Goal: Task Accomplishment & Management: Manage account settings

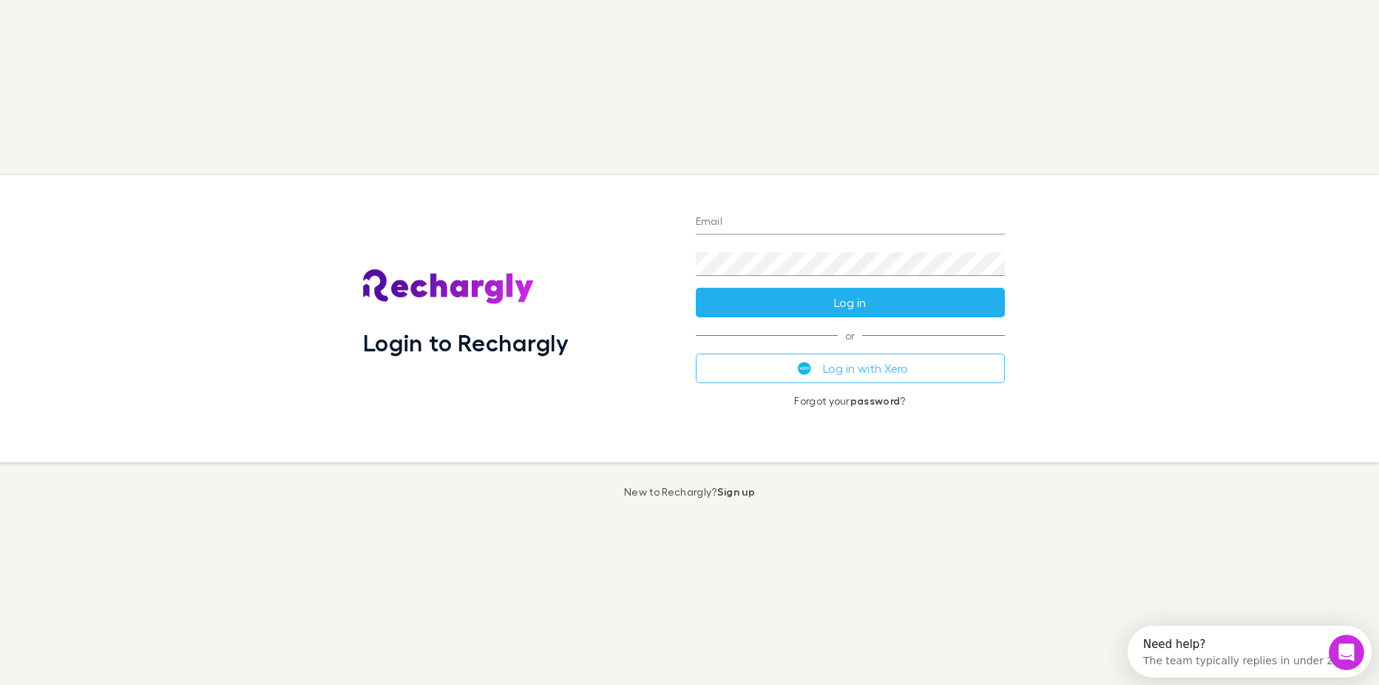
type input "**********"
click at [830, 306] on button "Log in" at bounding box center [850, 303] width 309 height 30
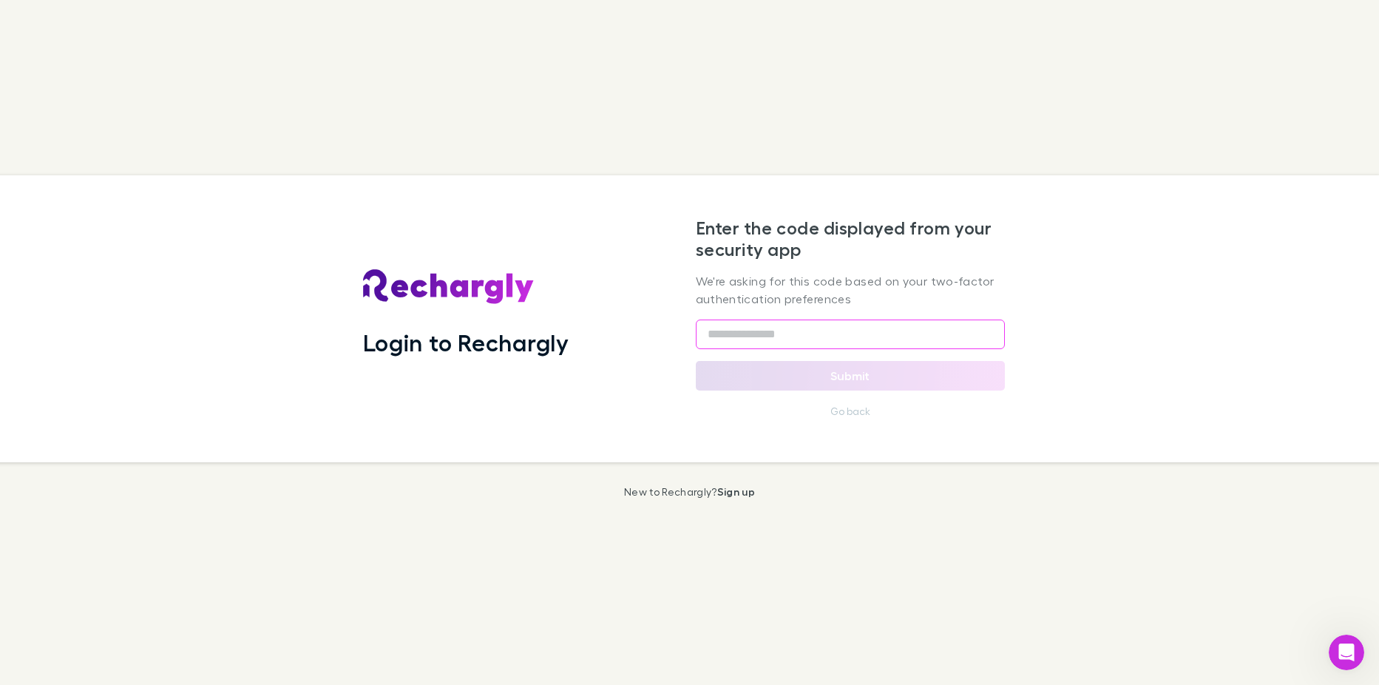
paste input "******"
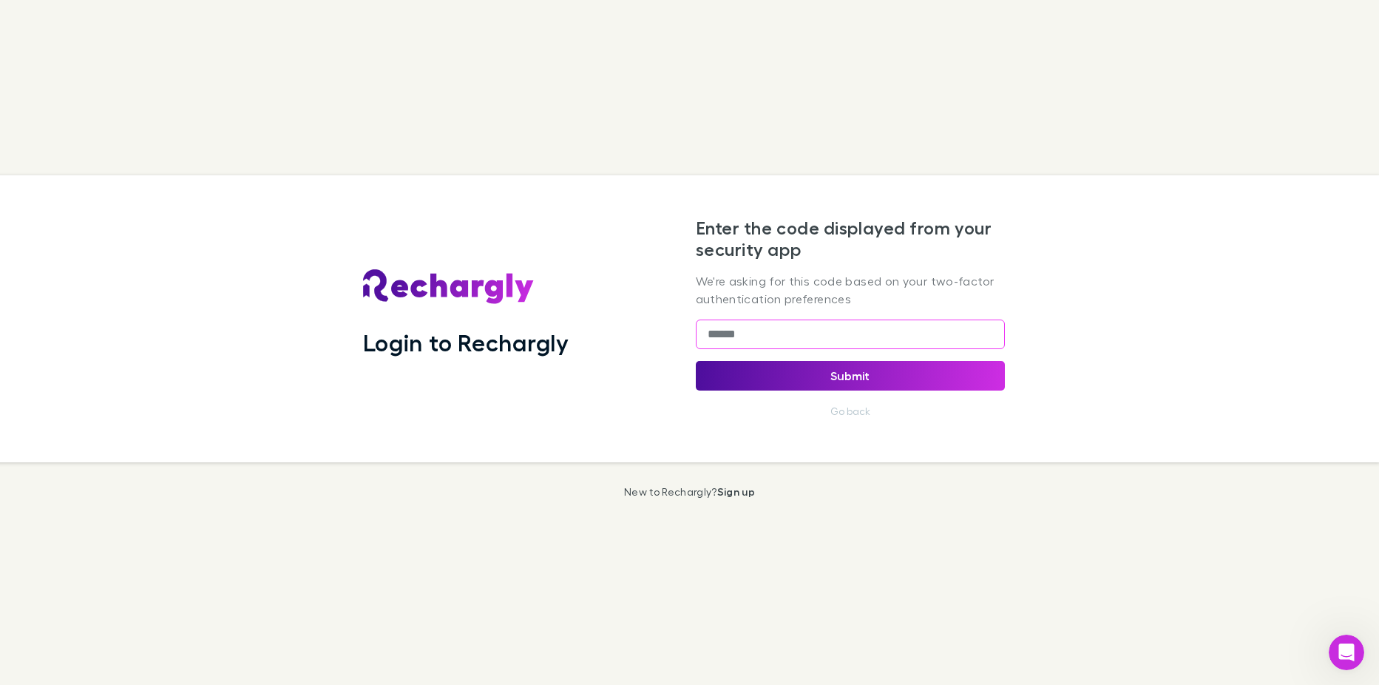
type input "******"
click at [794, 367] on button "Submit" at bounding box center [850, 376] width 309 height 30
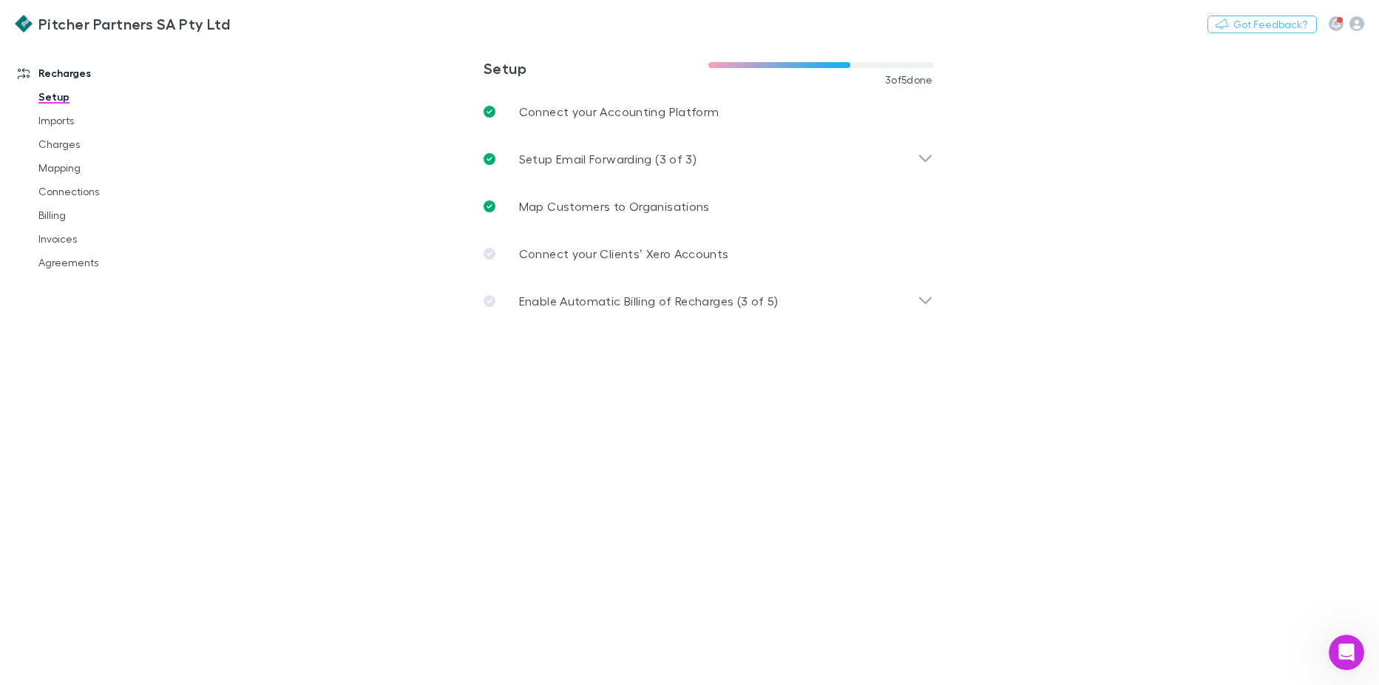
click at [62, 13] on link "Pitcher Partners SA Pty Ltd" at bounding box center [122, 24] width 233 height 36
click at [58, 26] on h3 "Pitcher Partners SA Pty Ltd" at bounding box center [134, 24] width 192 height 18
click at [16, 24] on img at bounding box center [24, 24] width 18 height 18
click at [1357, 24] on icon "button" at bounding box center [1357, 23] width 15 height 15
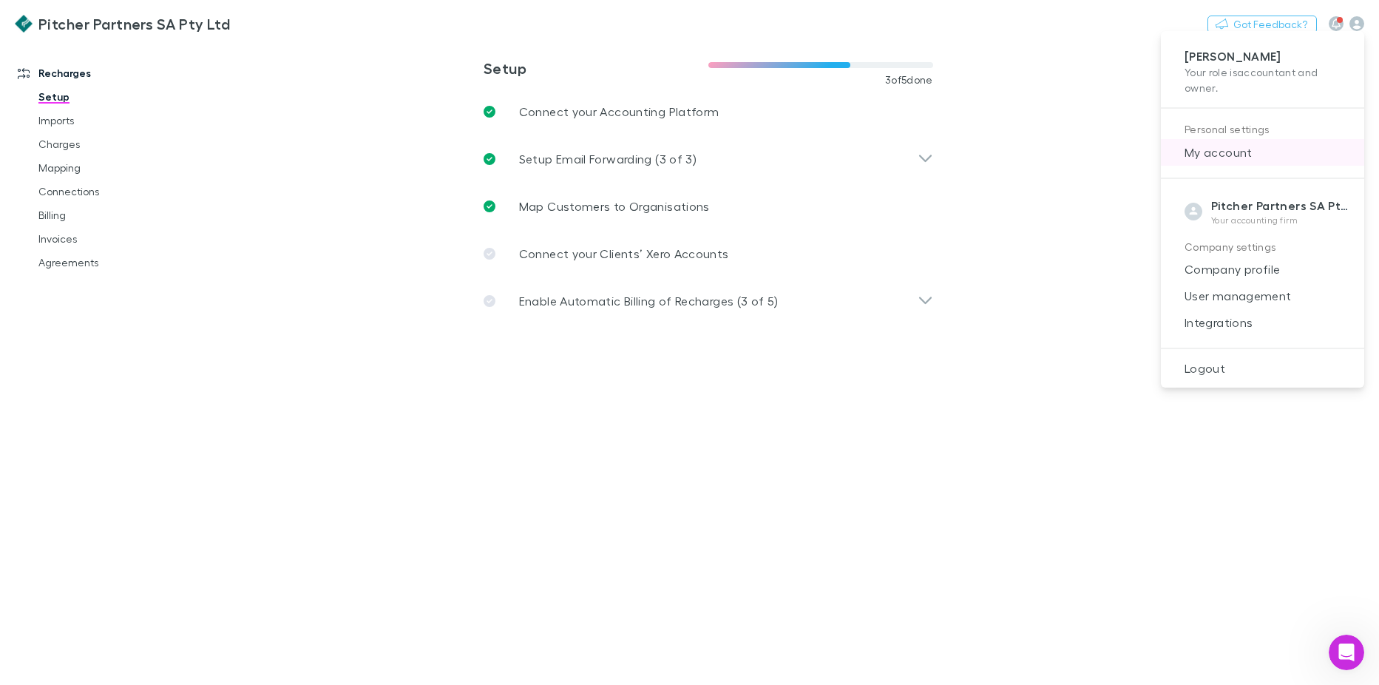
click at [1204, 147] on span "My account" at bounding box center [1263, 152] width 180 height 18
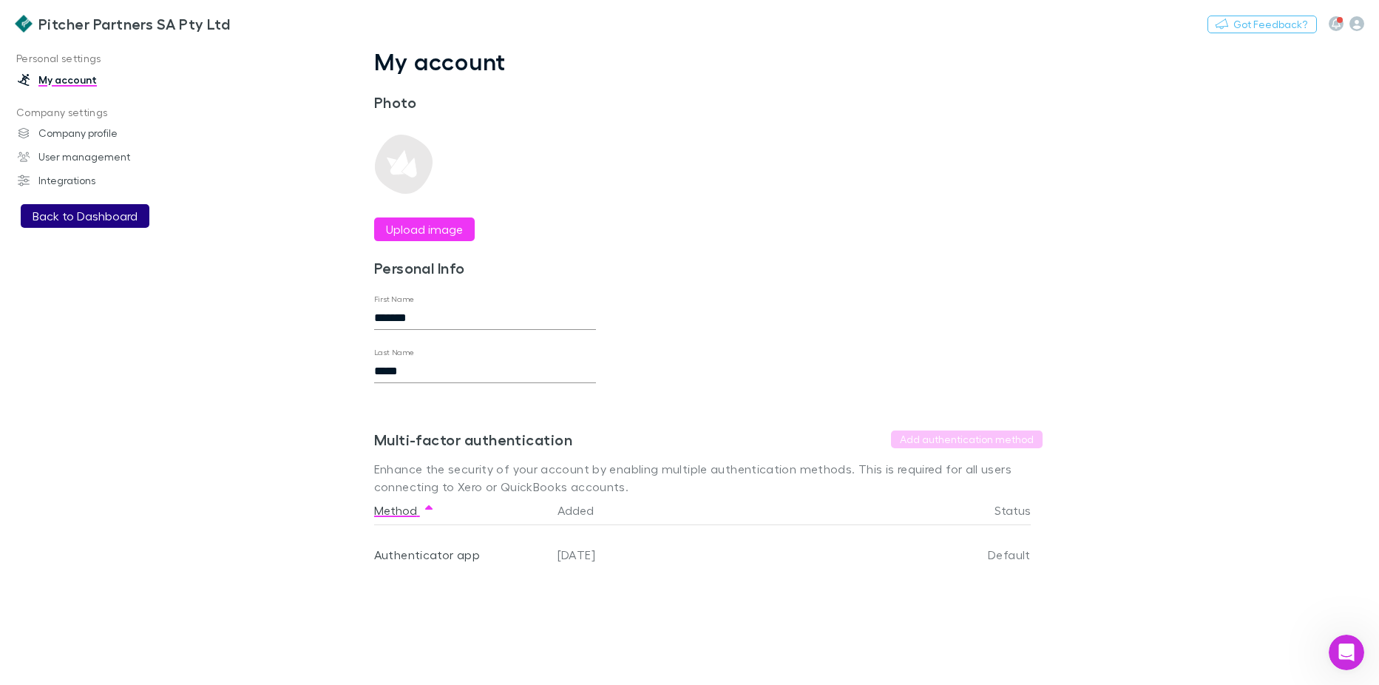
click at [55, 219] on button "Back to Dashboard" at bounding box center [85, 216] width 129 height 24
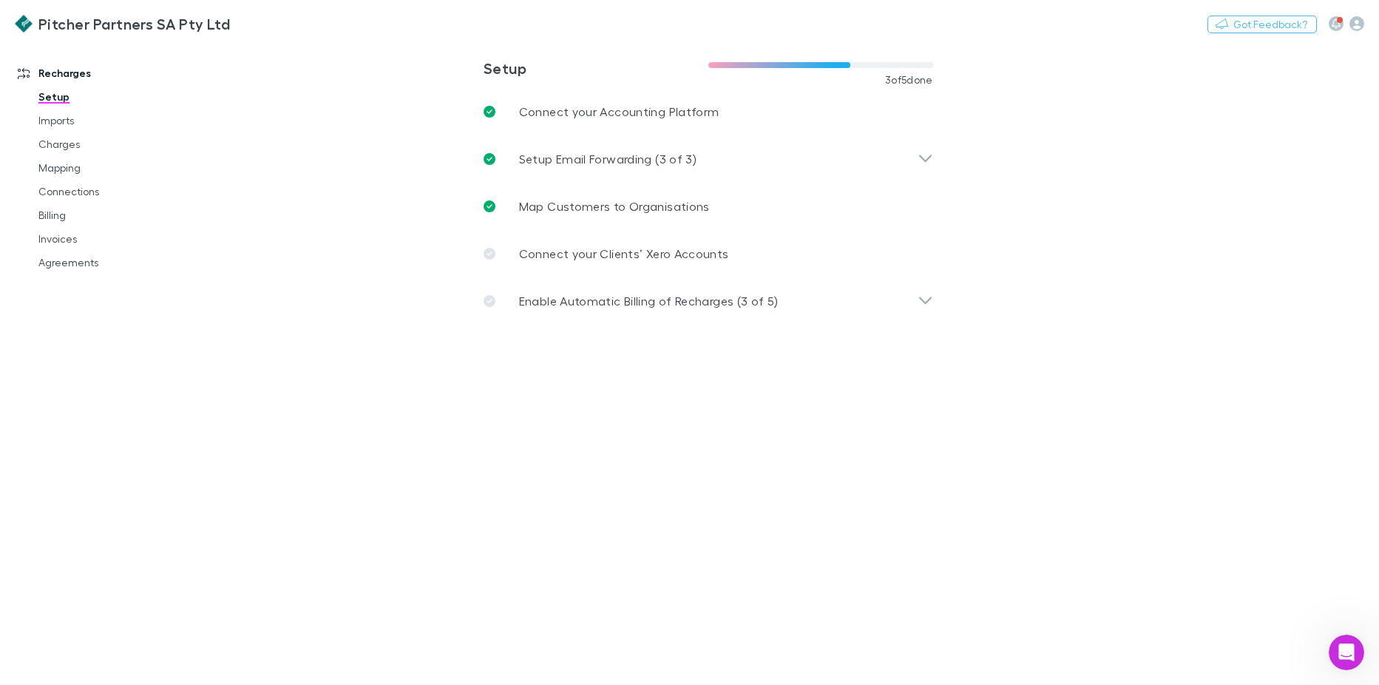
click at [927, 55] on main "**********" at bounding box center [785, 362] width 1189 height 643
click at [59, 246] on link "Invoices" at bounding box center [111, 239] width 175 height 24
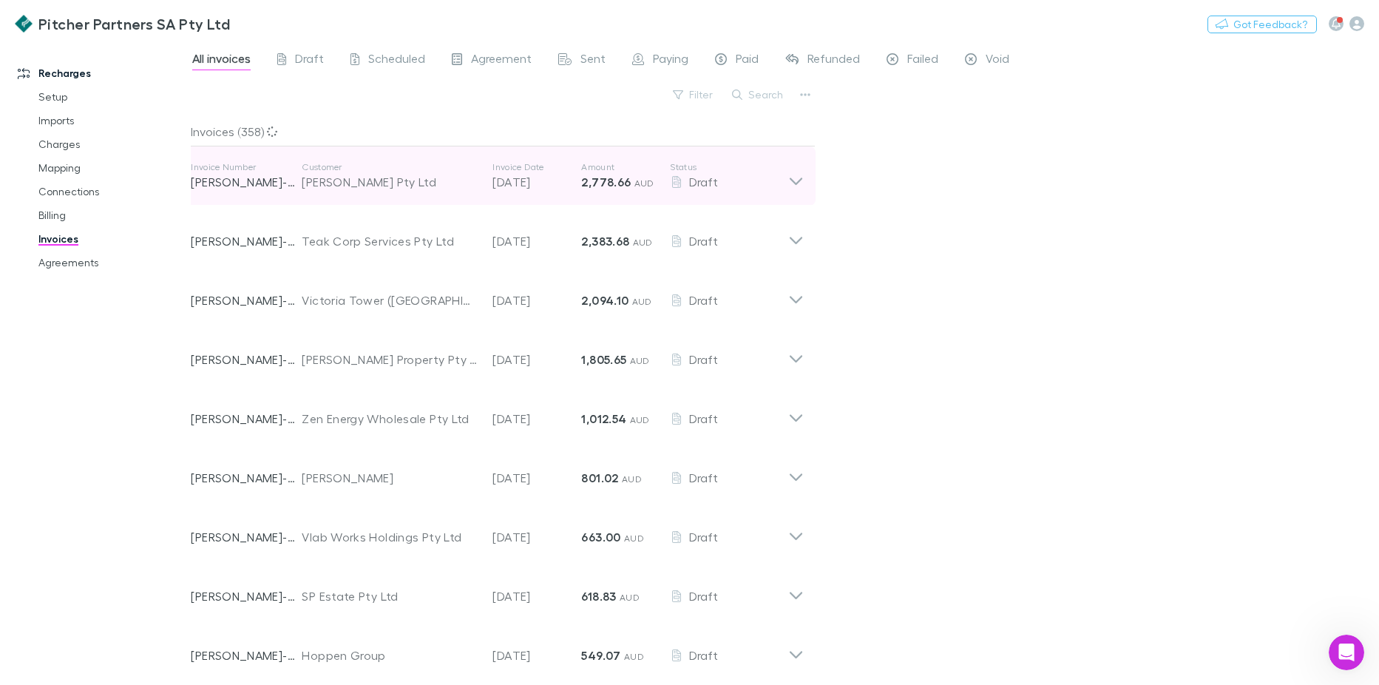
click at [794, 183] on icon at bounding box center [796, 176] width 16 height 30
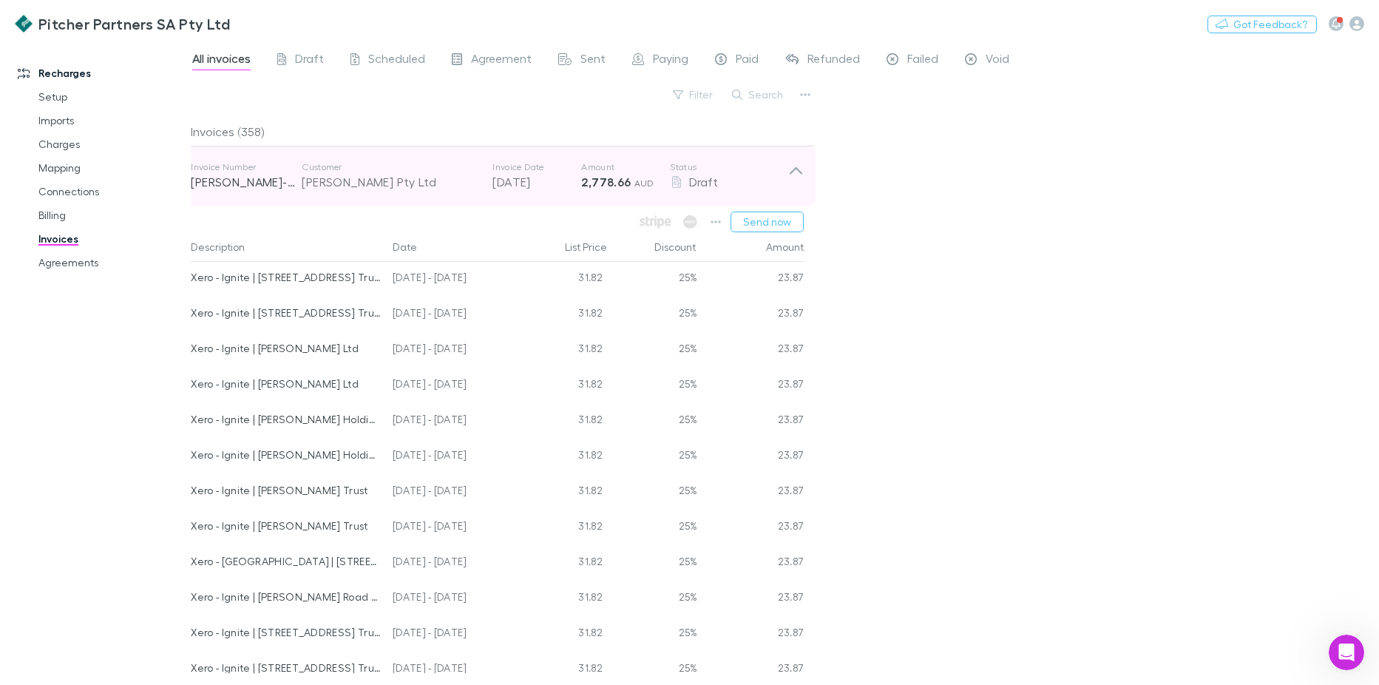
click at [789, 172] on icon at bounding box center [796, 176] width 16 height 30
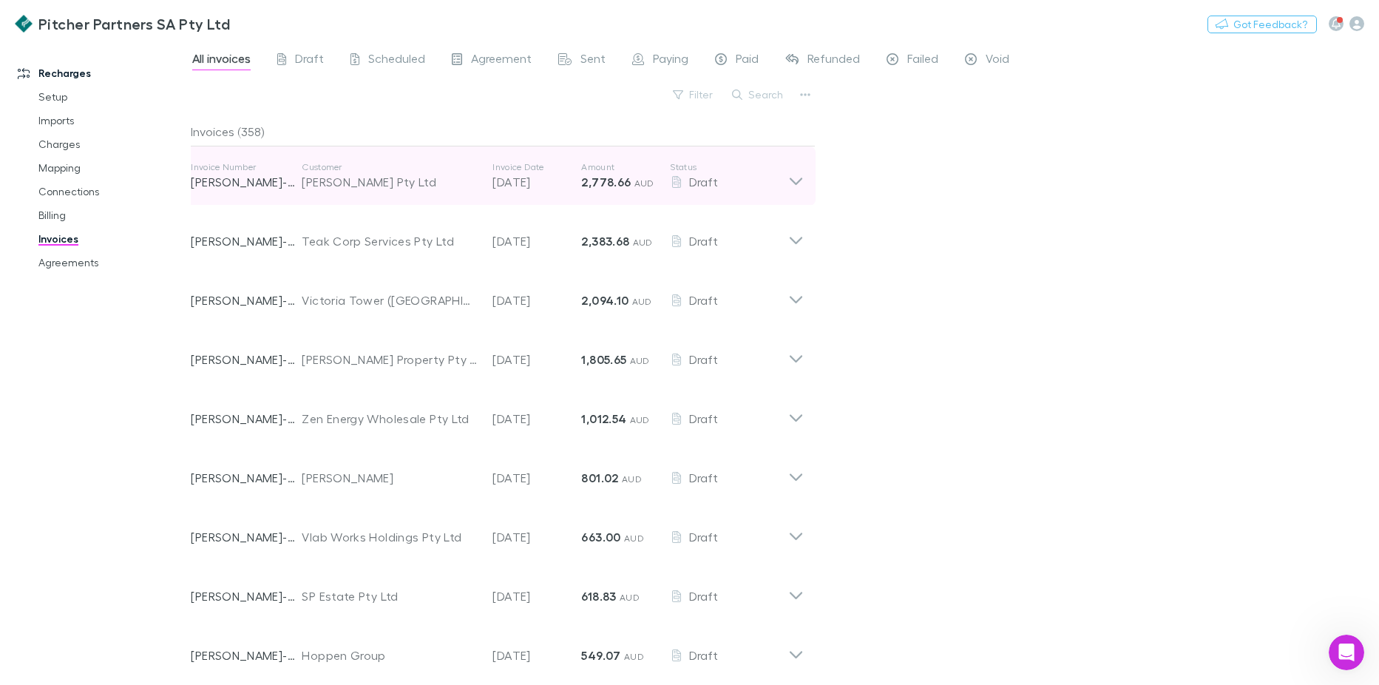
click at [814, 188] on div "Invoice Number [PERSON_NAME]-0002 Customer [PERSON_NAME] Pty Ltd Invoice Date […" at bounding box center [497, 175] width 637 height 59
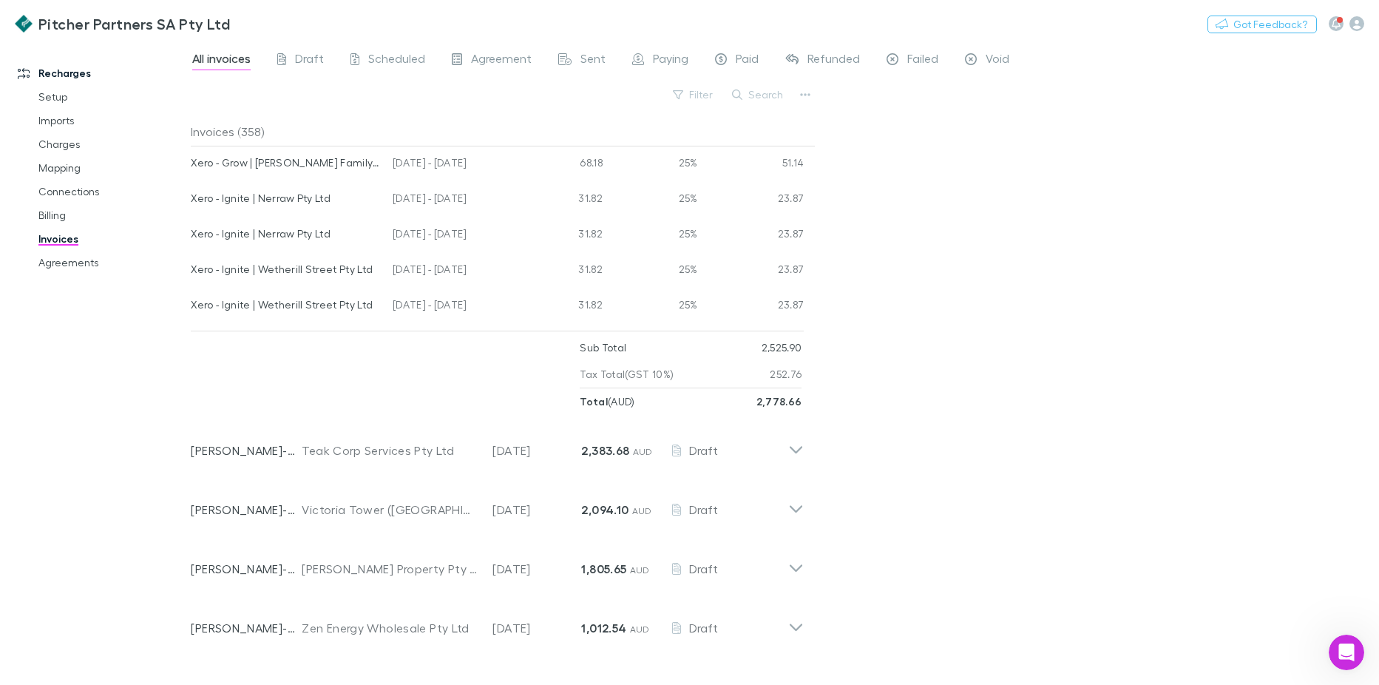
scroll to position [2885, 0]
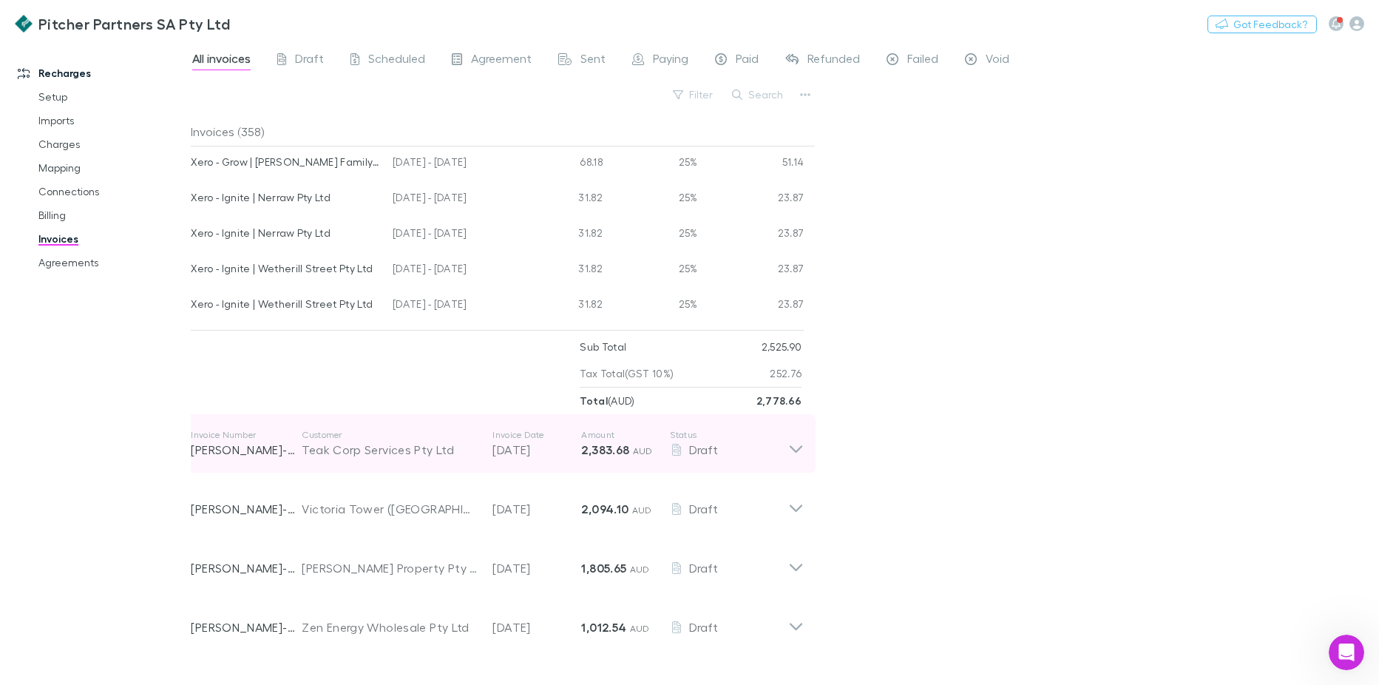
click at [796, 450] on icon at bounding box center [796, 448] width 13 height 7
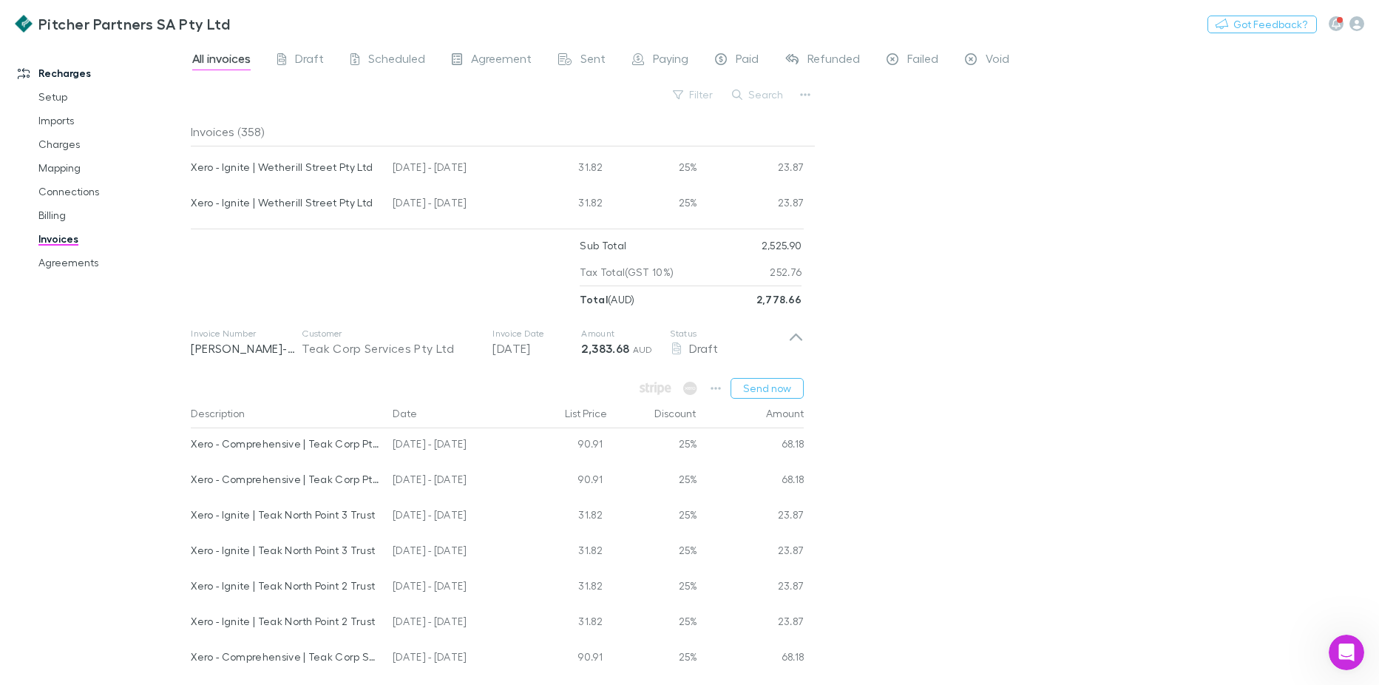
scroll to position [2737, 0]
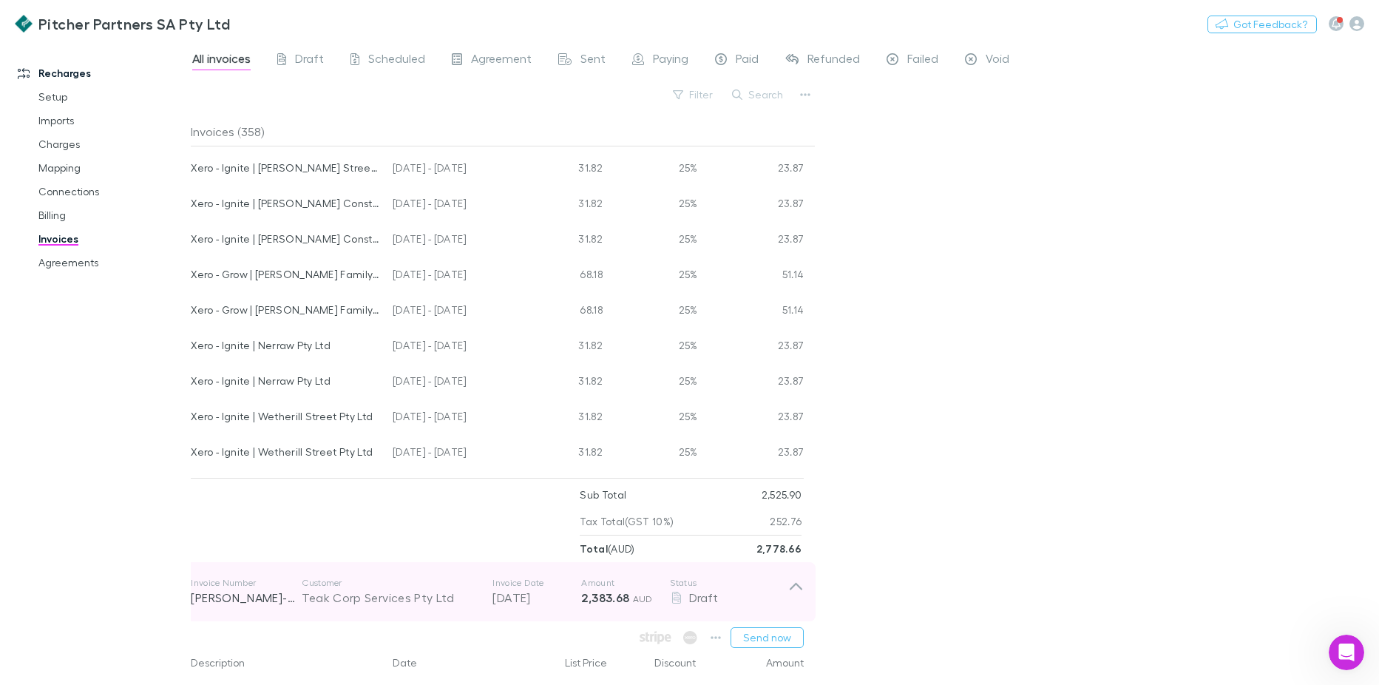
click at [793, 583] on icon at bounding box center [796, 592] width 16 height 30
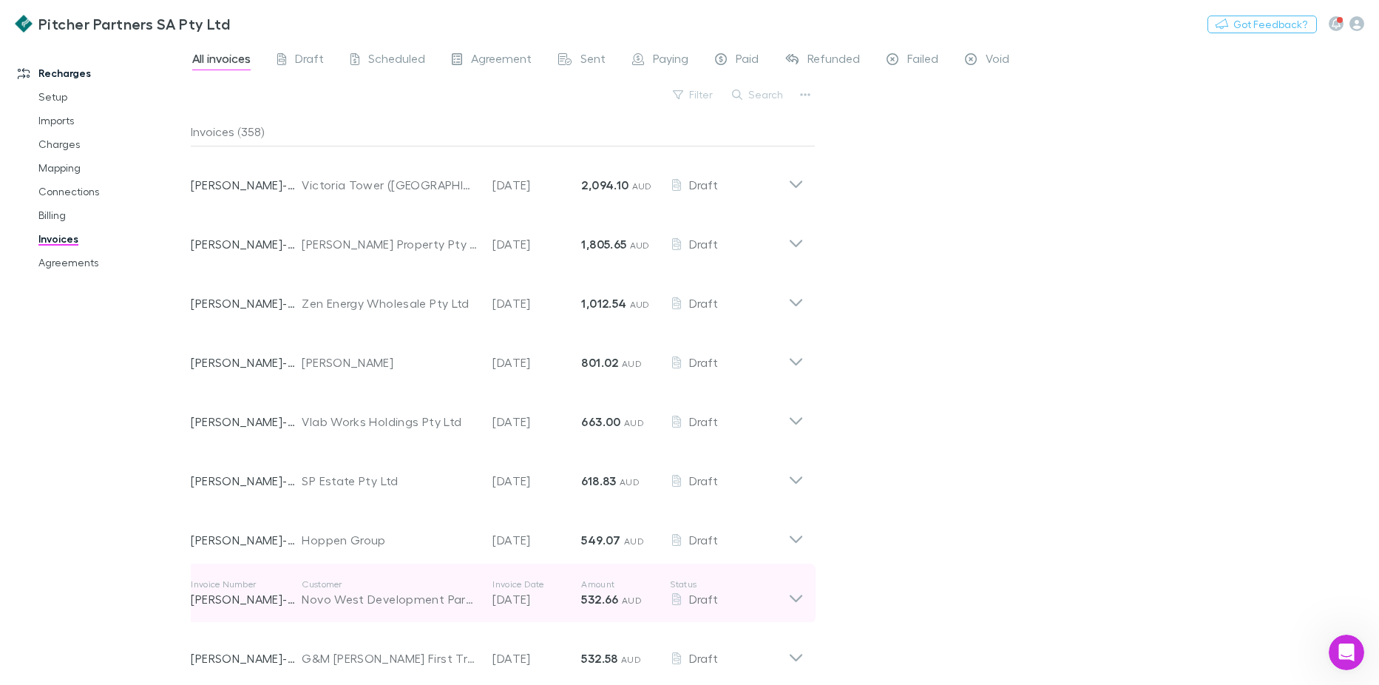
scroll to position [3033, 0]
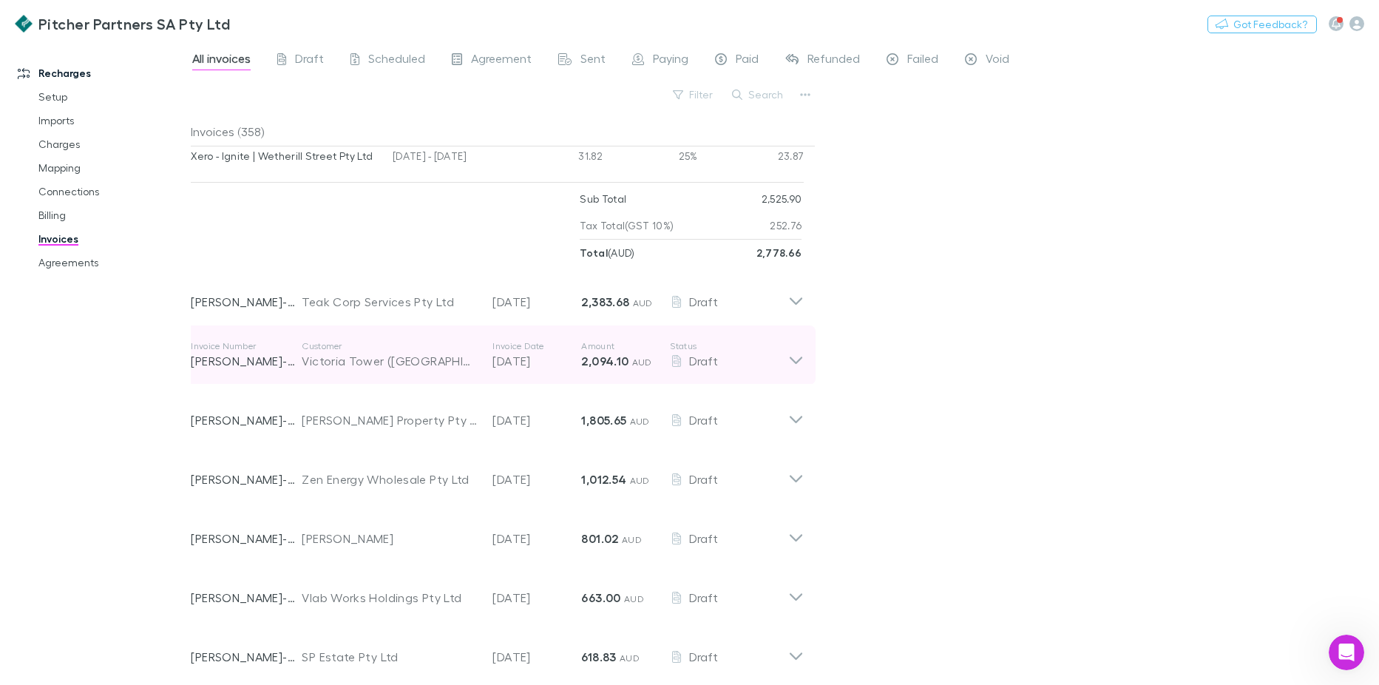
click at [800, 358] on icon at bounding box center [796, 355] width 16 height 30
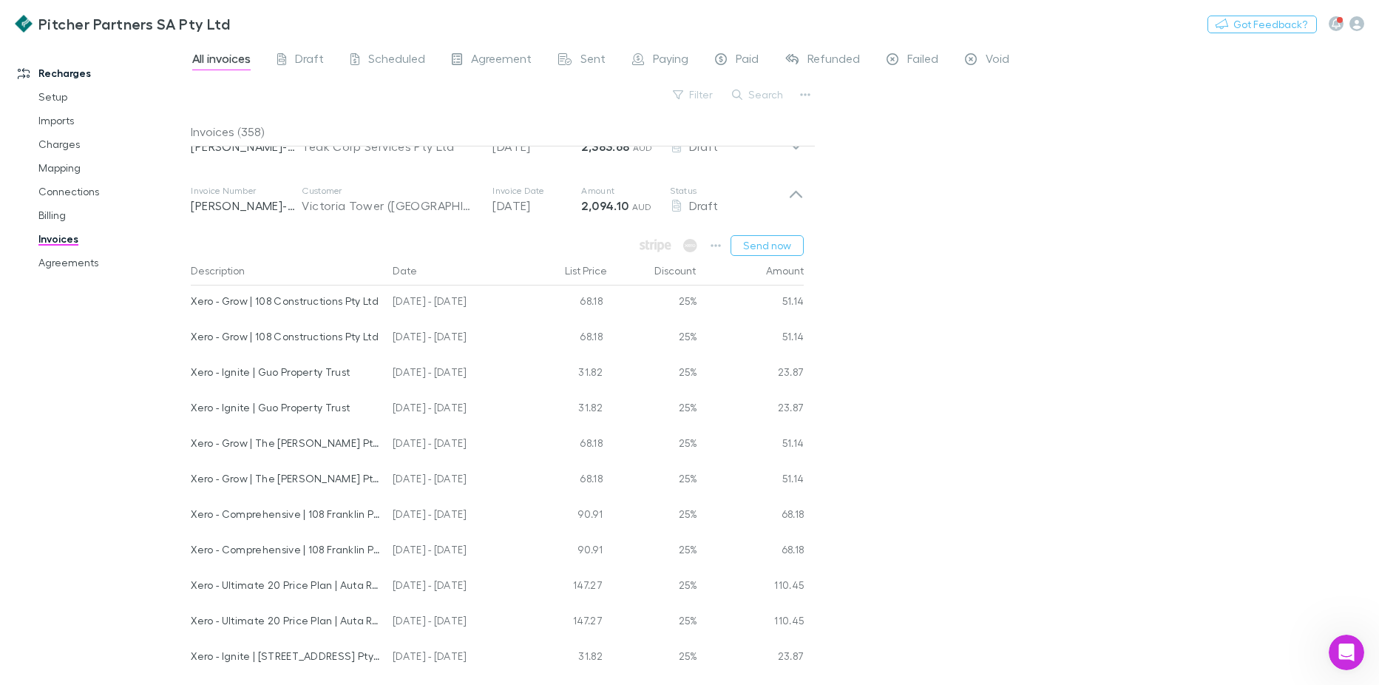
scroll to position [2959, 0]
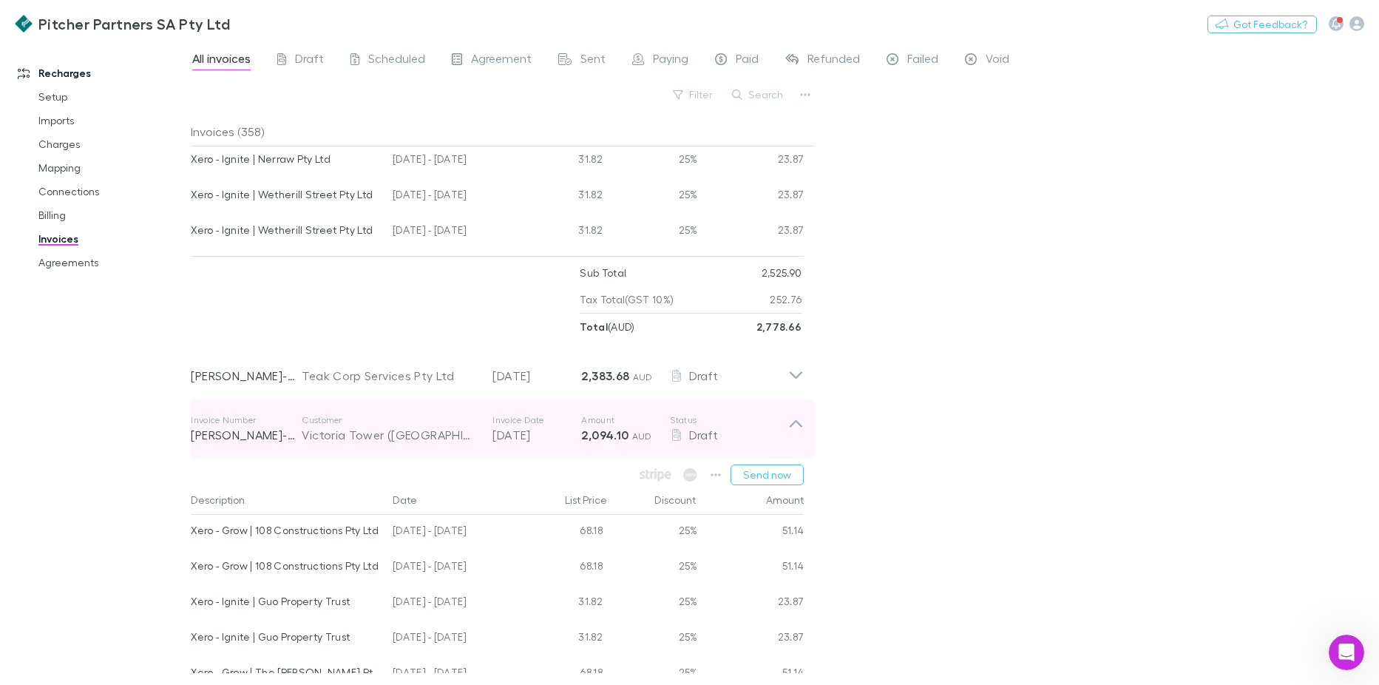
click at [800, 424] on icon at bounding box center [796, 423] width 13 height 7
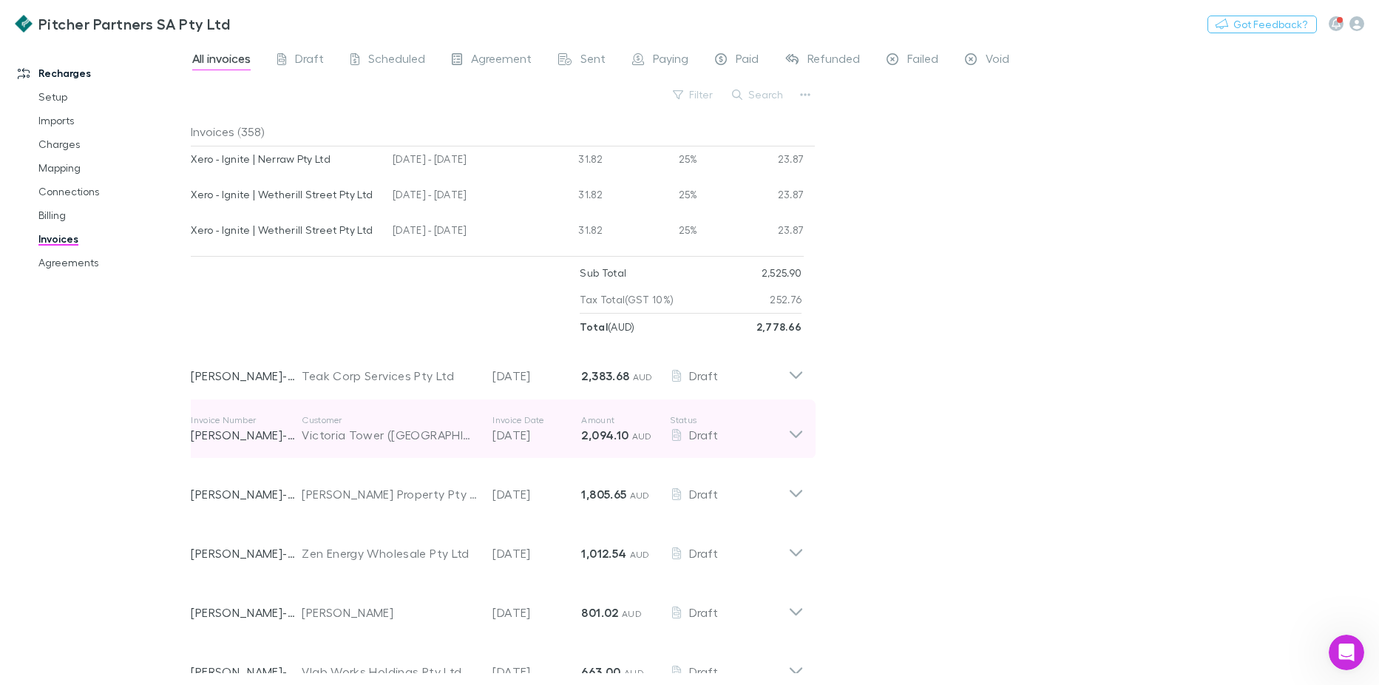
click at [805, 428] on div "Invoice Number [PERSON_NAME]-0019 Customer [GEOGRAPHIC_DATA] ([GEOGRAPHIC_DATA]…" at bounding box center [497, 428] width 637 height 59
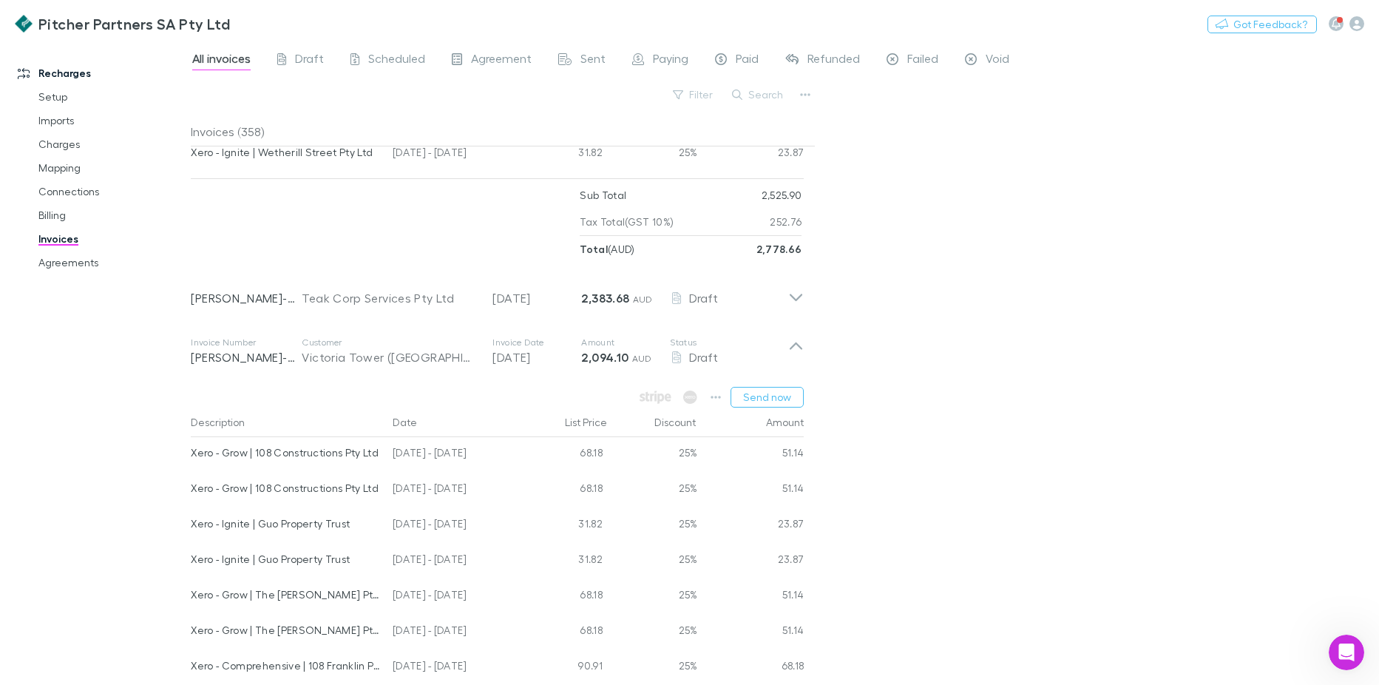
scroll to position [3033, 0]
click at [719, 404] on icon "button" at bounding box center [716, 401] width 10 height 12
click at [896, 499] on div at bounding box center [689, 342] width 1379 height 685
click at [67, 149] on link "Charges" at bounding box center [111, 144] width 175 height 24
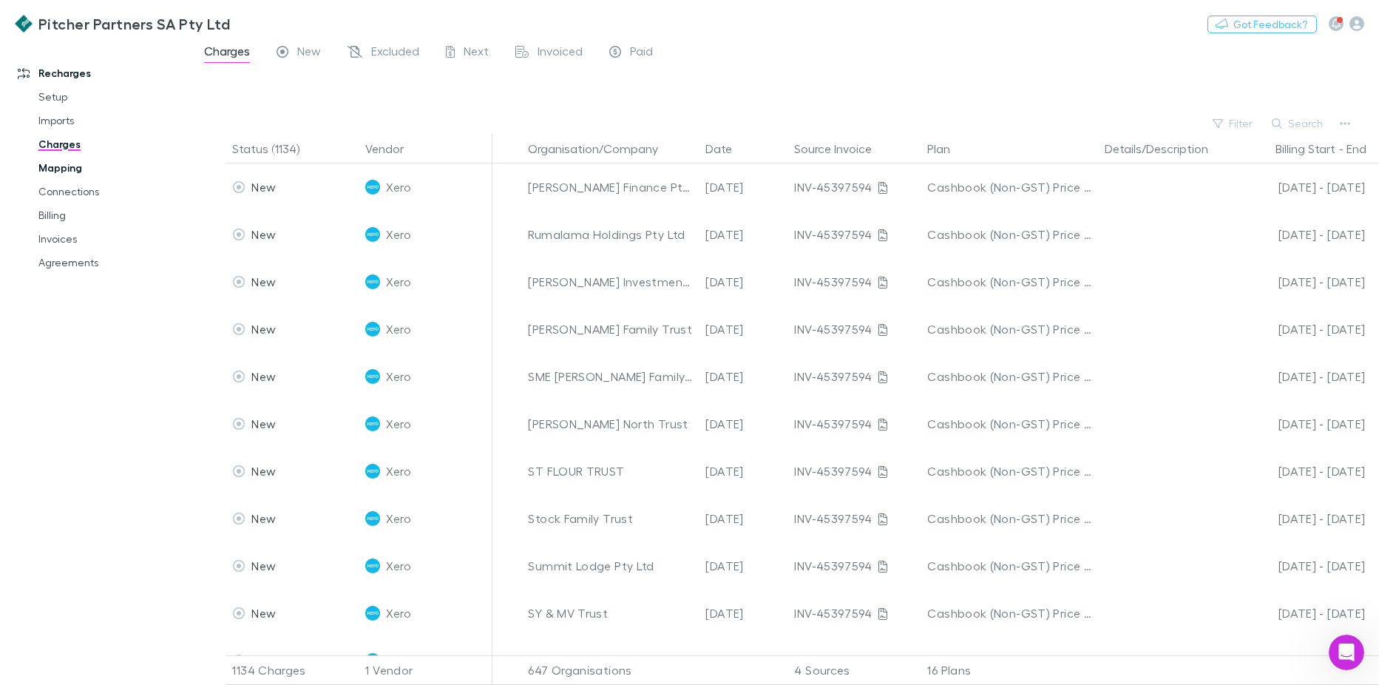
click at [60, 161] on link "Mapping" at bounding box center [111, 168] width 175 height 24
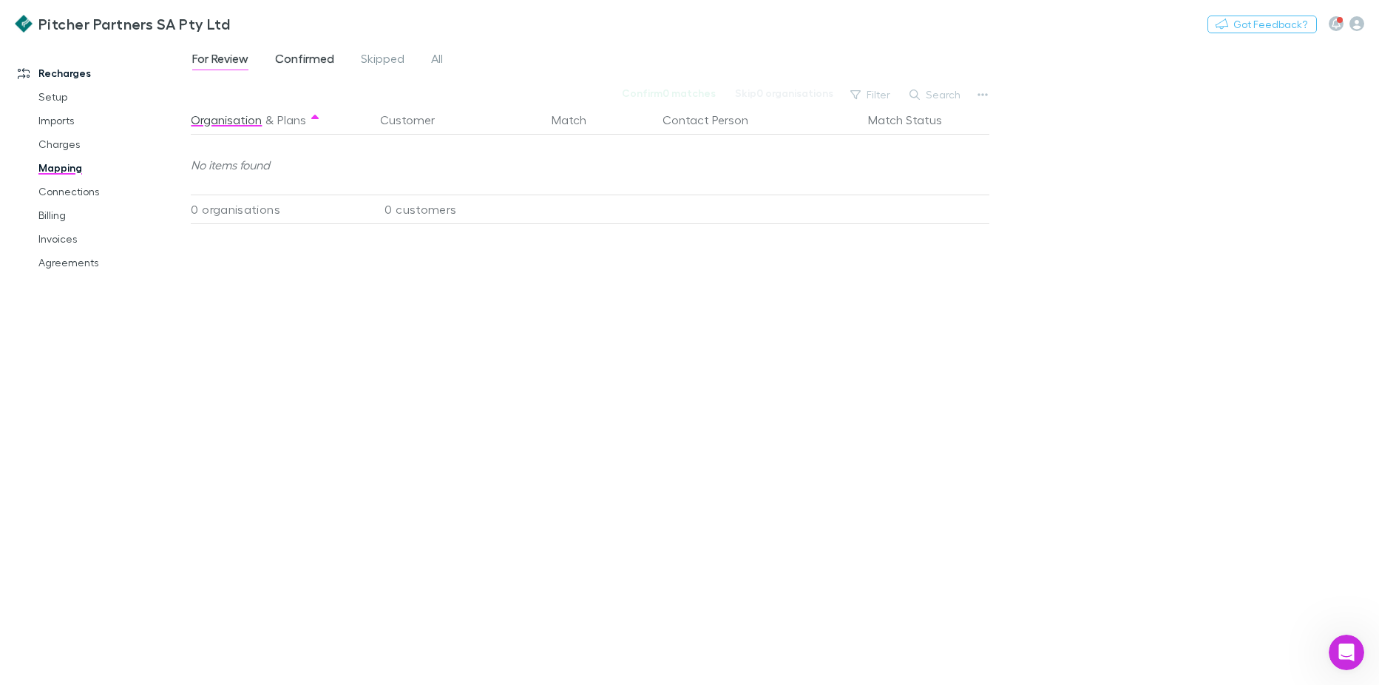
click at [312, 58] on span "Confirmed" at bounding box center [304, 60] width 59 height 19
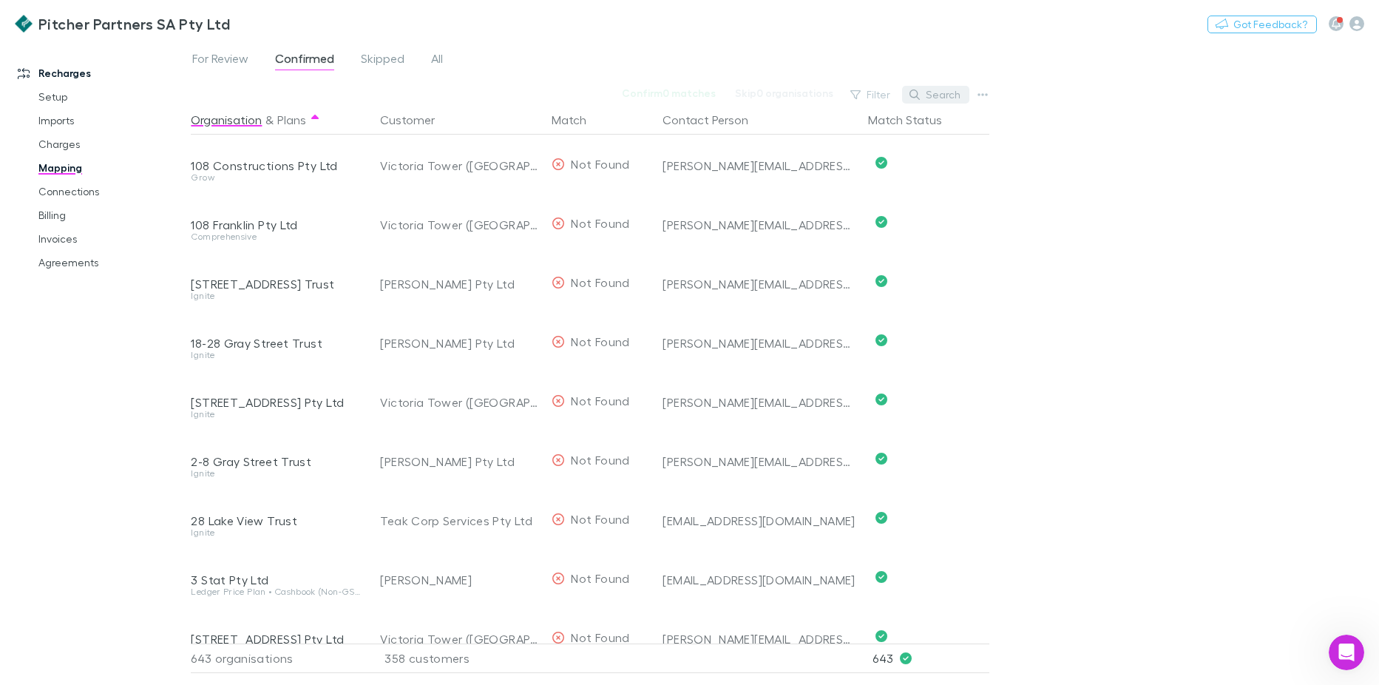
click at [916, 92] on icon "button" at bounding box center [915, 94] width 10 height 10
type input "******"
click at [977, 90] on button "button" at bounding box center [983, 94] width 21 height 21
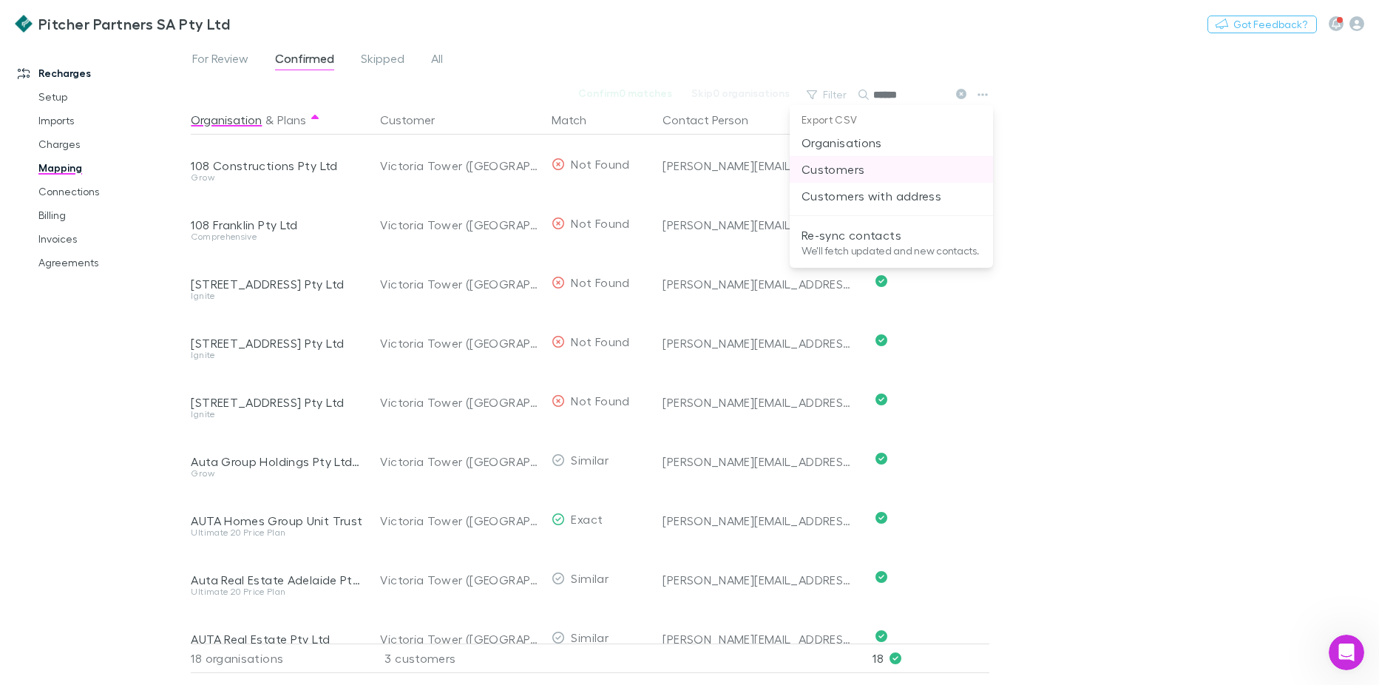
click at [899, 172] on p "Customers" at bounding box center [892, 170] width 180 height 18
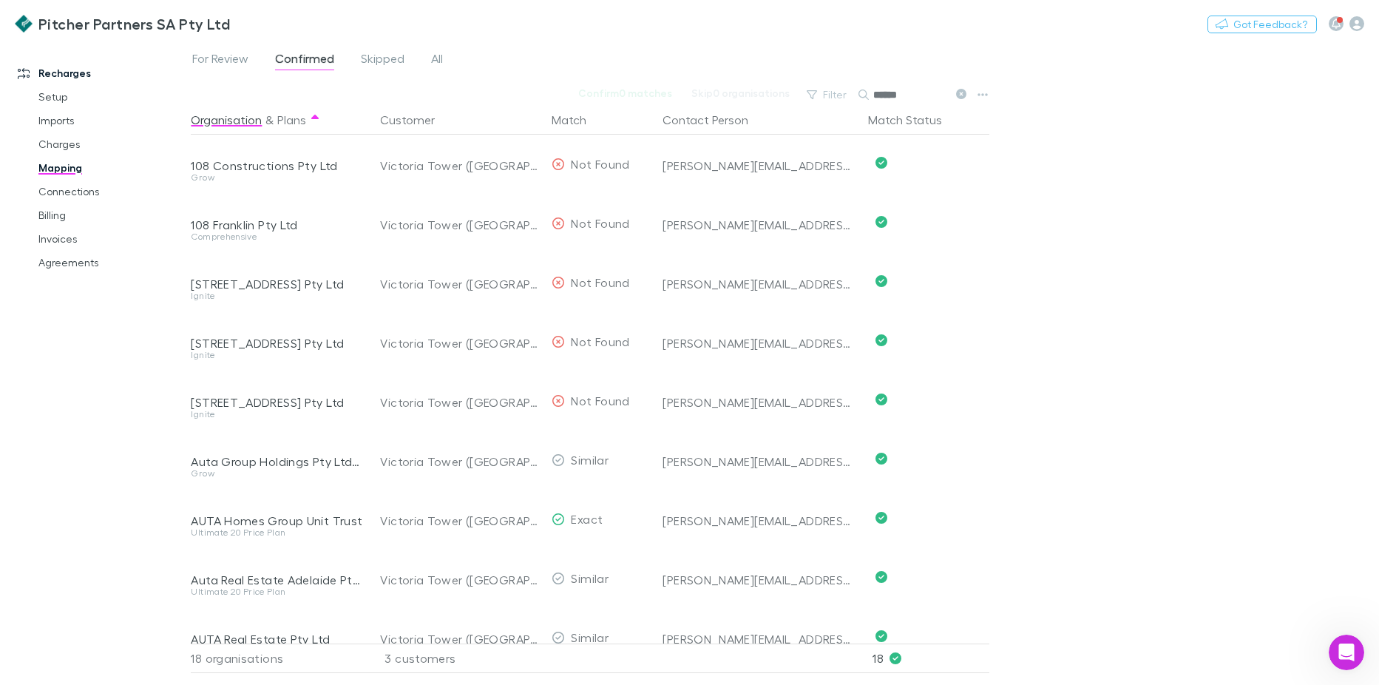
click at [1058, 178] on div "For Review Confirmed Skipped All Confirm 0 matches Skip 0 organisations Filter …" at bounding box center [785, 362] width 1189 height 643
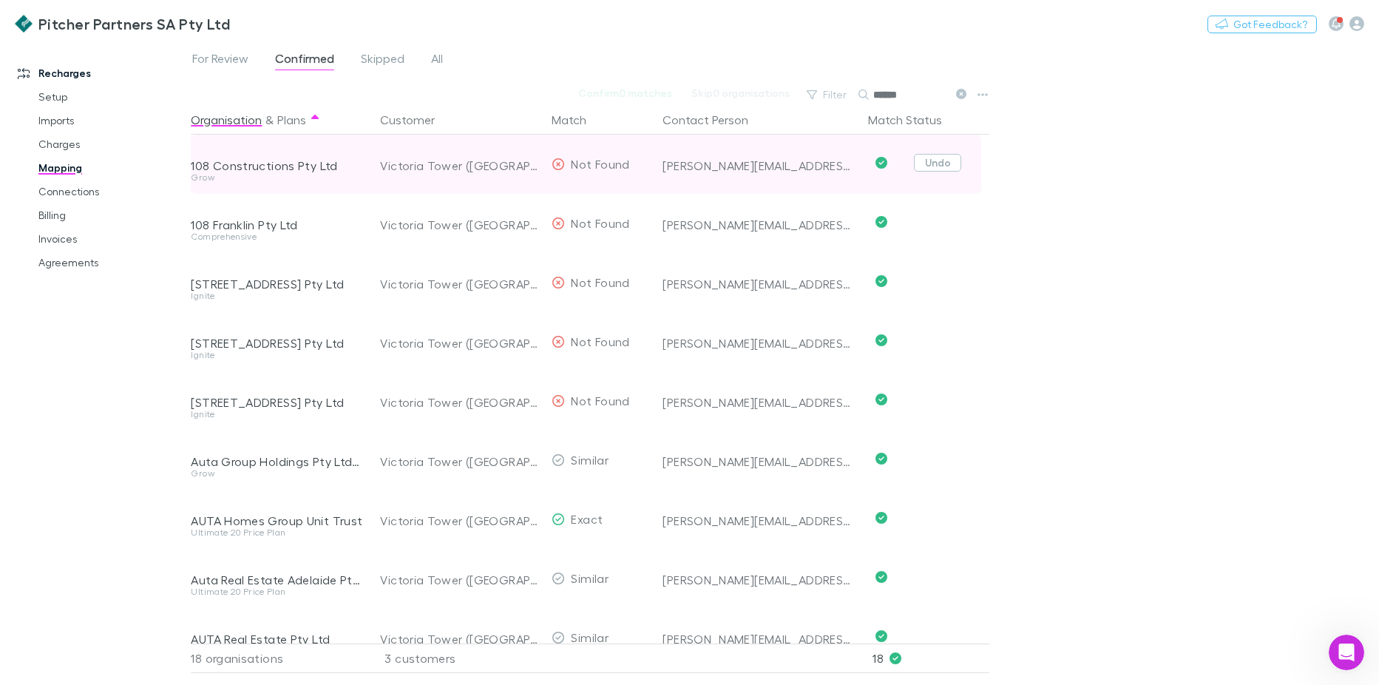
click at [938, 166] on button "Undo" at bounding box center [937, 163] width 47 height 18
click at [947, 172] on span "Undo" at bounding box center [925, 164] width 127 height 59
click at [947, 169] on button "Undo" at bounding box center [937, 163] width 47 height 18
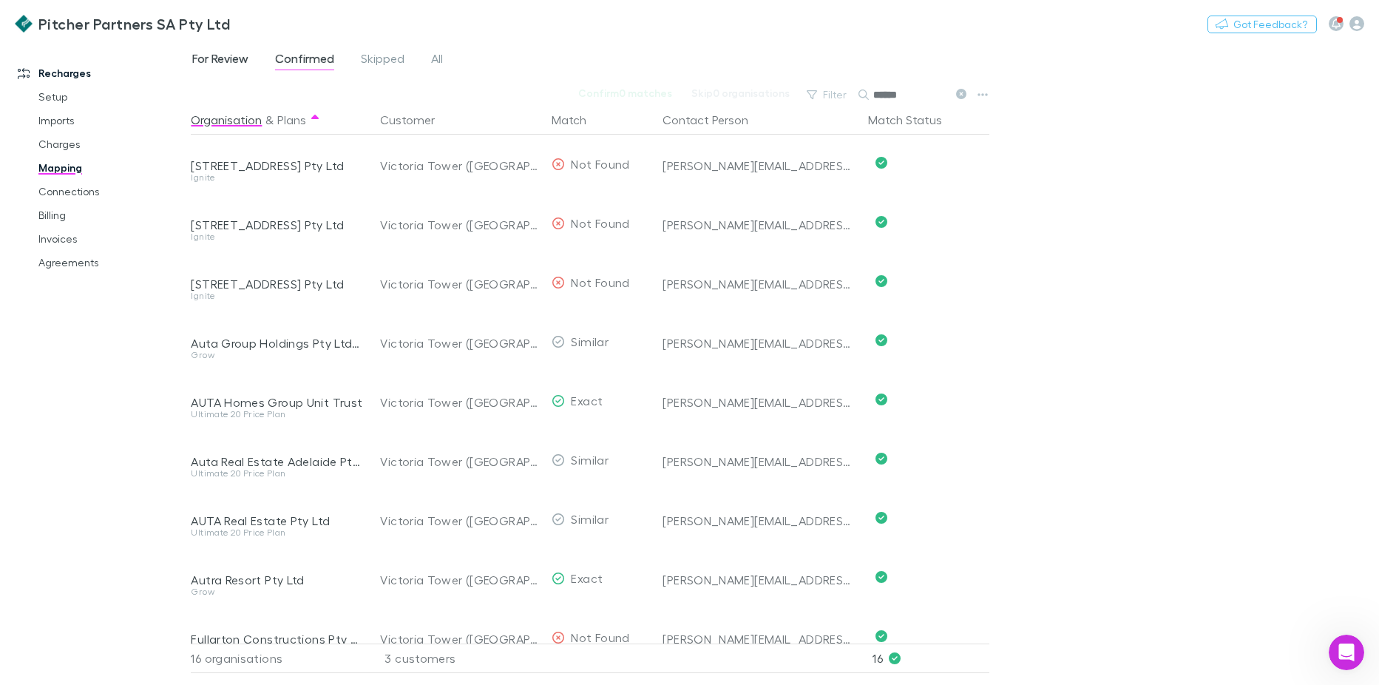
click at [250, 54] on link "For Review" at bounding box center [220, 61] width 59 height 24
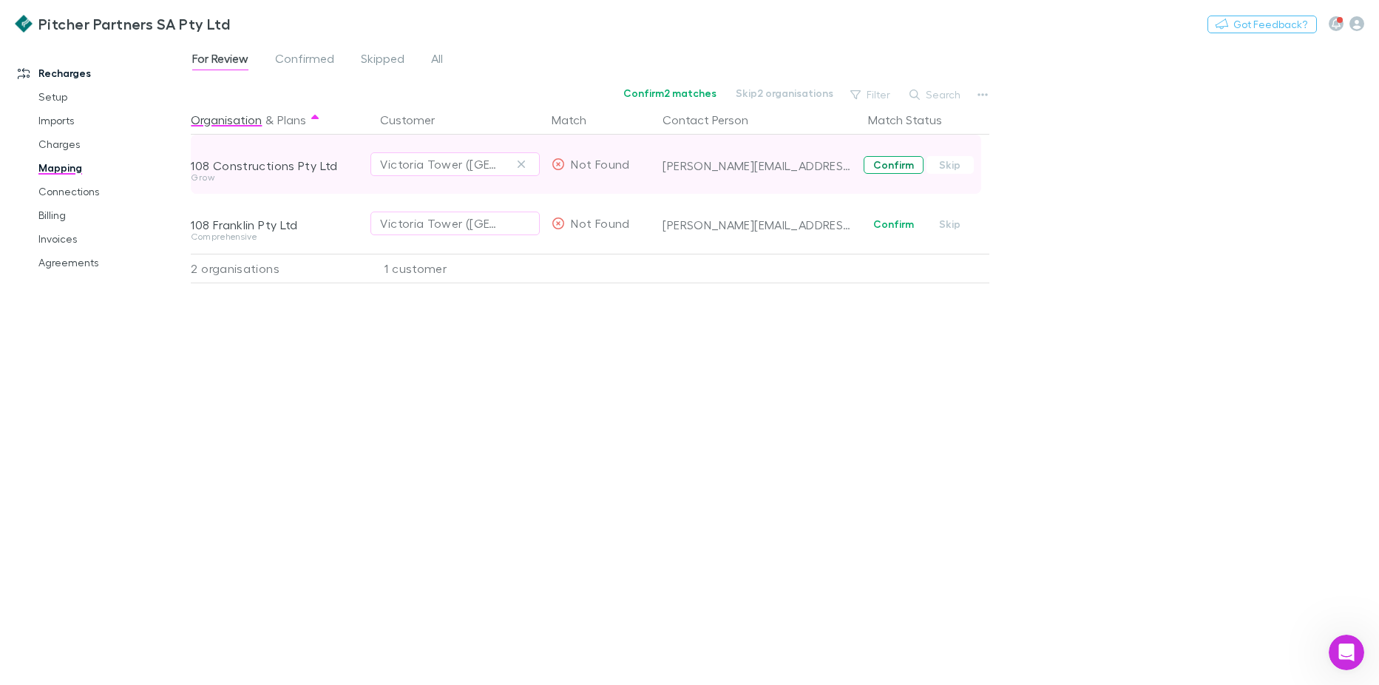
click at [891, 163] on button "Confirm" at bounding box center [894, 165] width 60 height 18
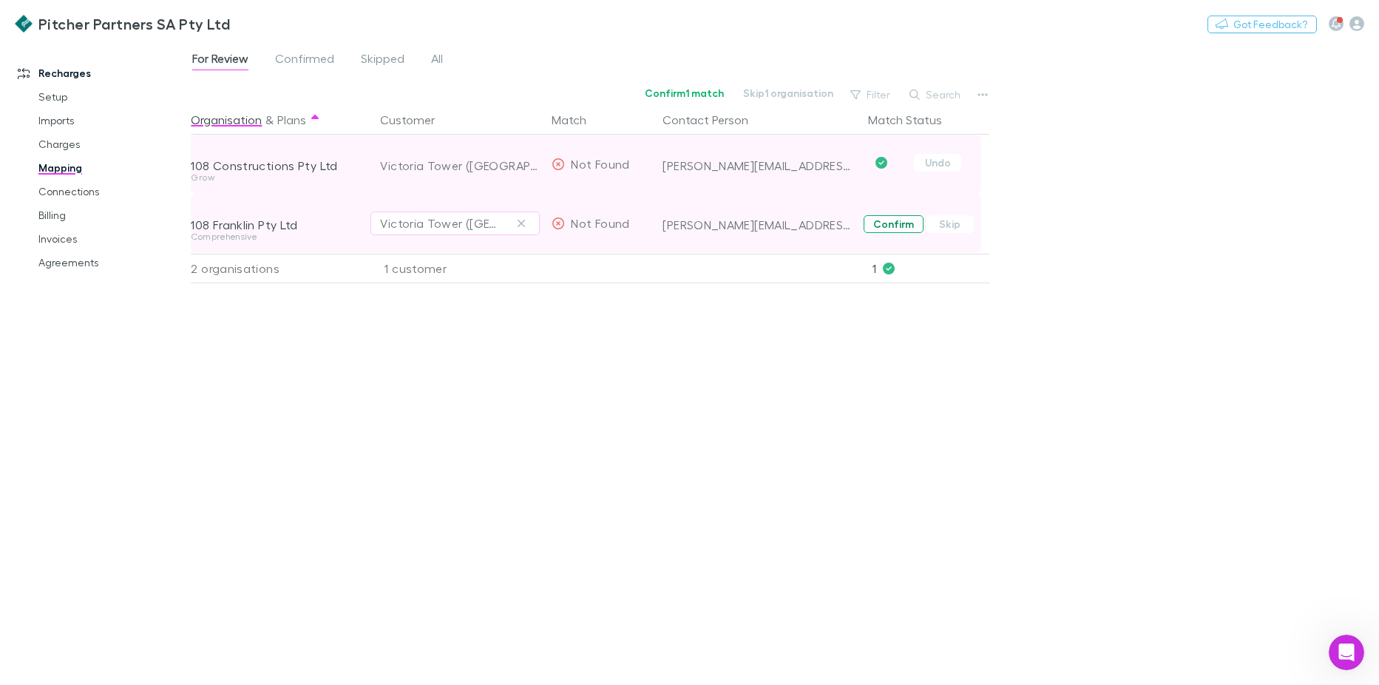
click at [893, 215] on button "Confirm" at bounding box center [894, 224] width 60 height 18
click at [314, 56] on span "Confirmed" at bounding box center [304, 60] width 59 height 19
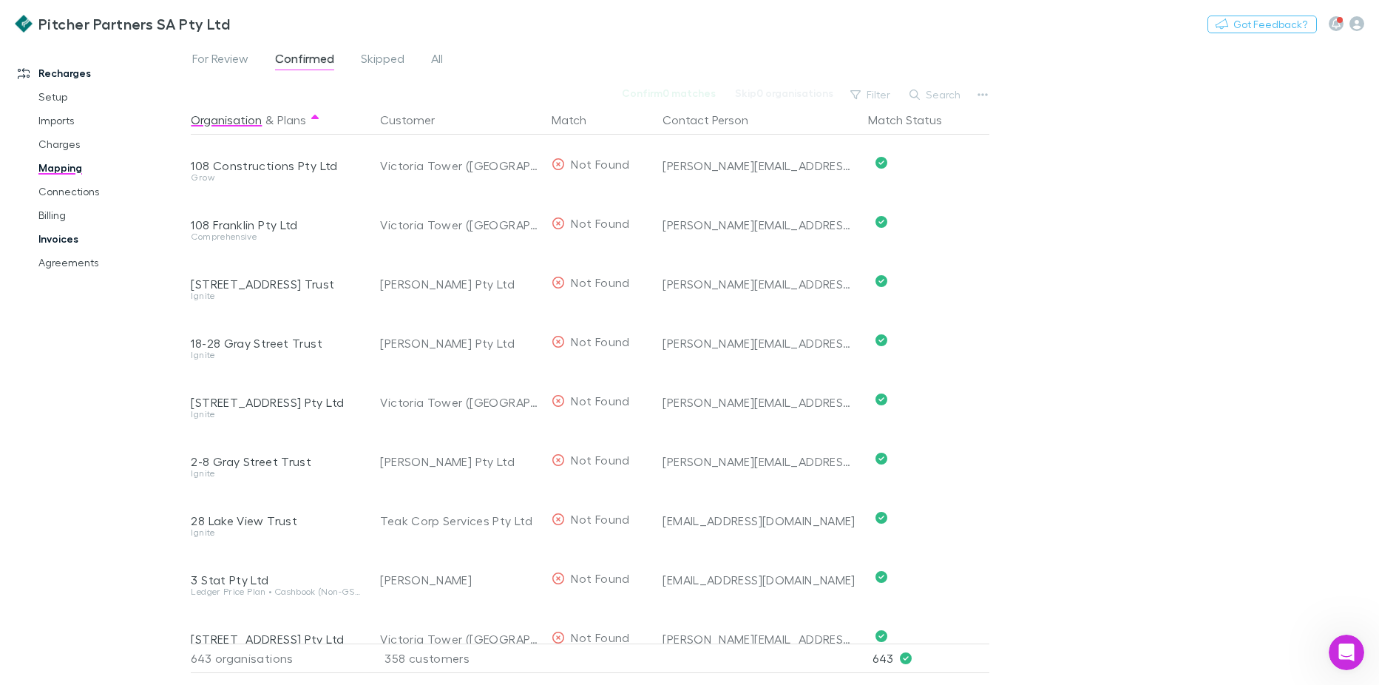
click at [61, 246] on link "Invoices" at bounding box center [111, 239] width 175 height 24
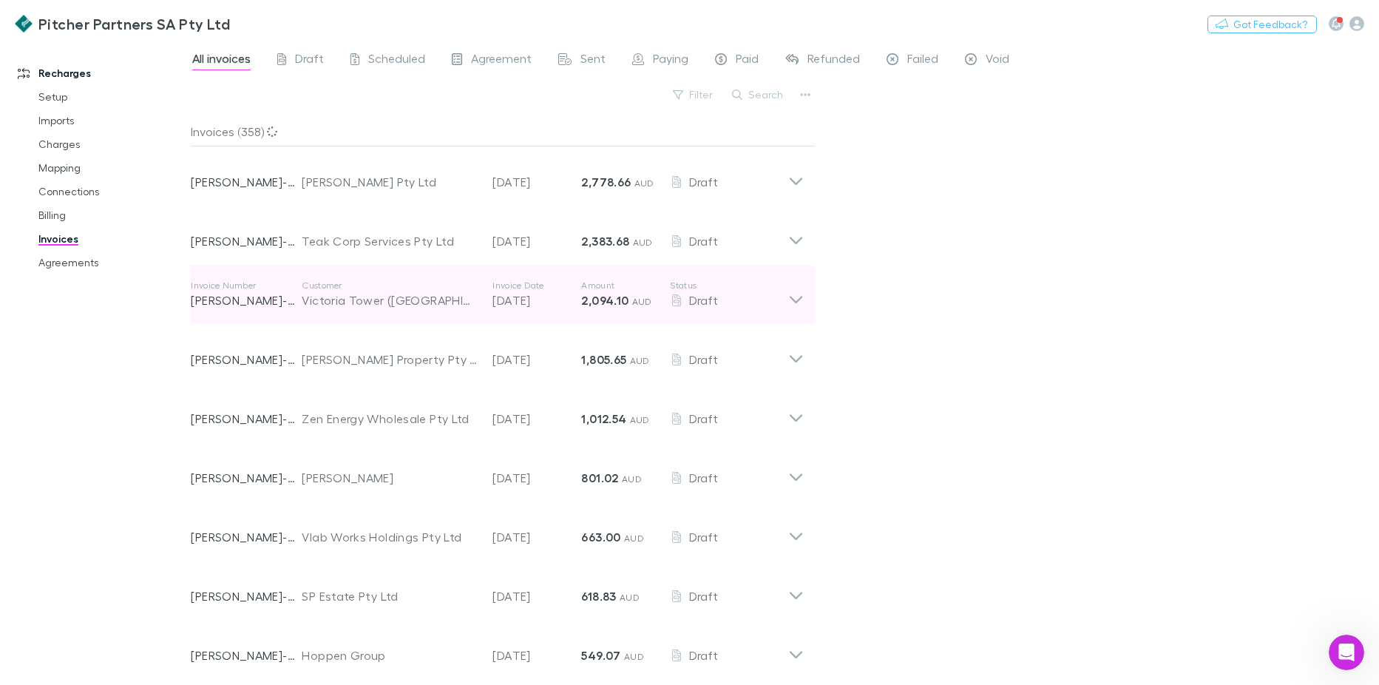
click at [794, 300] on icon at bounding box center [796, 299] width 13 height 7
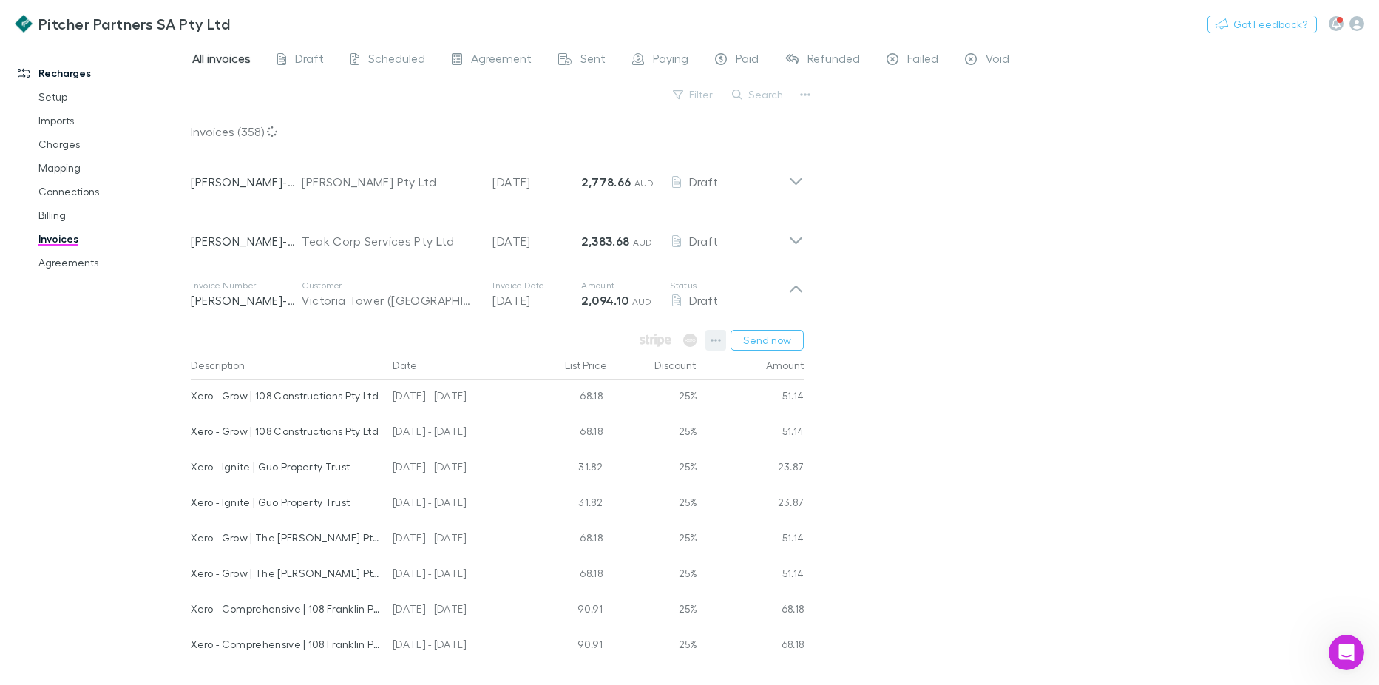
click at [717, 343] on icon "button" at bounding box center [716, 340] width 10 height 12
click at [657, 493] on p "View charges" at bounding box center [626, 496] width 180 height 18
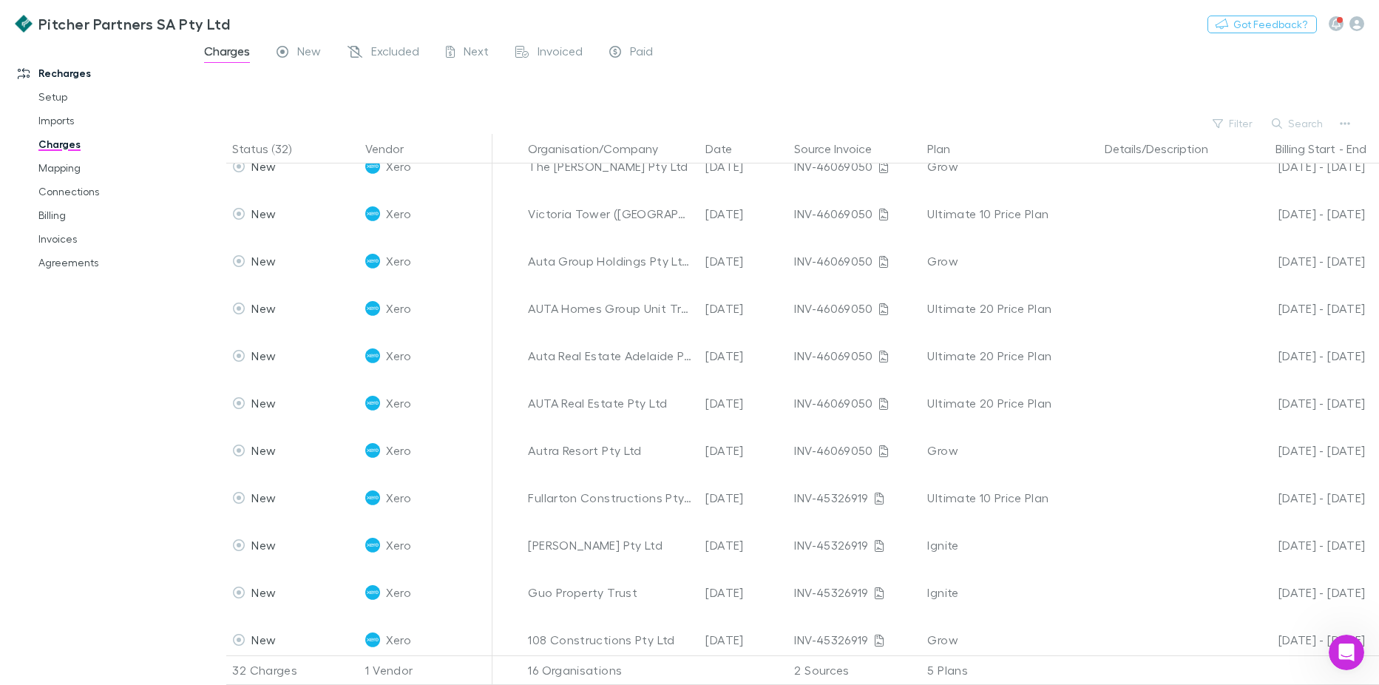
scroll to position [3, 0]
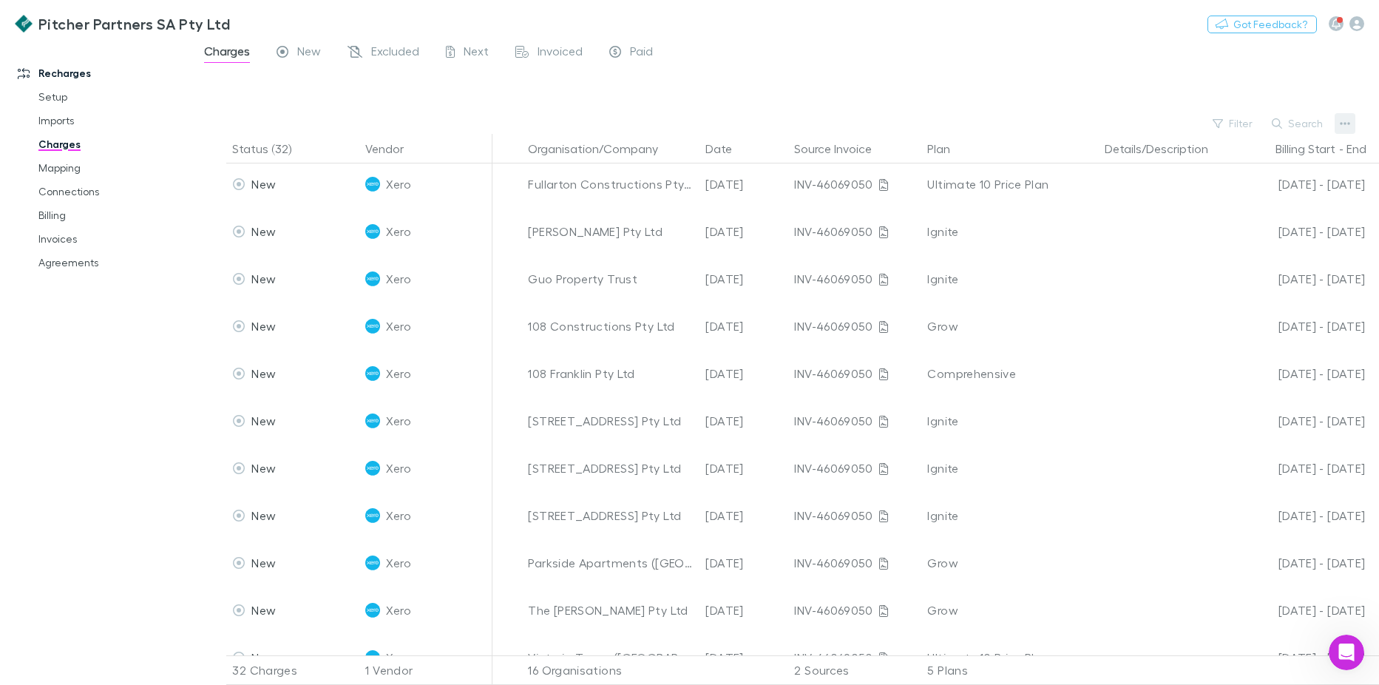
click at [1343, 119] on icon "button" at bounding box center [1345, 124] width 10 height 12
click at [1251, 266] on p "Export charges last 3M" at bounding box center [1254, 264] width 180 height 18
click at [55, 169] on link "Mapping" at bounding box center [111, 168] width 175 height 24
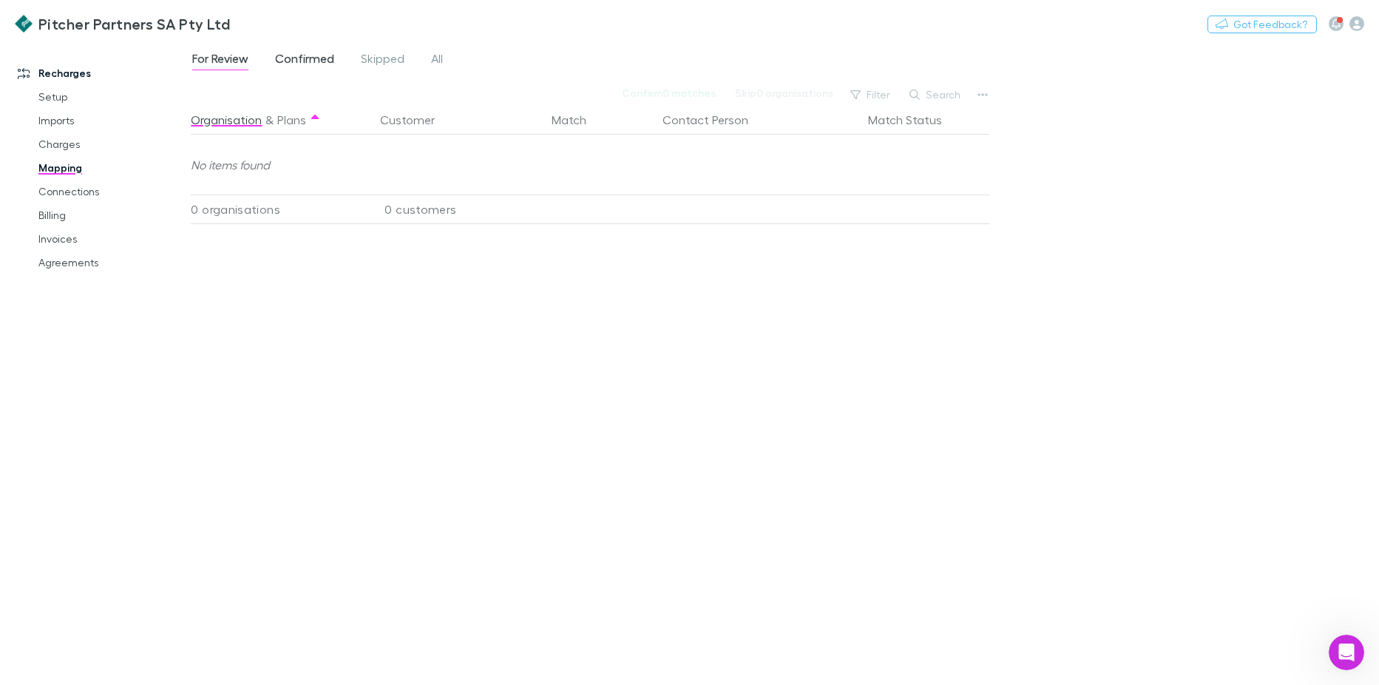
click at [317, 70] on span "Confirmed" at bounding box center [304, 60] width 59 height 19
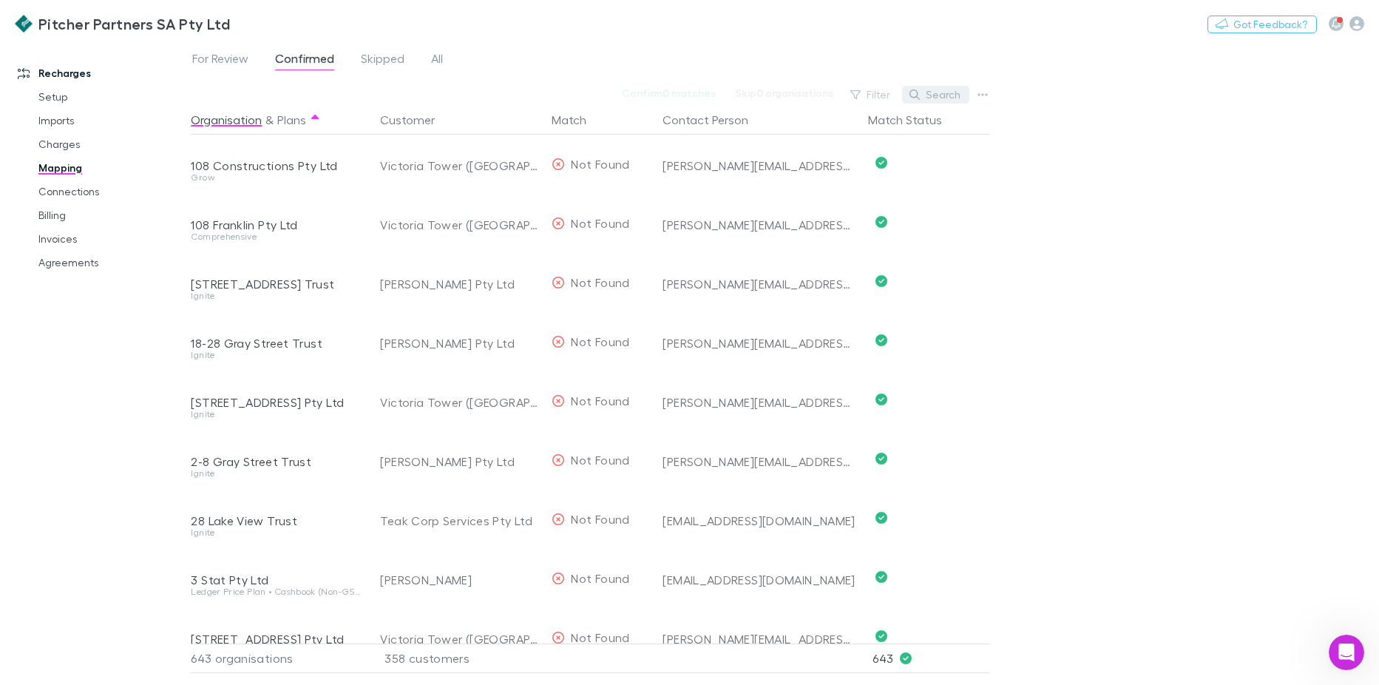
click at [931, 95] on button "Search" at bounding box center [935, 95] width 67 height 18
type input "******"
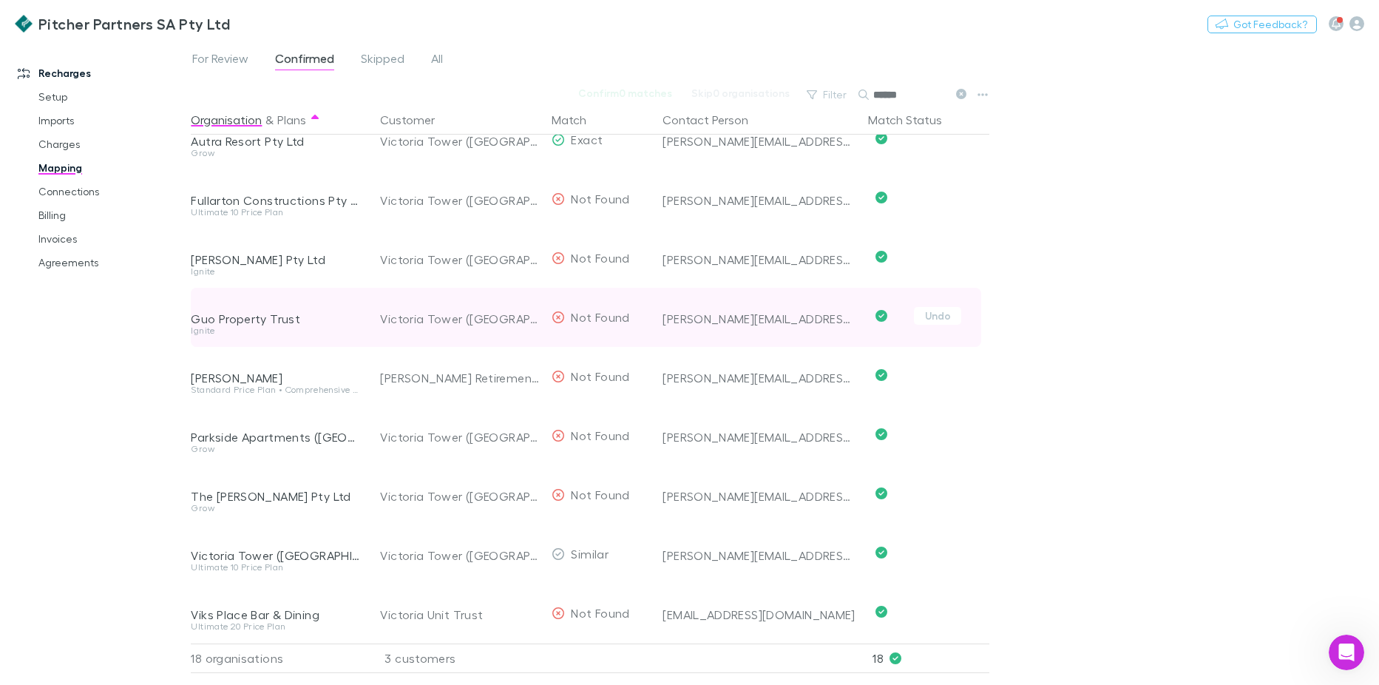
scroll to position [568, 0]
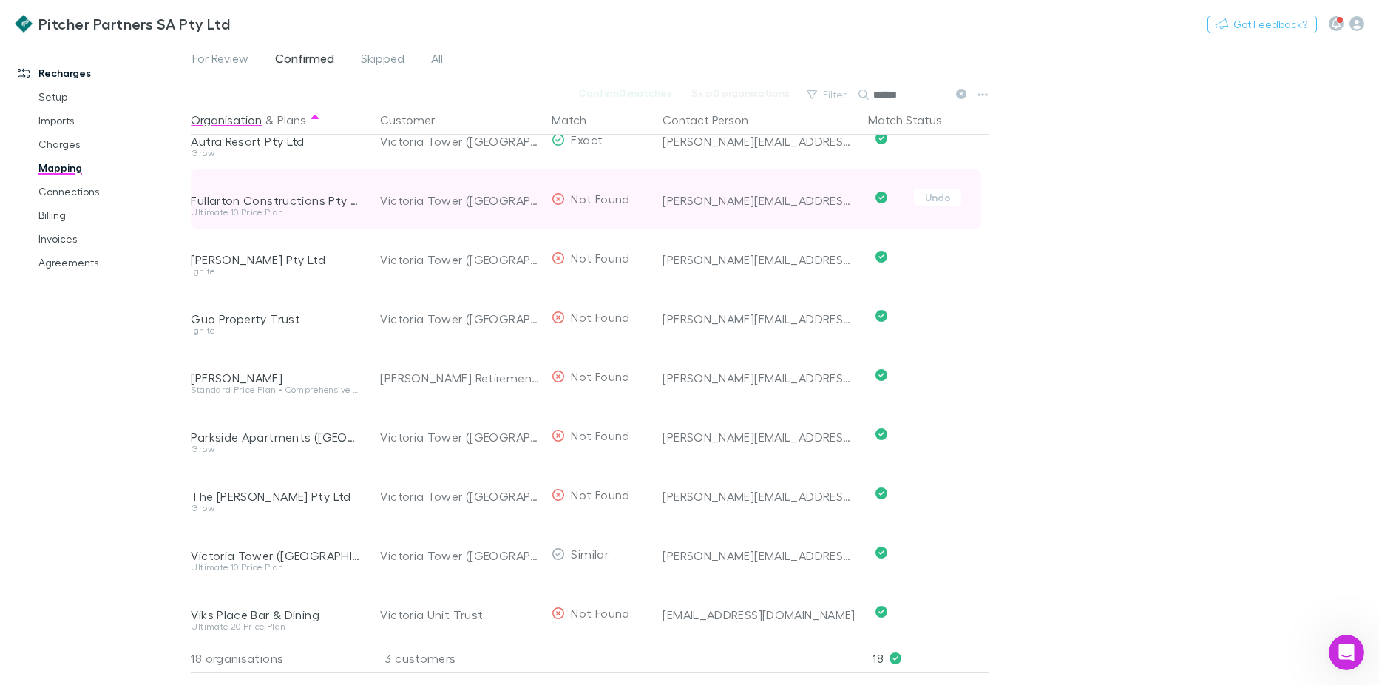
click at [279, 208] on div "Ultimate 10 Price Plan" at bounding box center [277, 212] width 172 height 9
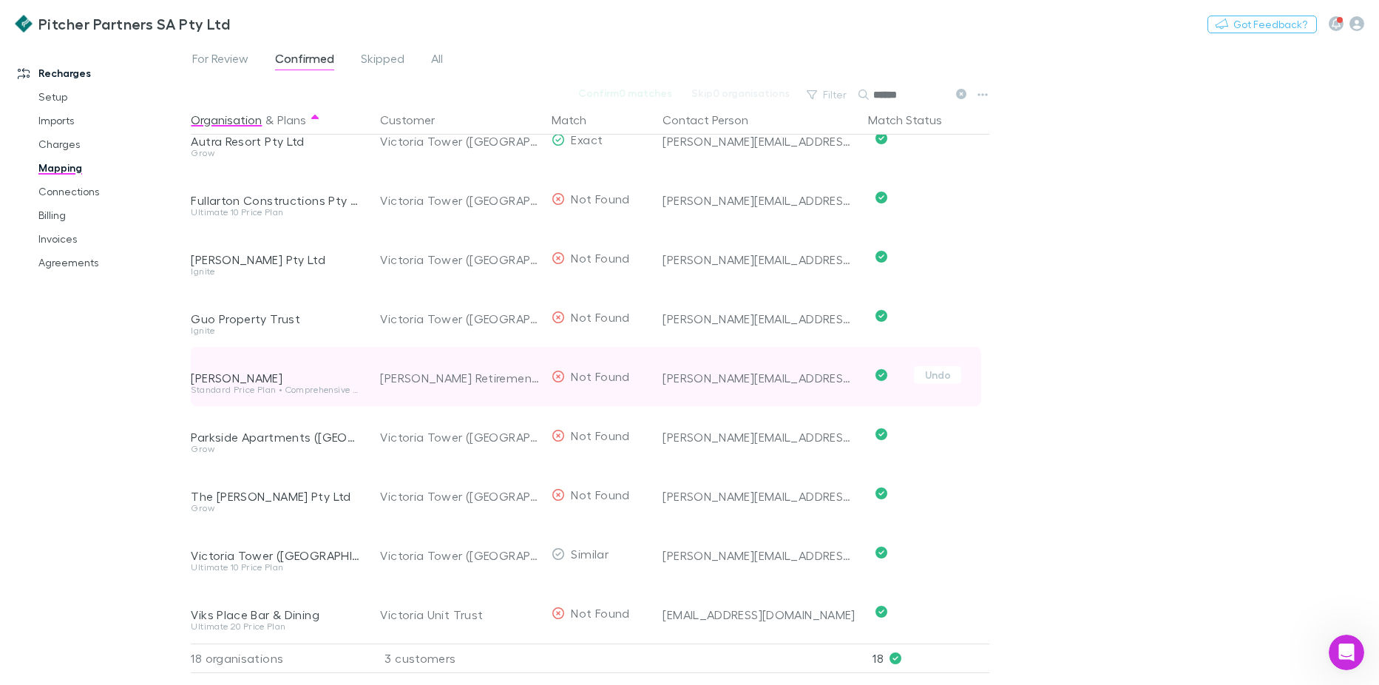
click at [909, 373] on span "Undo" at bounding box center [925, 376] width 127 height 59
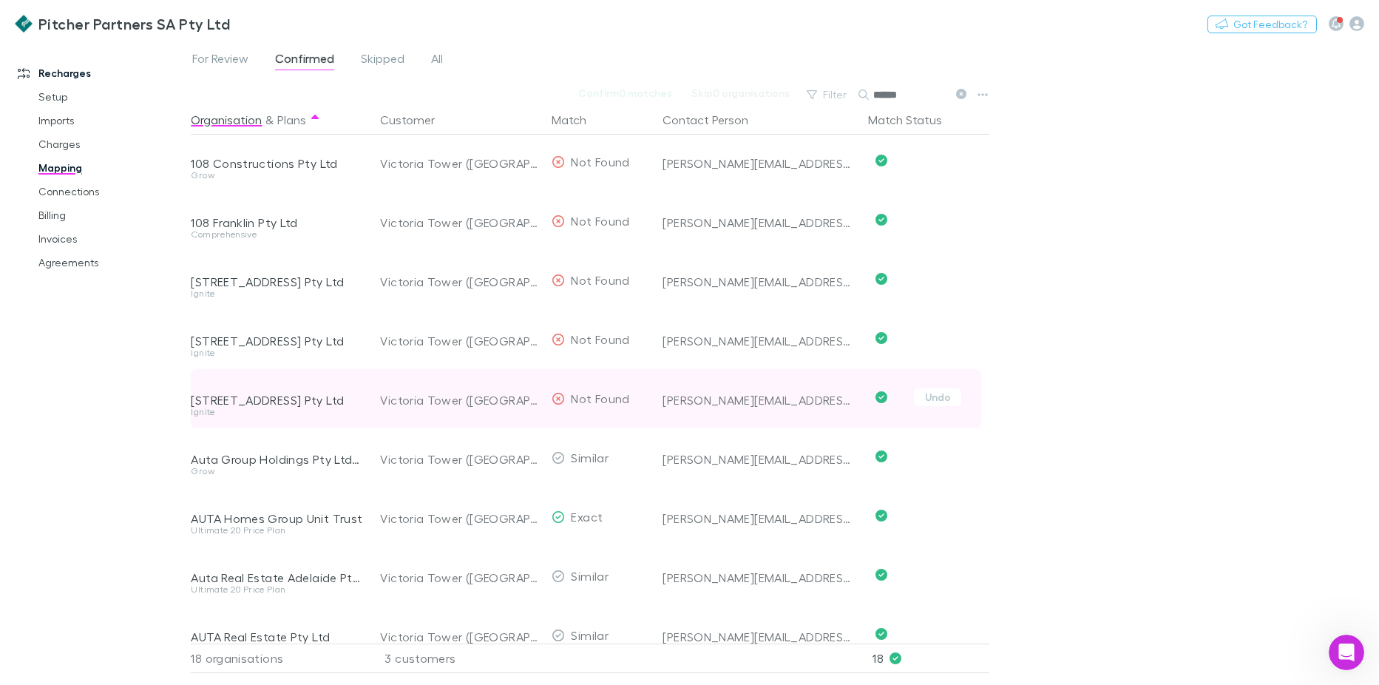
scroll to position [0, 0]
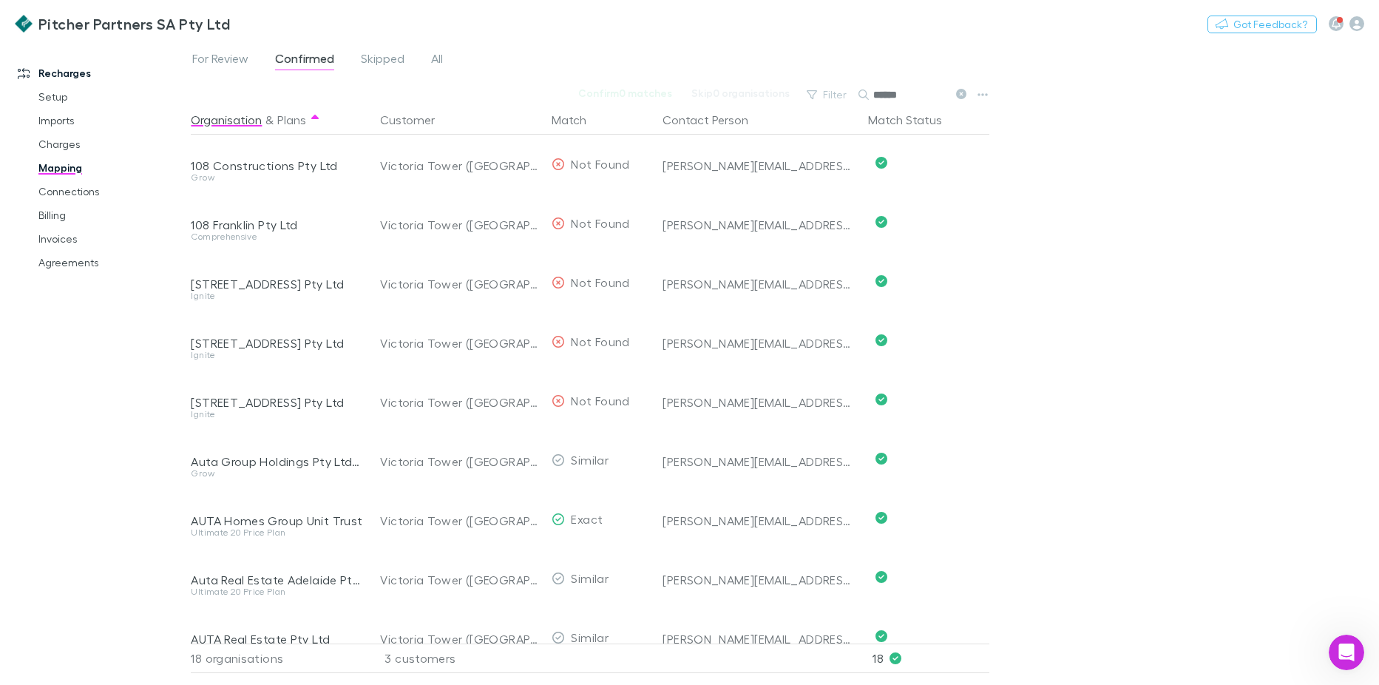
click at [1378, 302] on div "For Review Confirmed Skipped All Confirm 0 matches Skip 0 organisations Filter …" at bounding box center [785, 362] width 1189 height 643
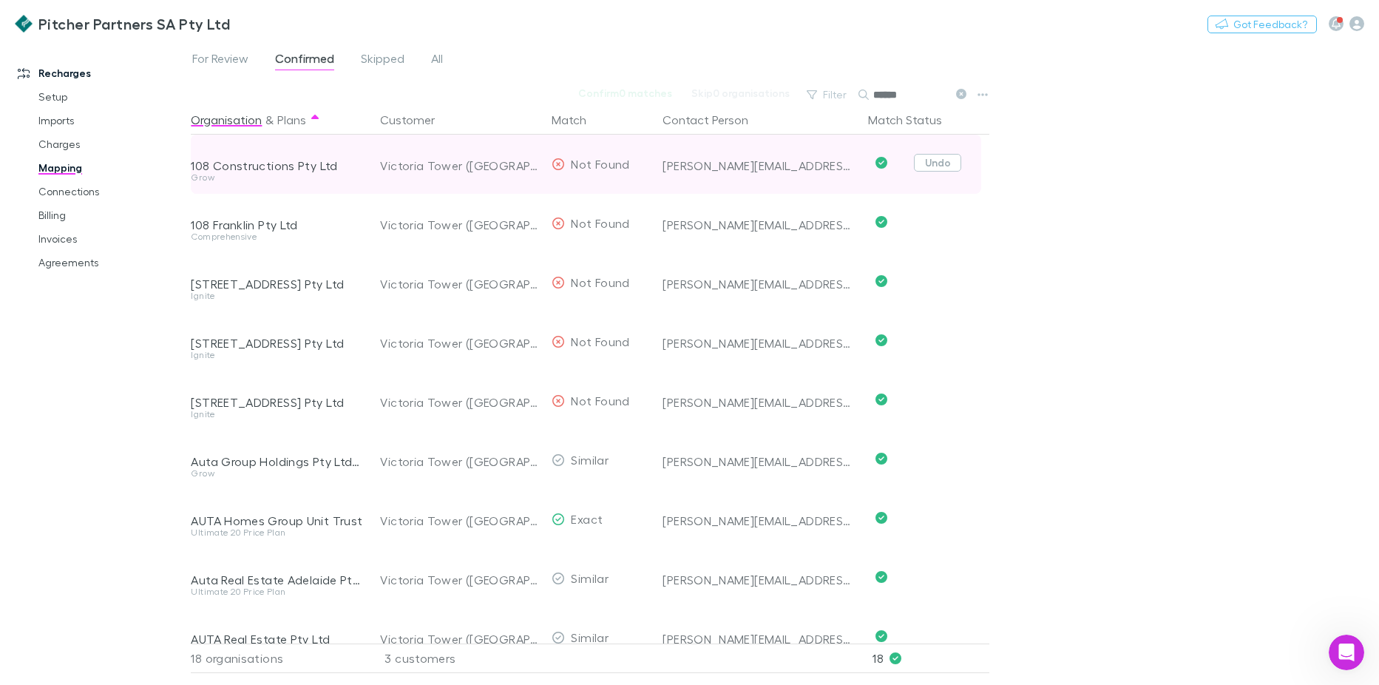
click at [937, 164] on button "Undo" at bounding box center [937, 163] width 47 height 18
click at [941, 166] on button "Undo" at bounding box center [937, 163] width 47 height 18
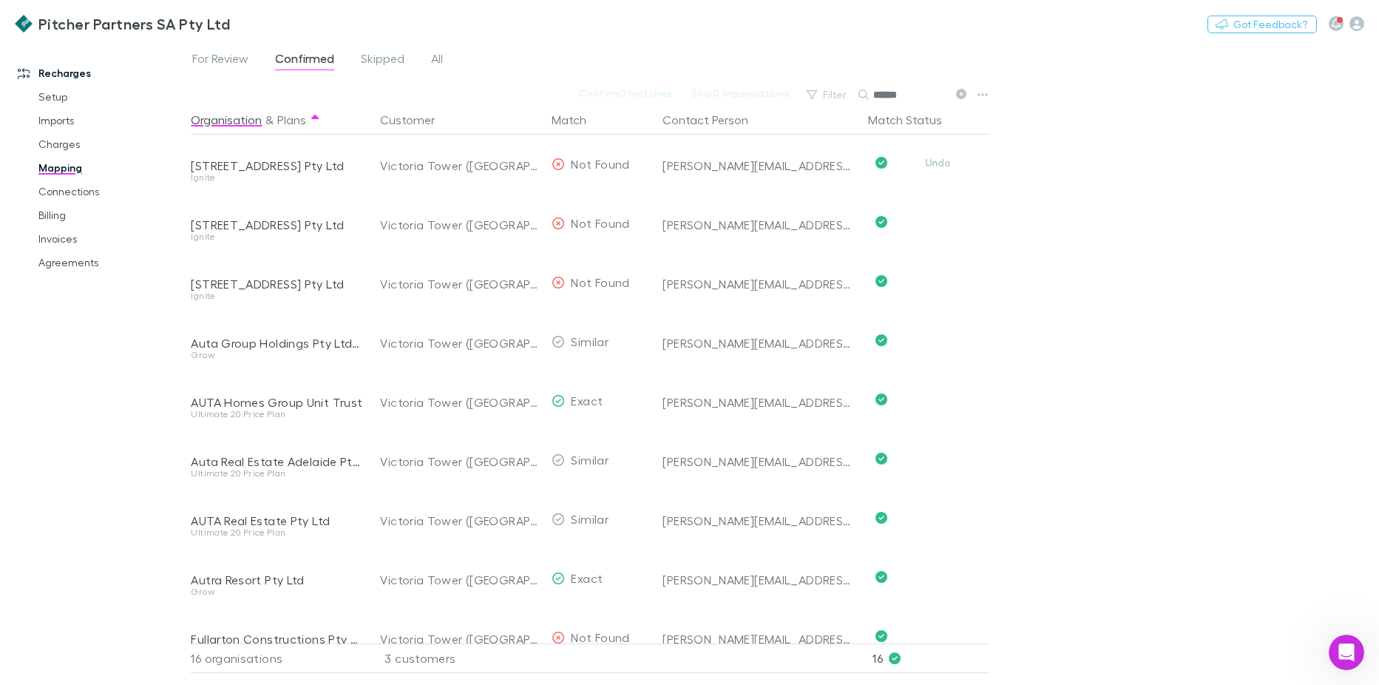
click at [941, 166] on button "Undo" at bounding box center [937, 163] width 47 height 18
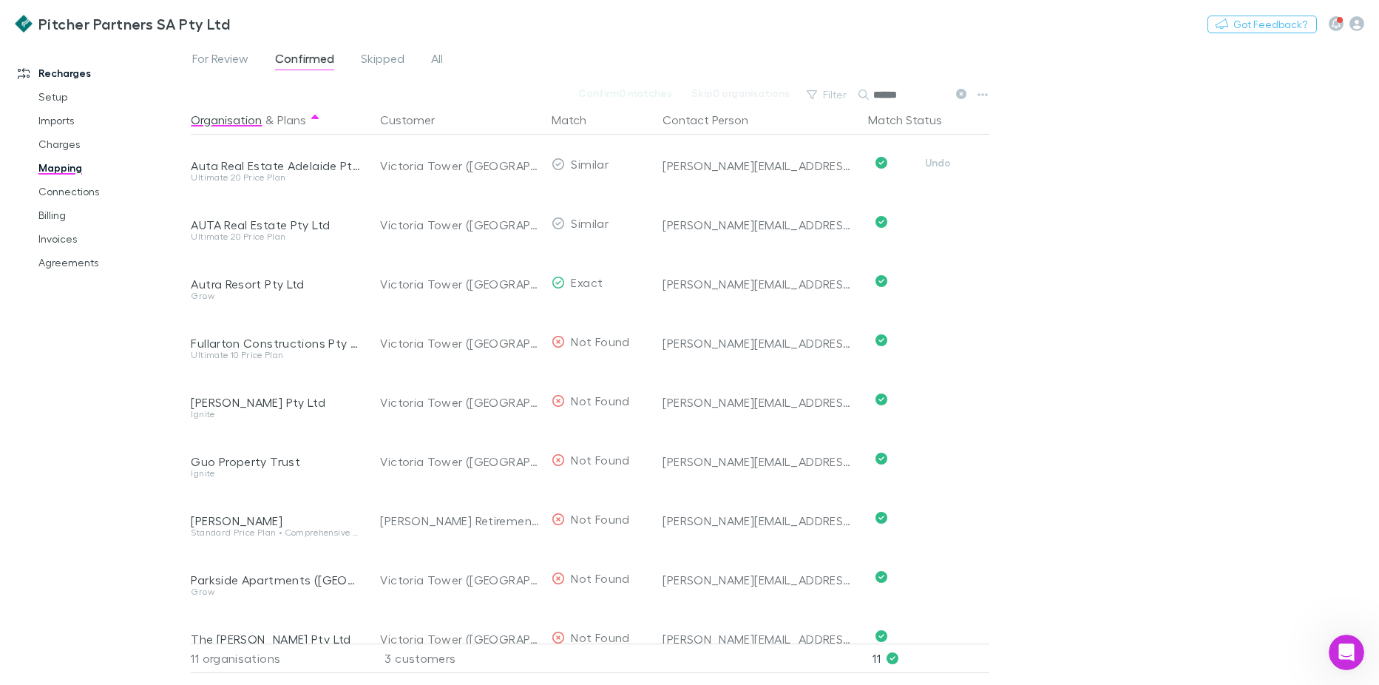
click at [941, 166] on button "Undo" at bounding box center [937, 163] width 47 height 18
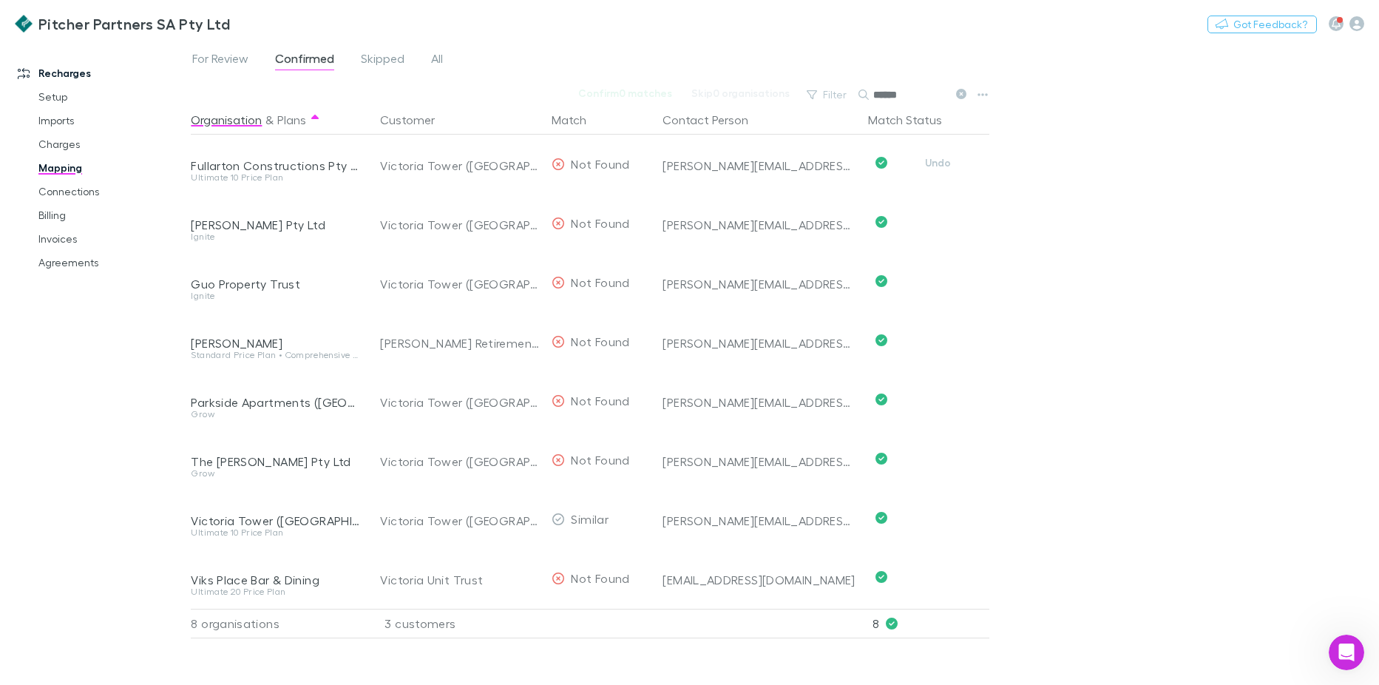
click at [941, 166] on button "Undo" at bounding box center [937, 163] width 47 height 18
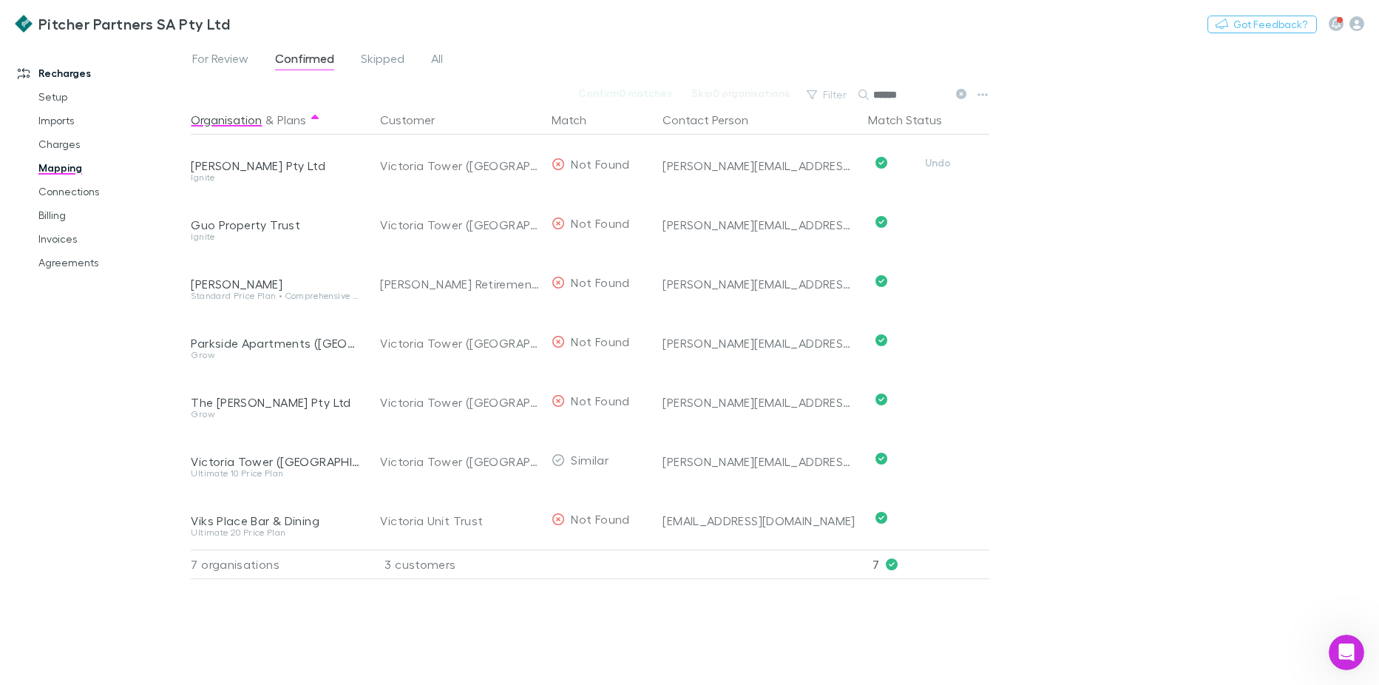
click at [941, 166] on button "Undo" at bounding box center [937, 163] width 47 height 18
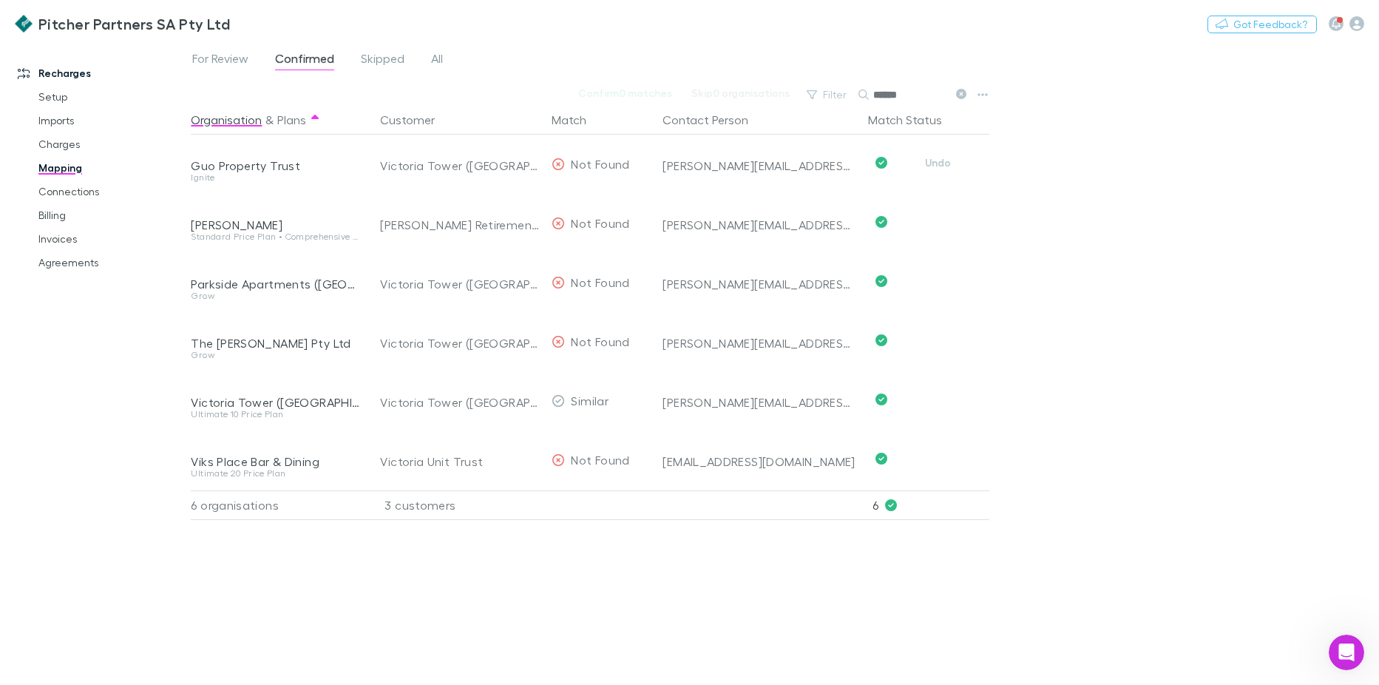
click at [941, 166] on button "Undo" at bounding box center [937, 163] width 47 height 18
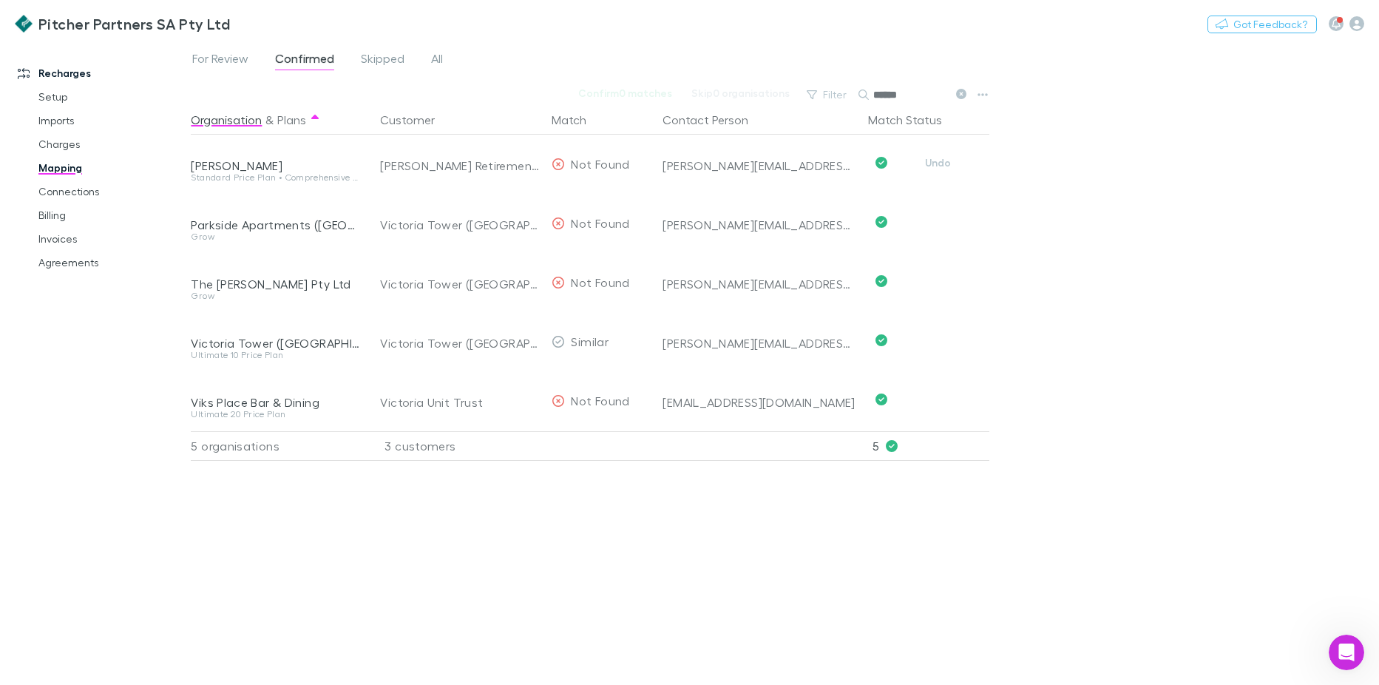
click at [941, 166] on button "Undo" at bounding box center [937, 163] width 47 height 18
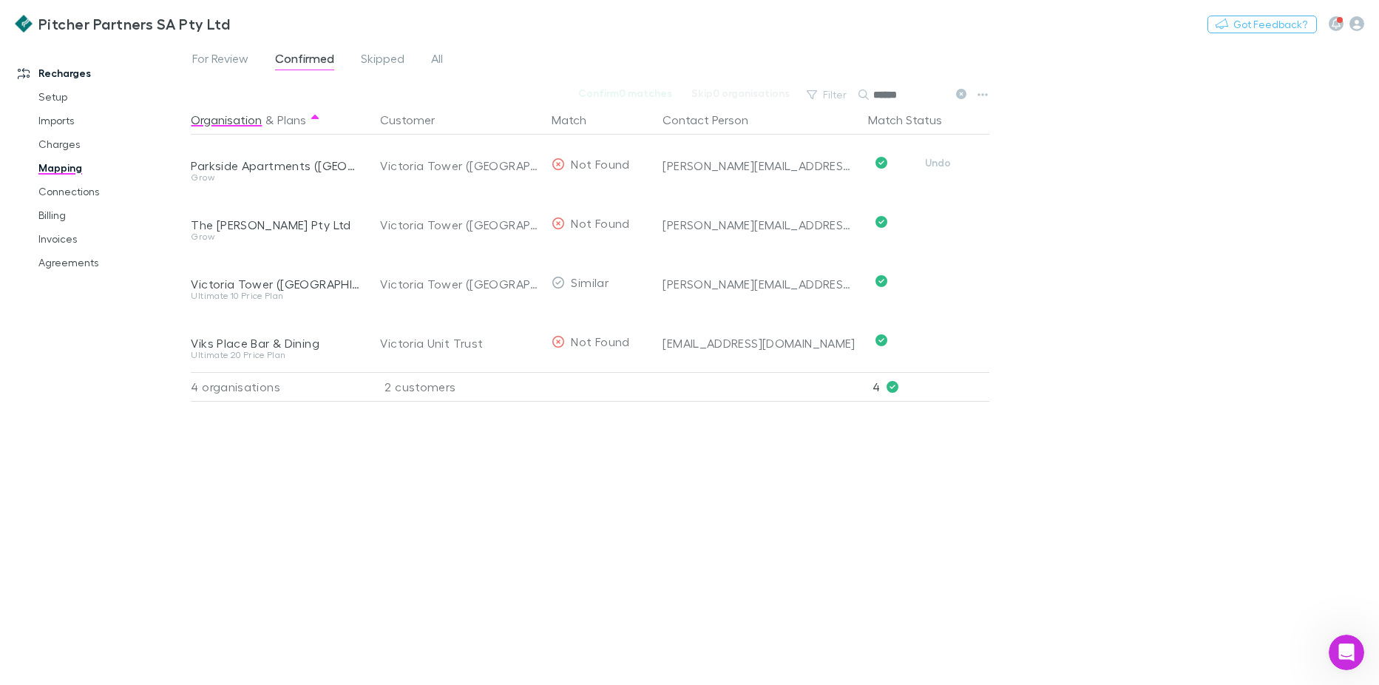
click at [941, 166] on button "Undo" at bounding box center [937, 163] width 47 height 18
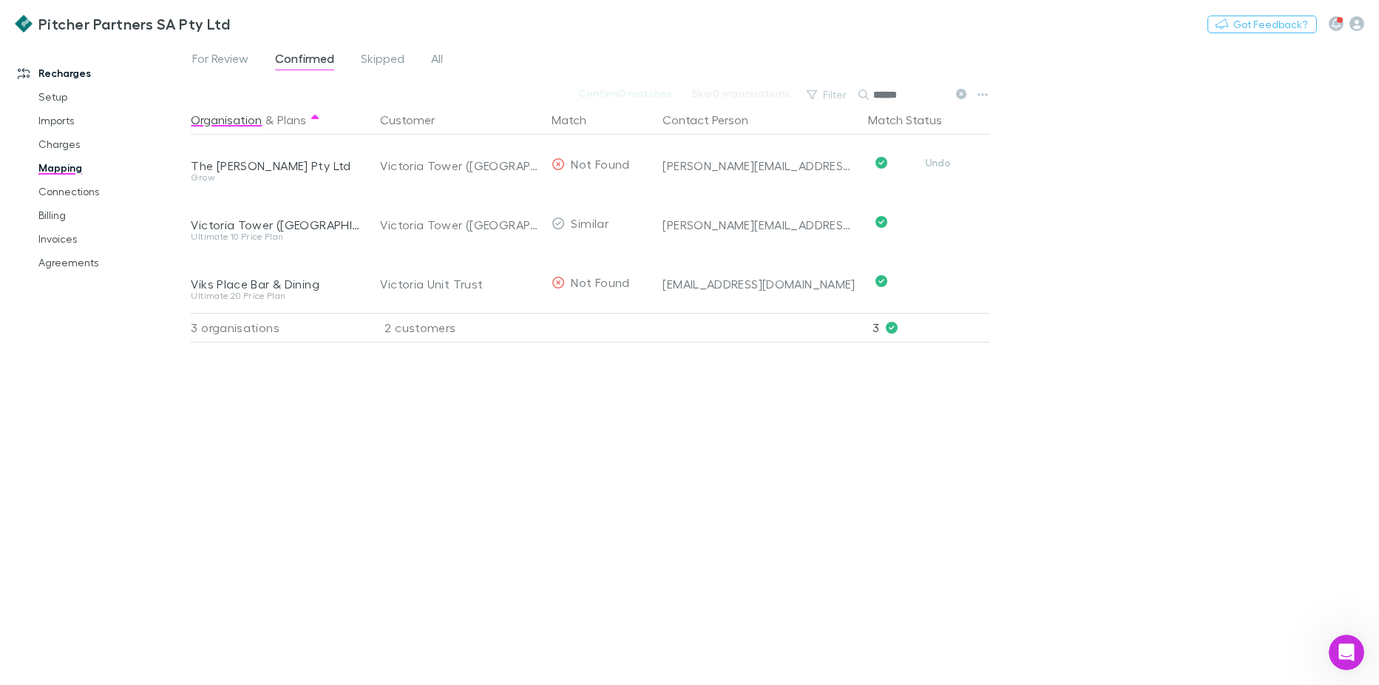
click at [941, 166] on button "Undo" at bounding box center [937, 163] width 47 height 18
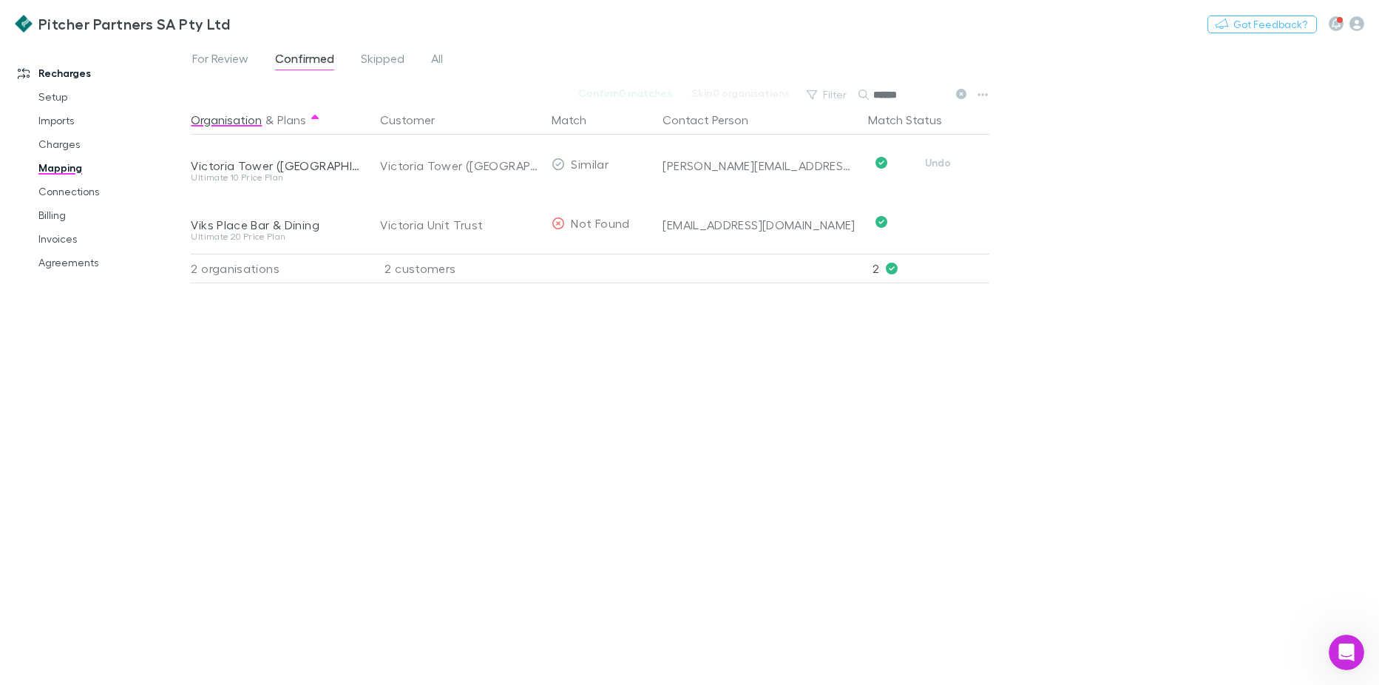
click at [941, 166] on button "Undo" at bounding box center [937, 163] width 47 height 18
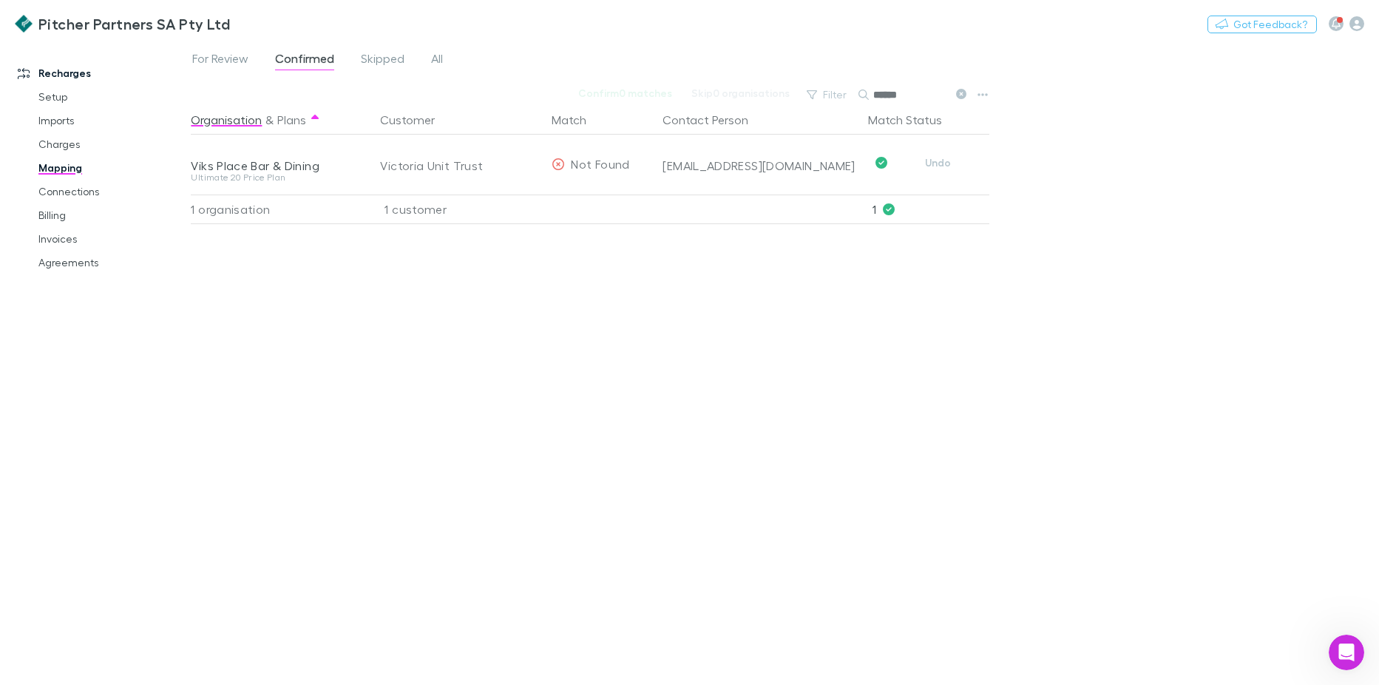
click at [941, 166] on button "Undo" at bounding box center [937, 163] width 47 height 18
click at [212, 59] on span "For Review" at bounding box center [220, 60] width 56 height 19
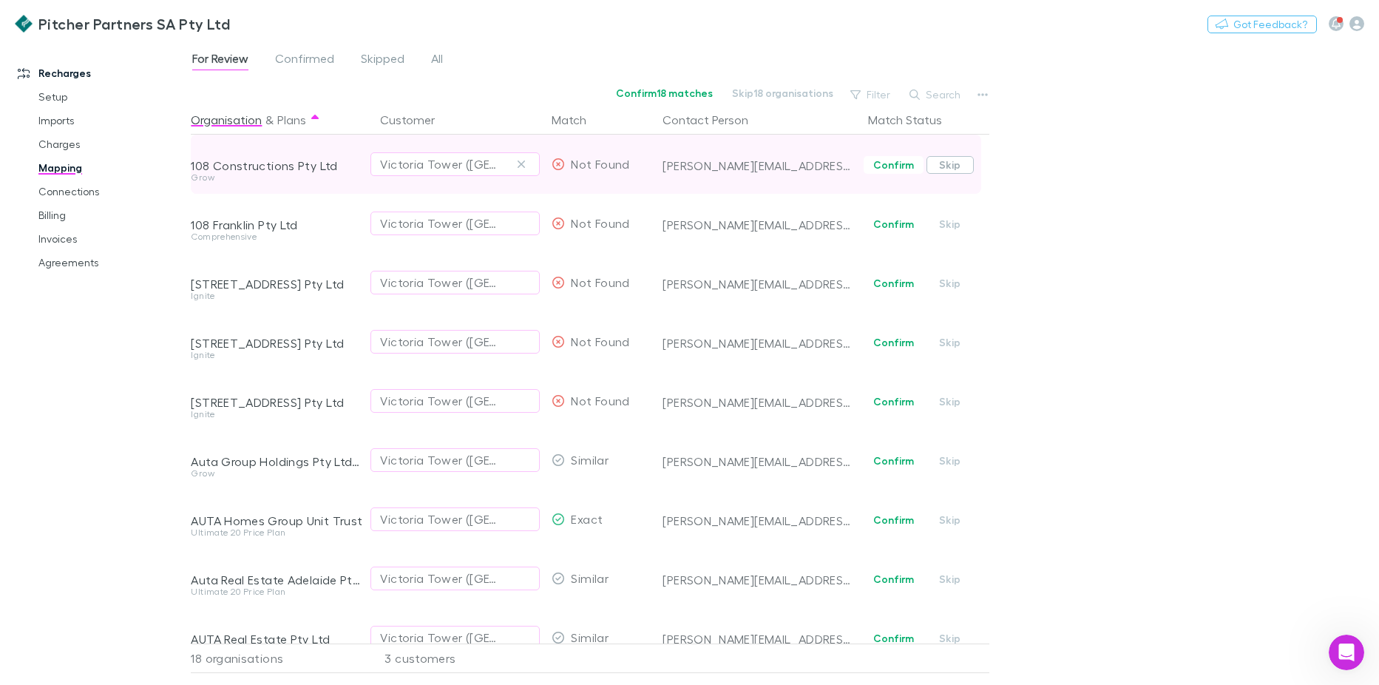
click at [947, 166] on button "Skip" at bounding box center [950, 165] width 47 height 18
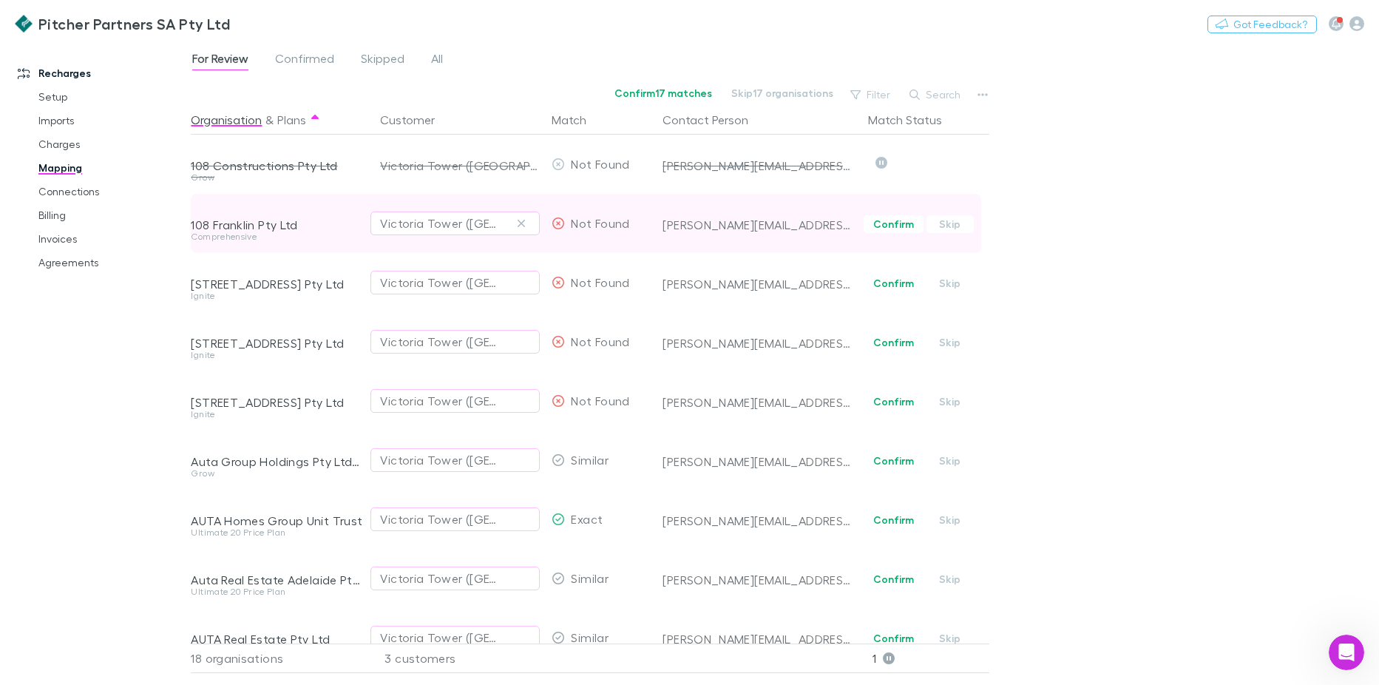
click at [954, 212] on span "Confirm Skip" at bounding box center [925, 223] width 127 height 59
click at [953, 221] on button "Skip" at bounding box center [950, 224] width 47 height 18
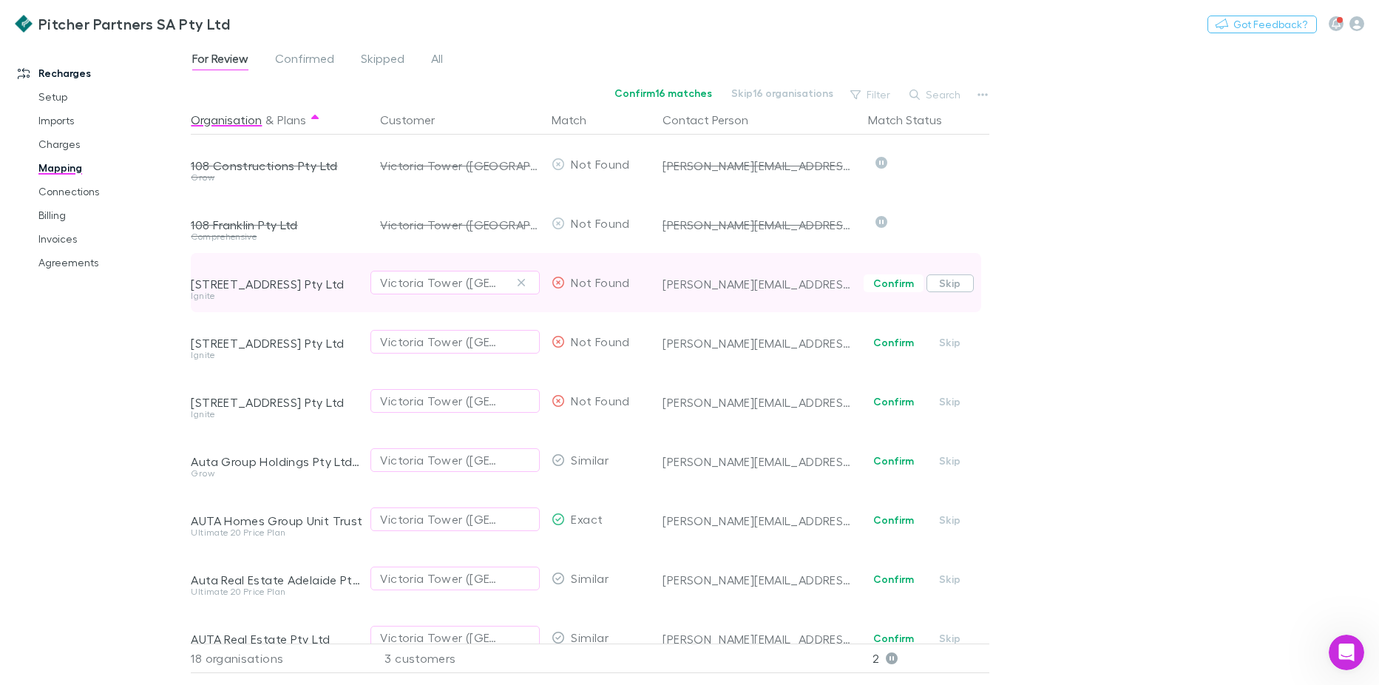
click at [951, 286] on button "Skip" at bounding box center [950, 283] width 47 height 18
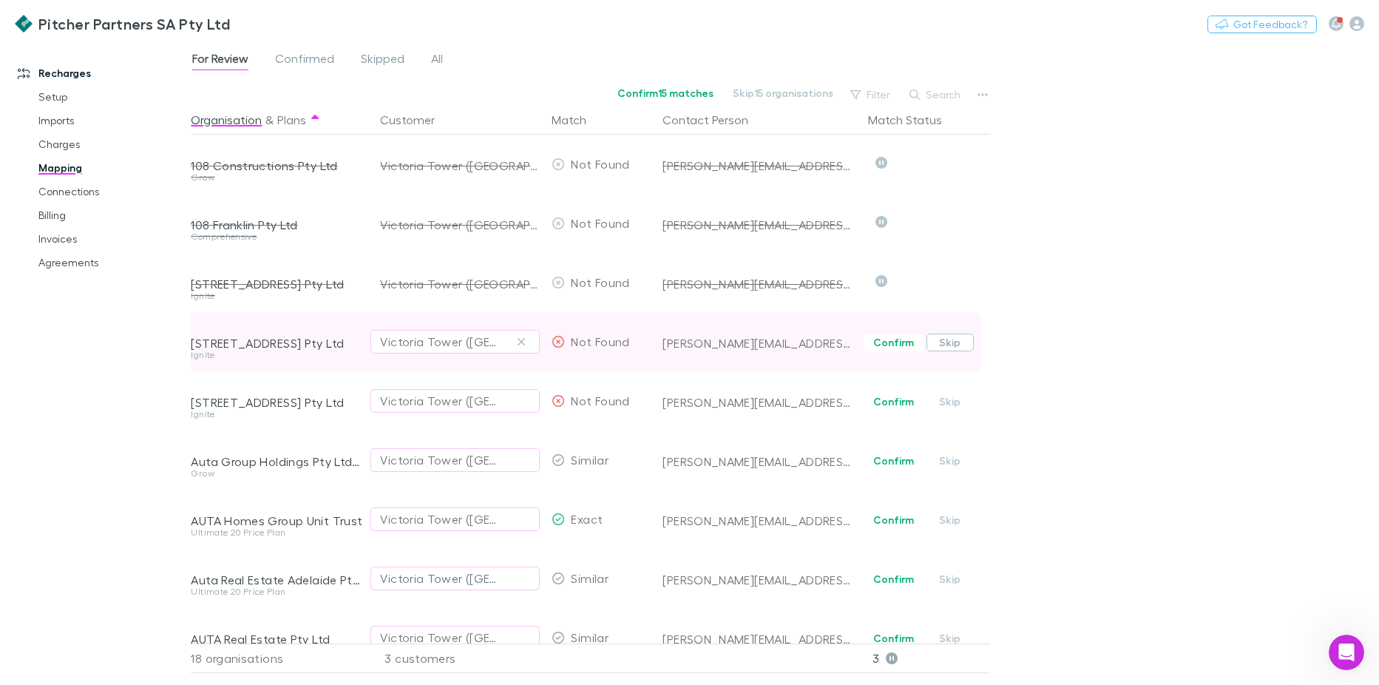
click at [950, 343] on button "Skip" at bounding box center [950, 343] width 47 height 18
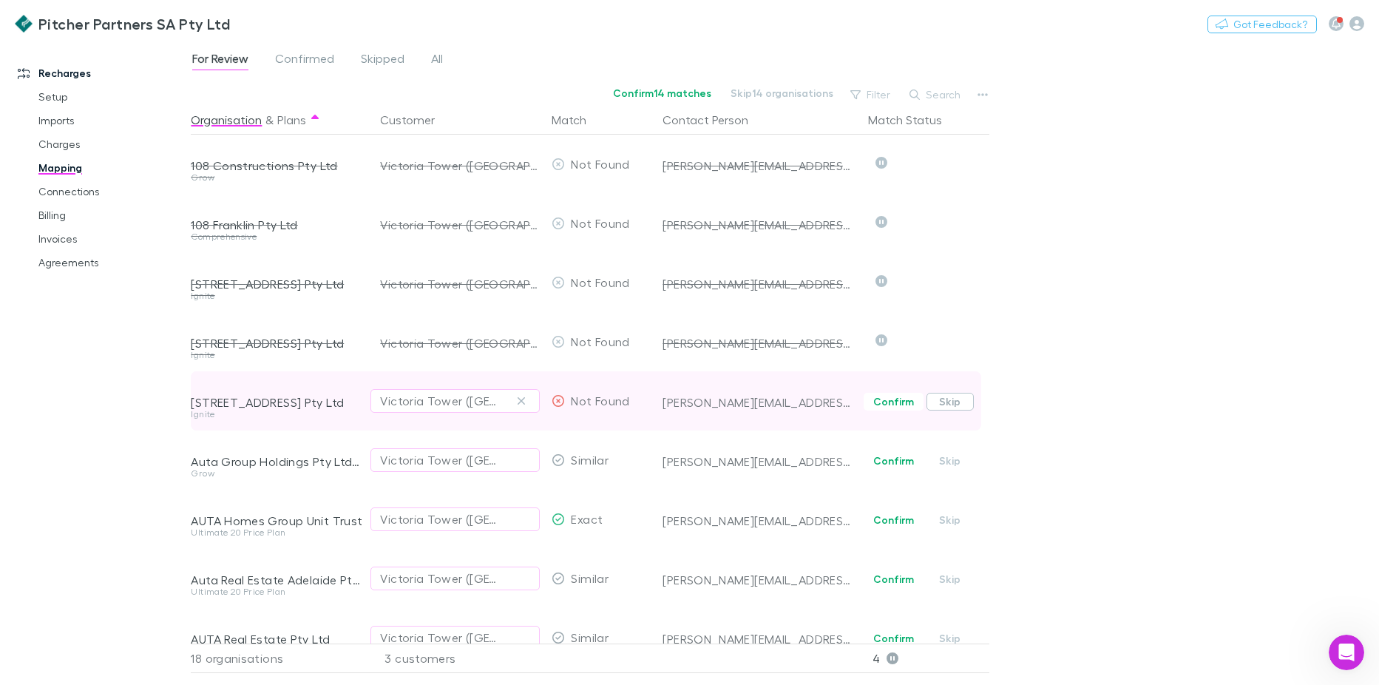
click at [948, 401] on button "Skip" at bounding box center [950, 402] width 47 height 18
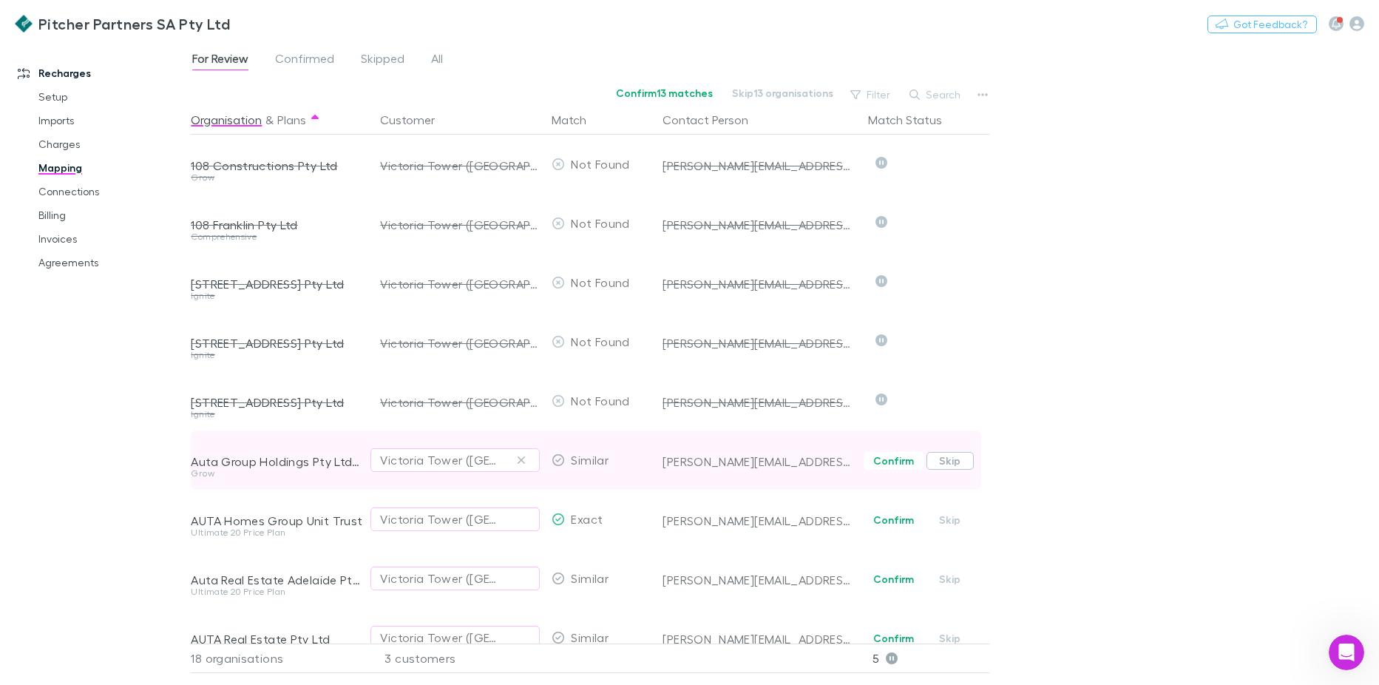
click at [946, 460] on button "Skip" at bounding box center [950, 461] width 47 height 18
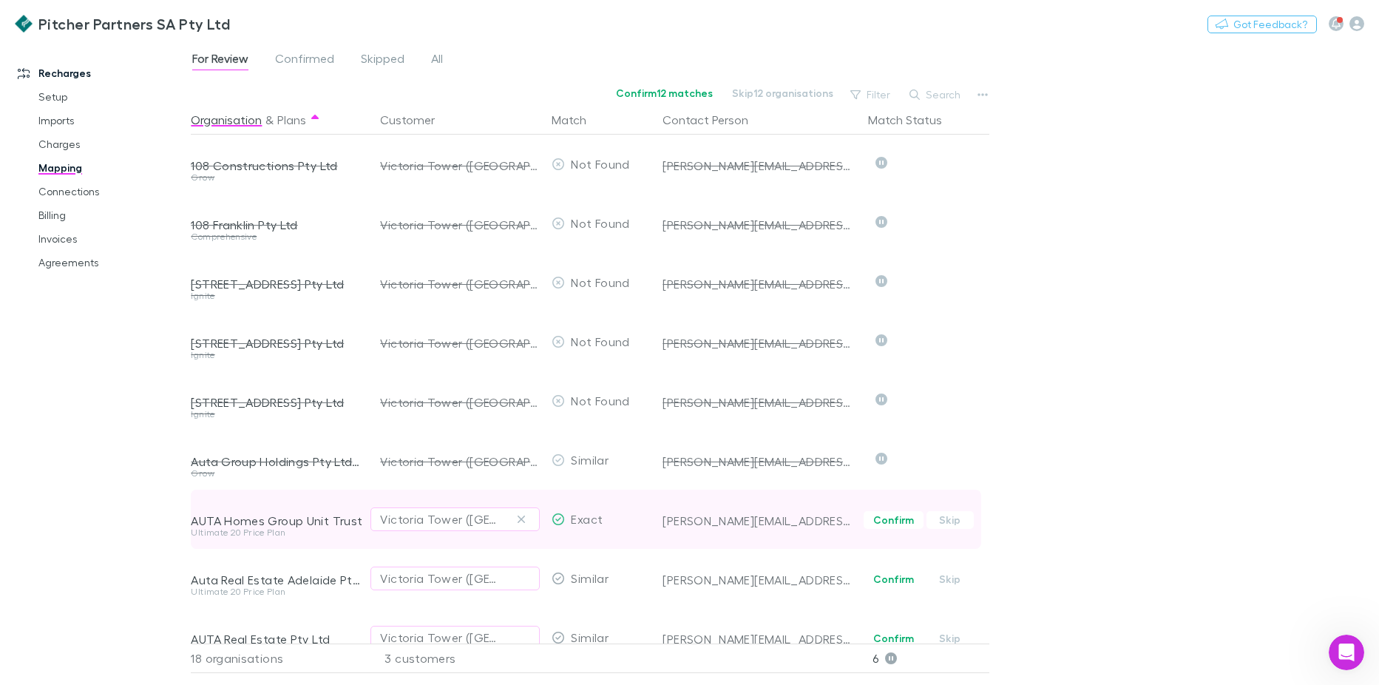
drag, startPoint x: 947, startPoint y: 517, endPoint x: 947, endPoint y: 536, distance: 19.2
click at [947, 517] on button "Skip" at bounding box center [950, 520] width 47 height 18
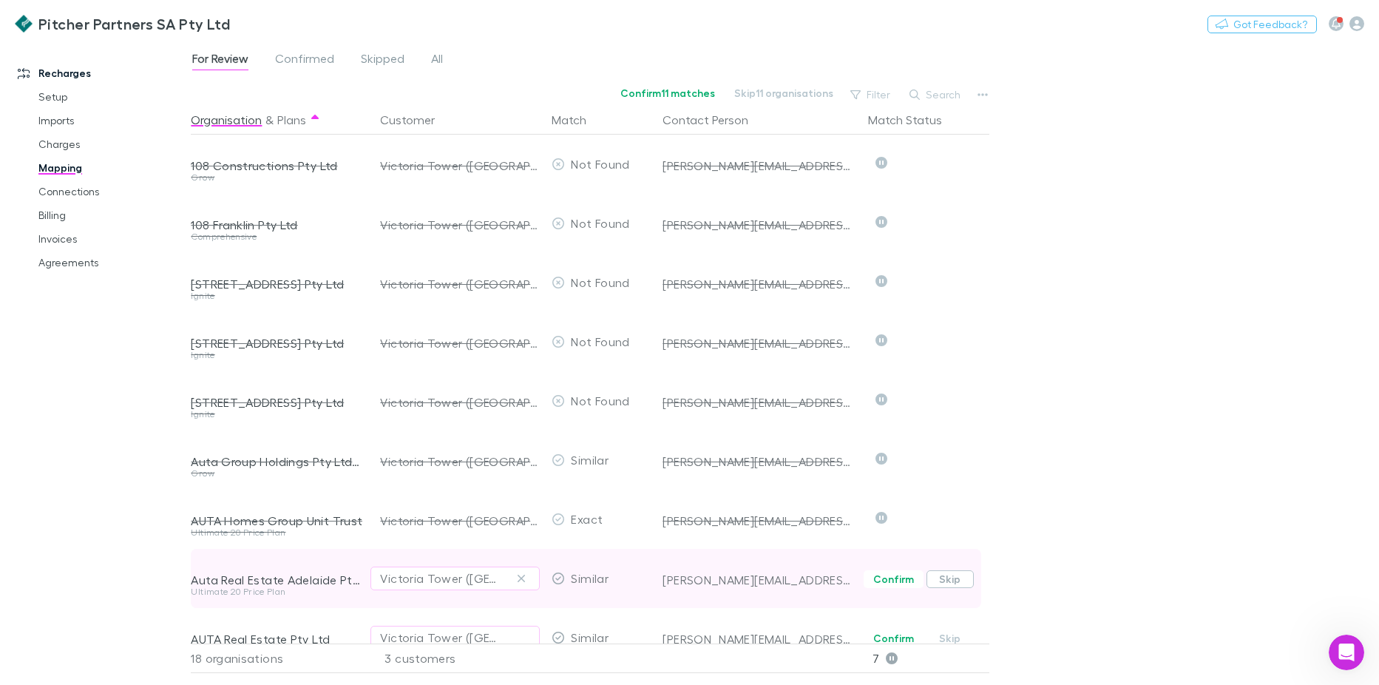
drag, startPoint x: 942, startPoint y: 575, endPoint x: 951, endPoint y: 576, distance: 8.9
click at [943, 575] on button "Skip" at bounding box center [950, 579] width 47 height 18
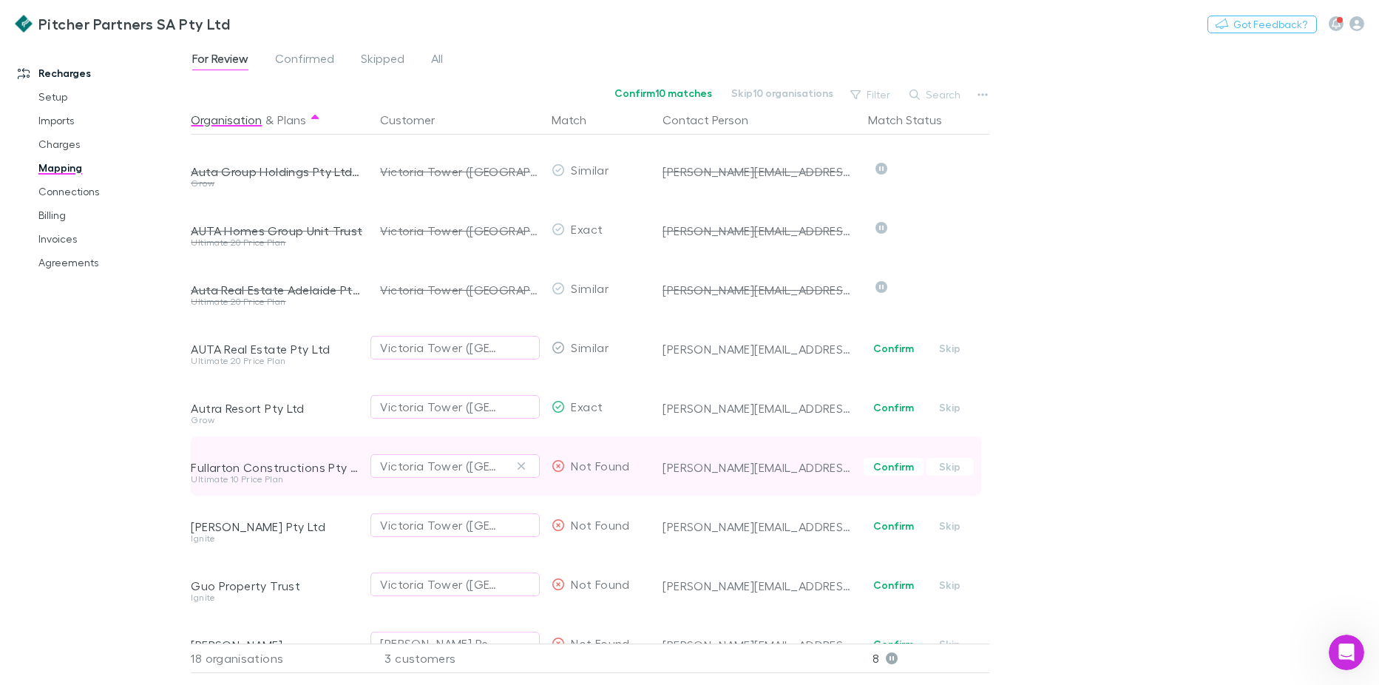
scroll to position [296, 0]
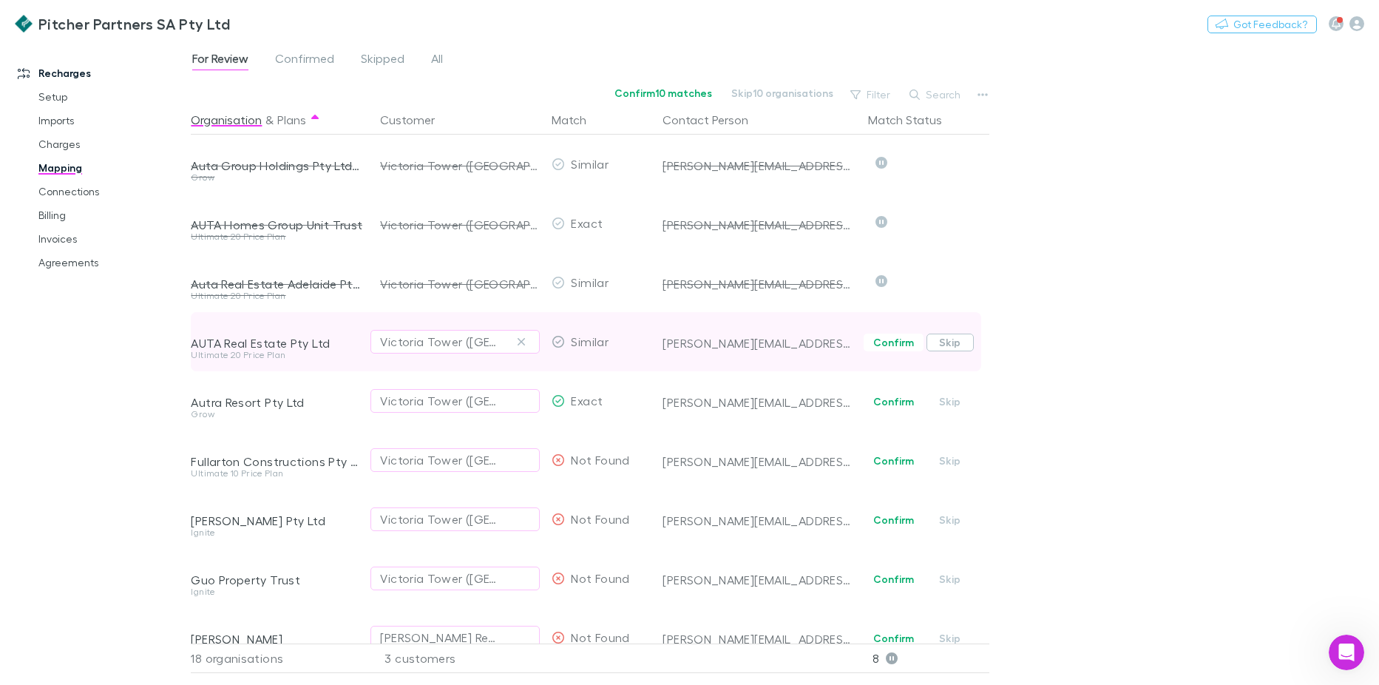
click at [953, 348] on button "Skip" at bounding box center [950, 343] width 47 height 18
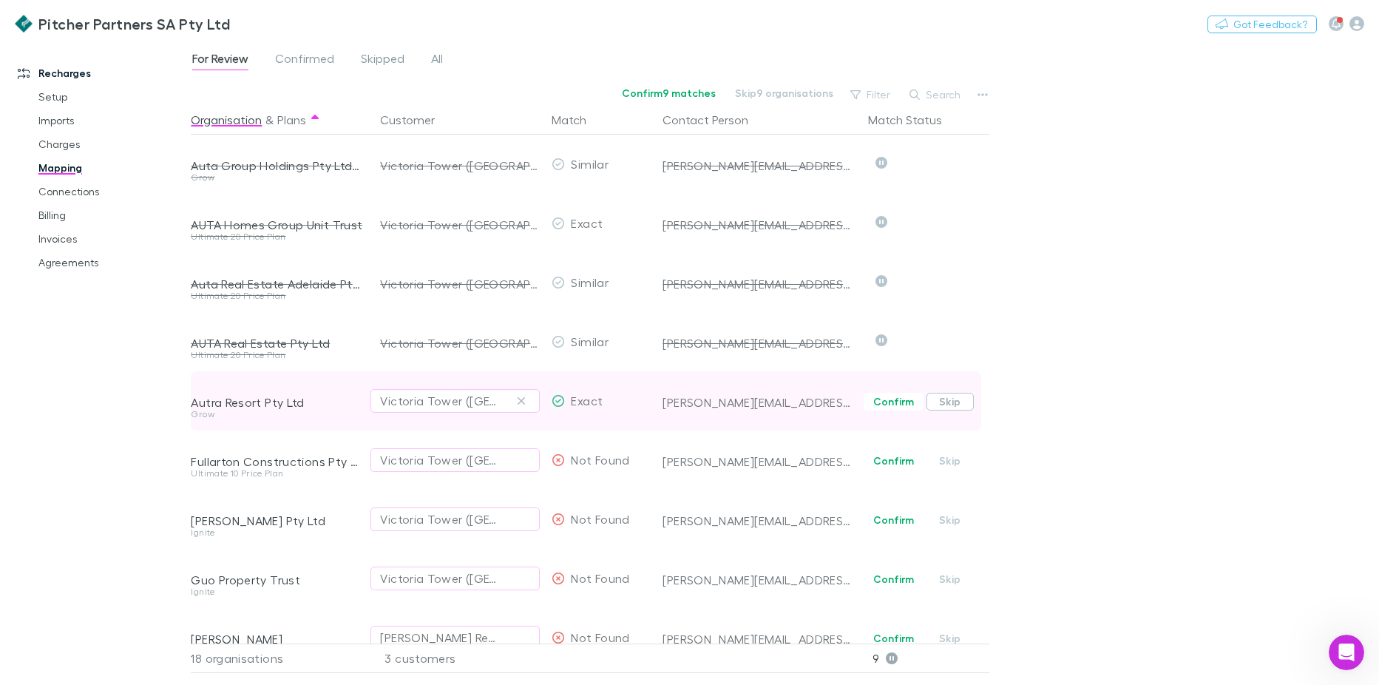
click at [949, 405] on button "Skip" at bounding box center [950, 402] width 47 height 18
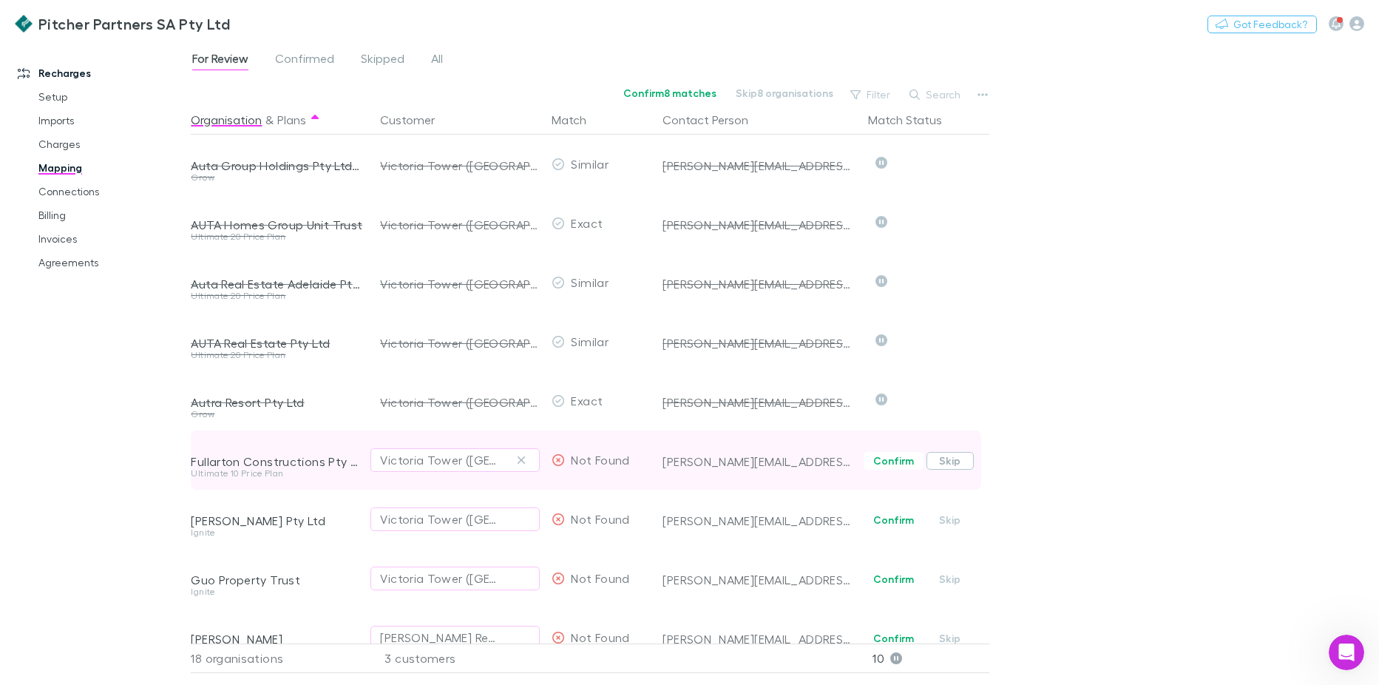
click at [953, 462] on button "Skip" at bounding box center [950, 461] width 47 height 18
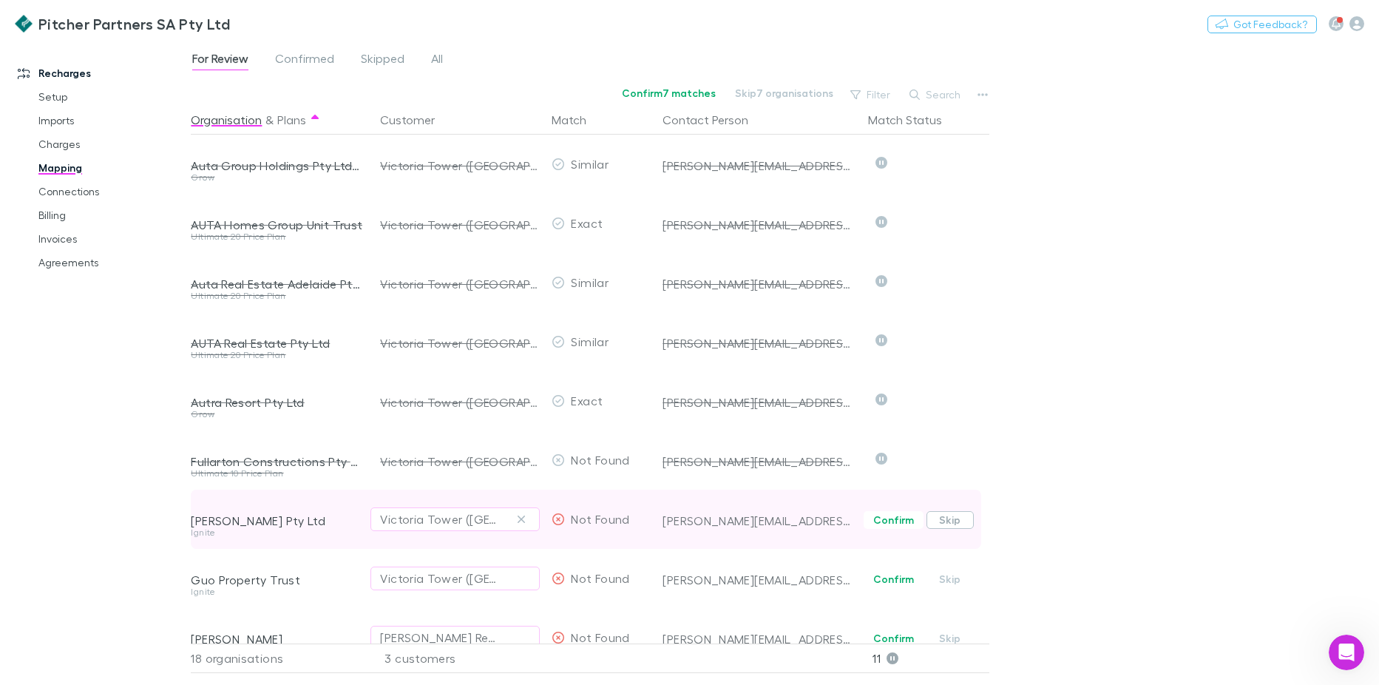
click at [950, 516] on button "Skip" at bounding box center [950, 520] width 47 height 18
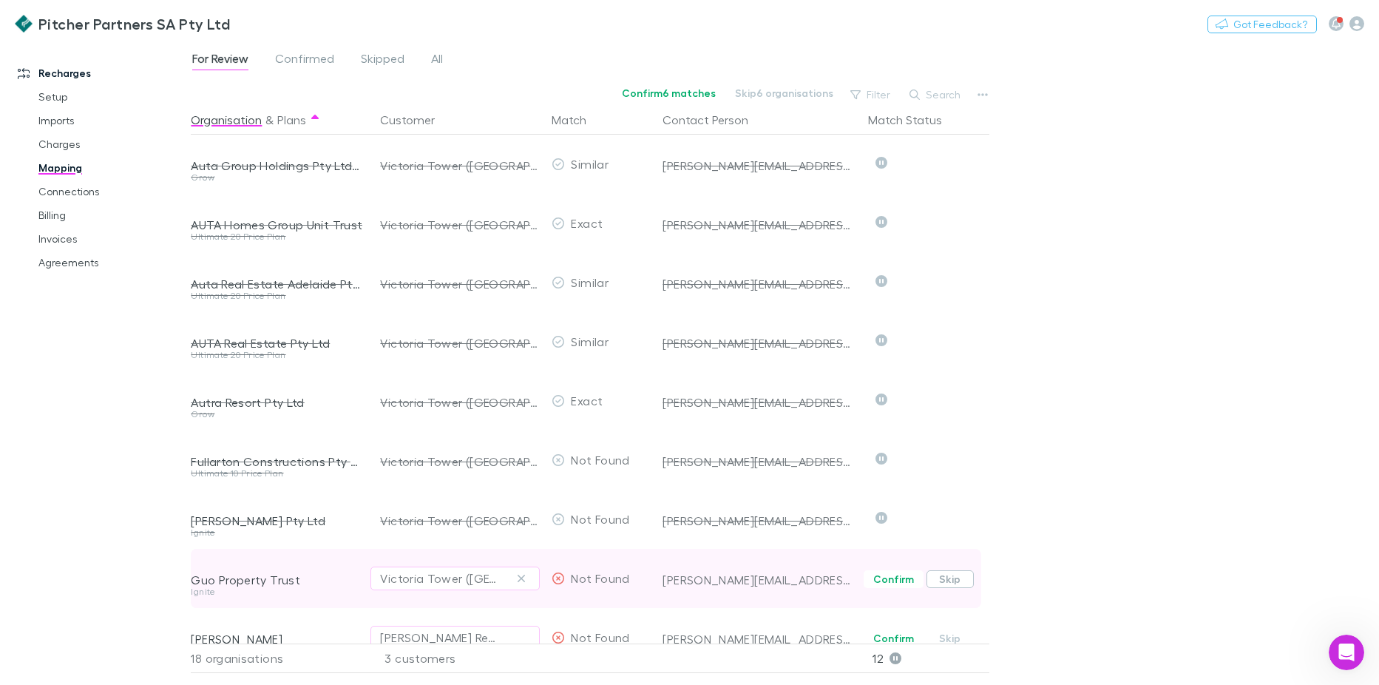
click at [951, 581] on button "Skip" at bounding box center [950, 579] width 47 height 18
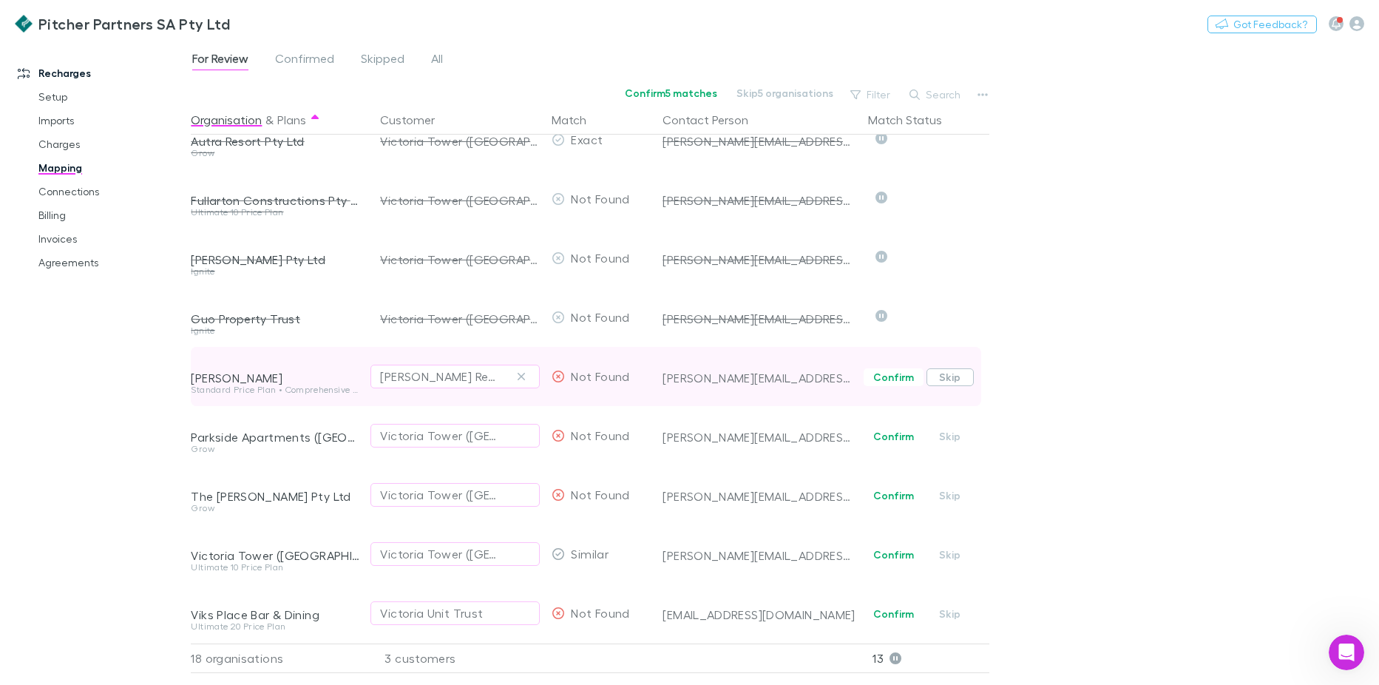
click at [961, 368] on button "Skip" at bounding box center [950, 377] width 47 height 18
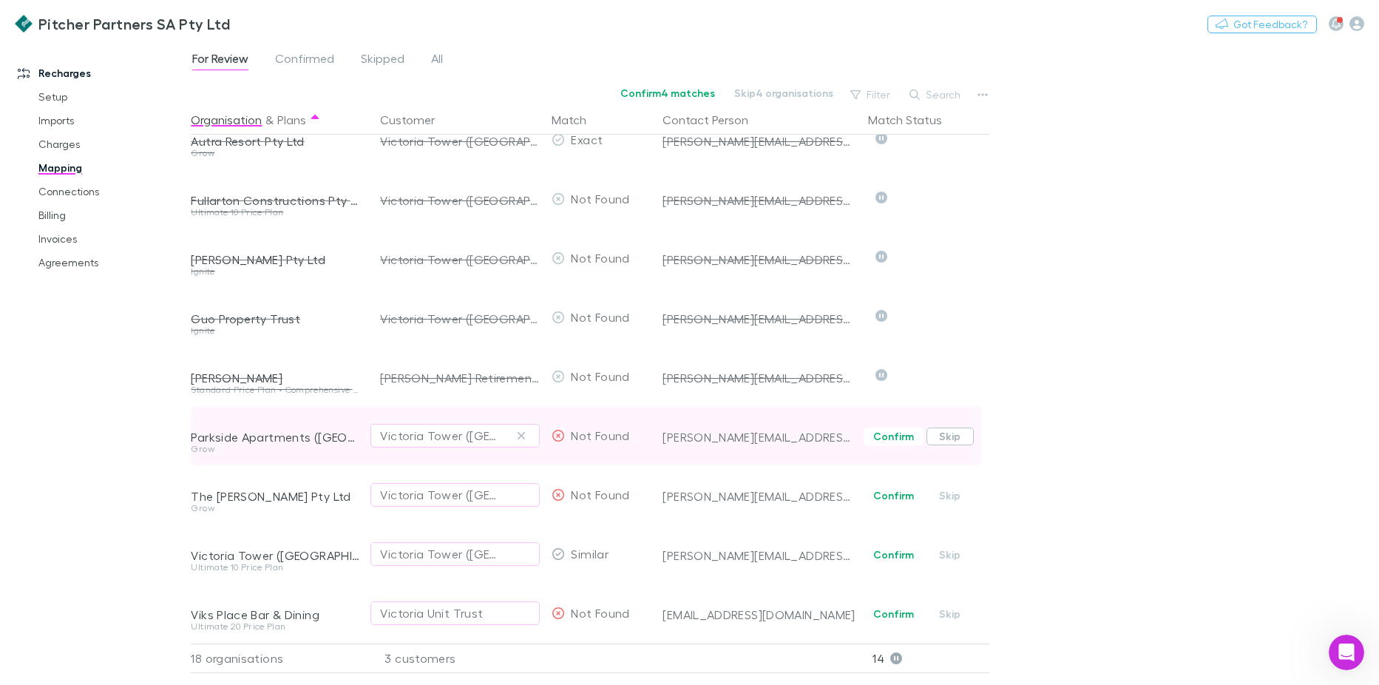
click at [956, 430] on button "Skip" at bounding box center [950, 437] width 47 height 18
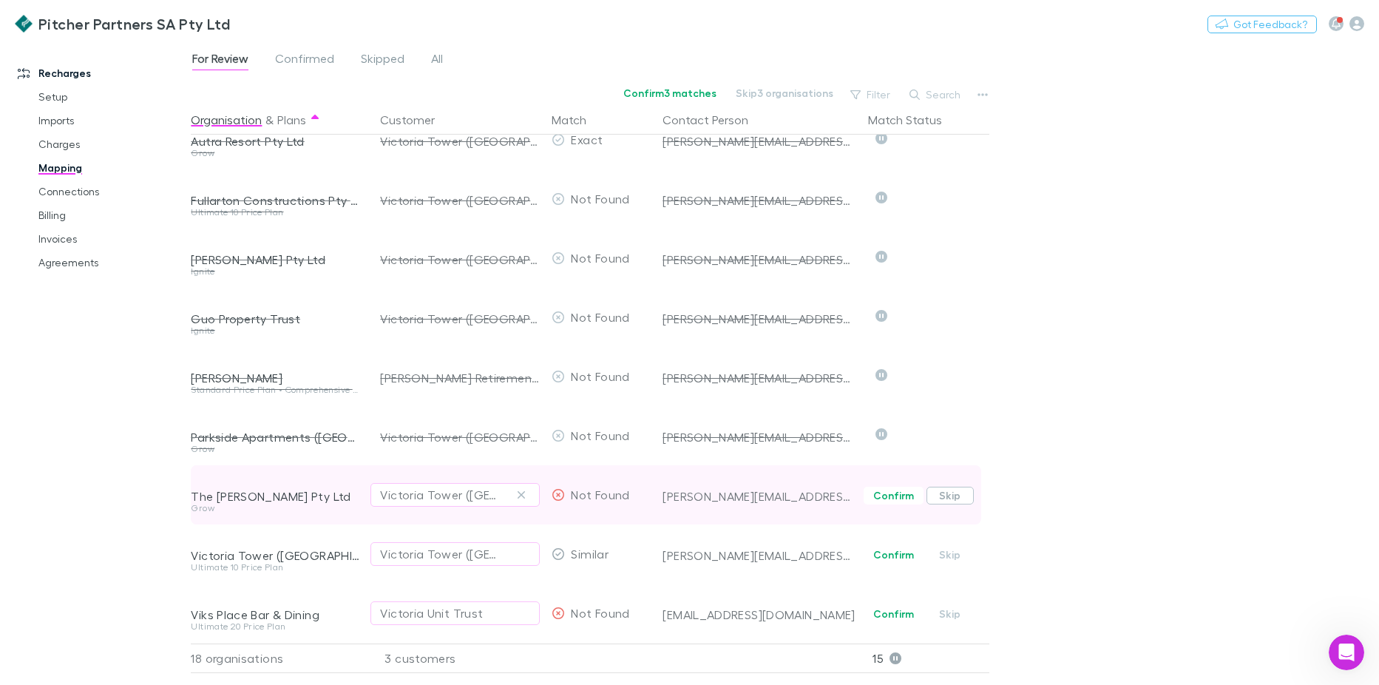
click at [945, 487] on button "Skip" at bounding box center [950, 496] width 47 height 18
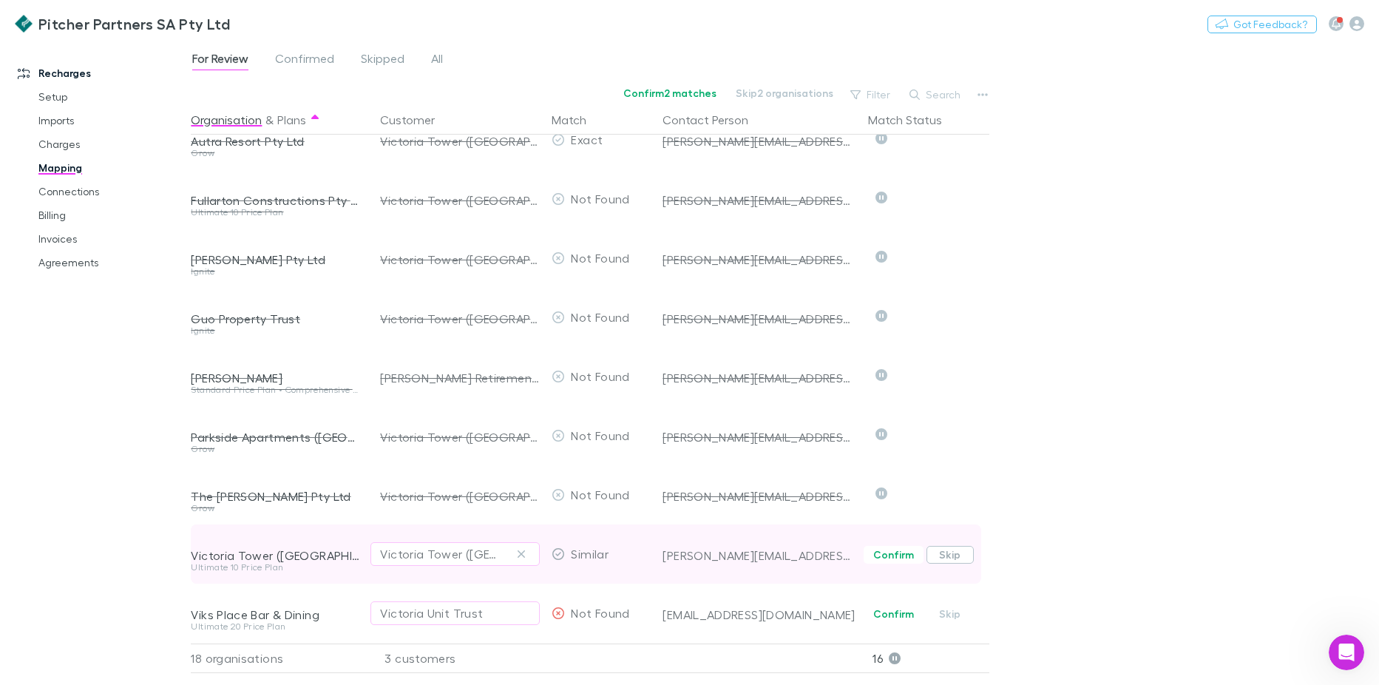
click at [947, 551] on button "Skip" at bounding box center [950, 555] width 47 height 18
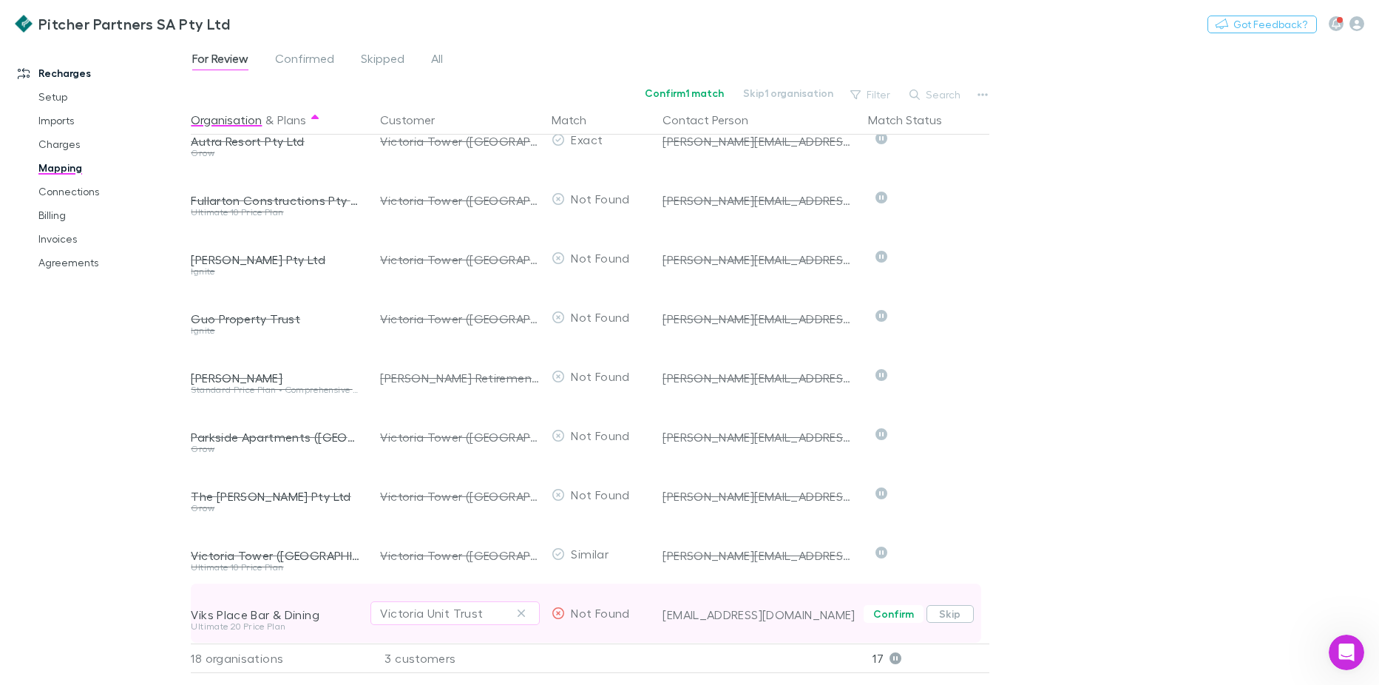
click at [947, 605] on button "Skip" at bounding box center [950, 614] width 47 height 18
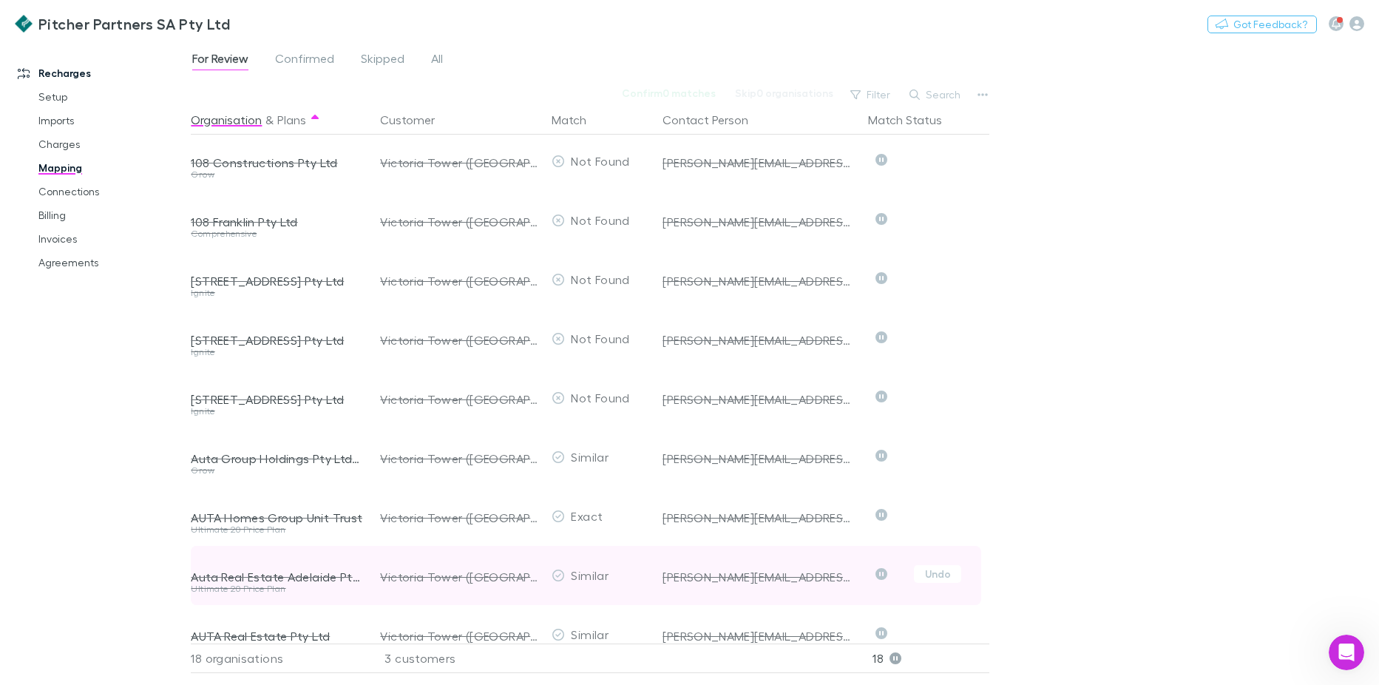
scroll to position [0, 0]
